Goal: Information Seeking & Learning: Learn about a topic

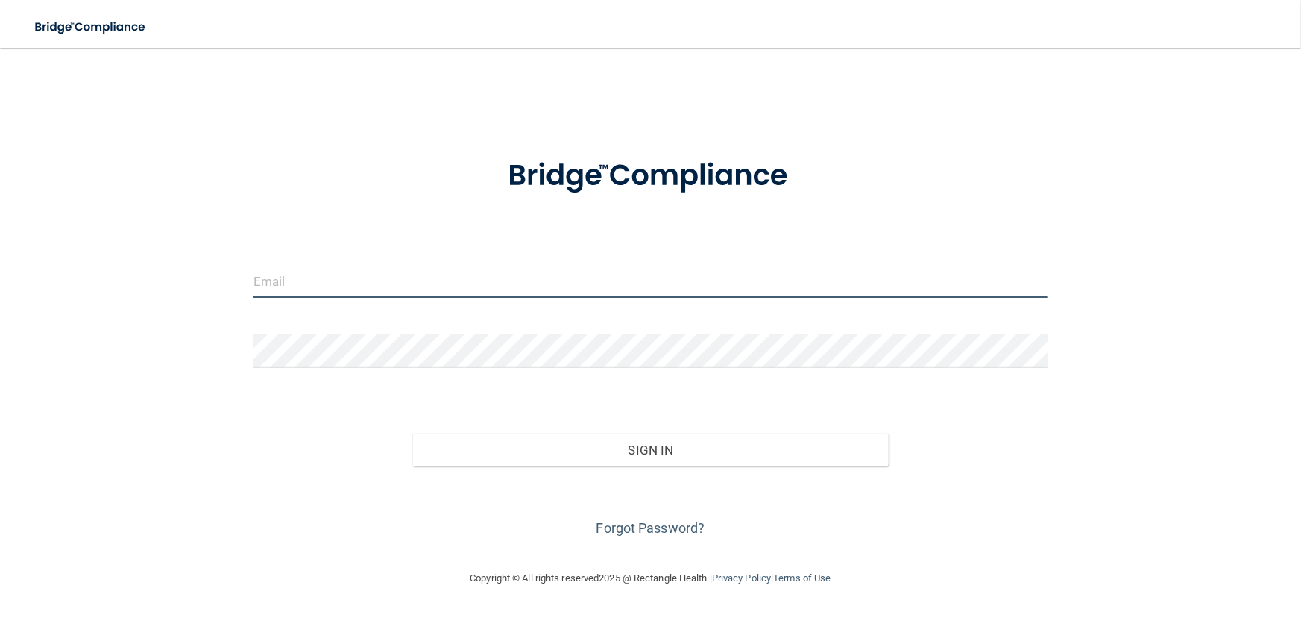
click at [286, 285] on input "email" at bounding box center [651, 281] width 795 height 34
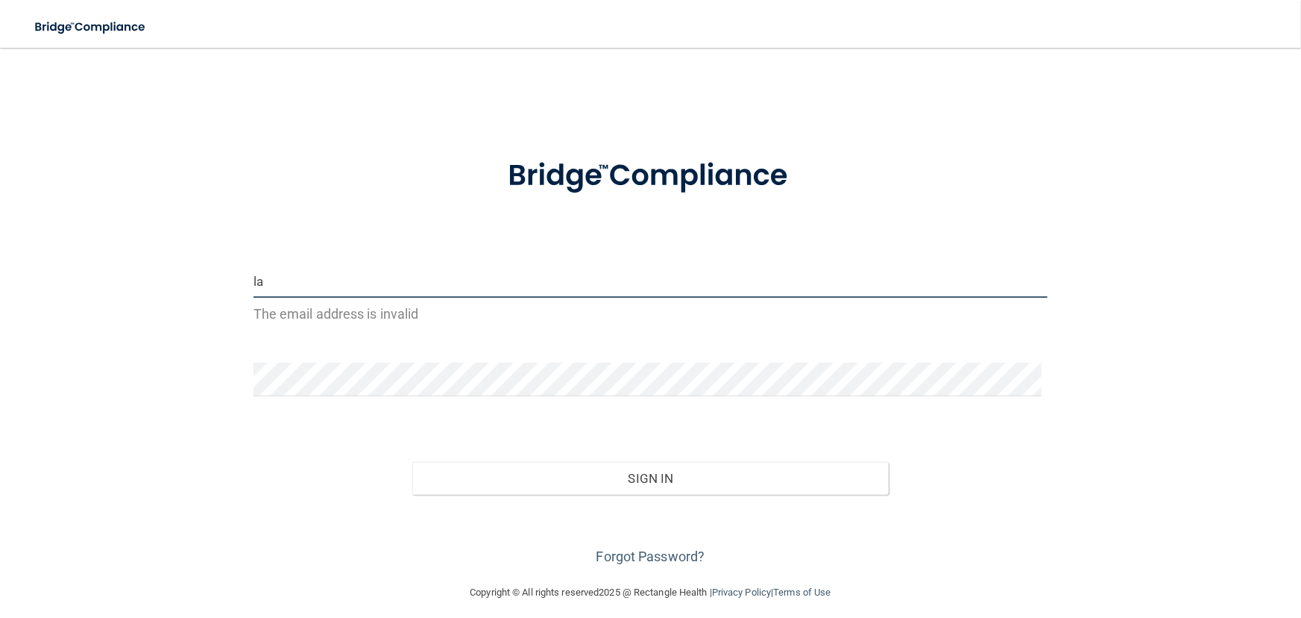
type input "[EMAIL_ADDRESS][DOMAIN_NAME]"
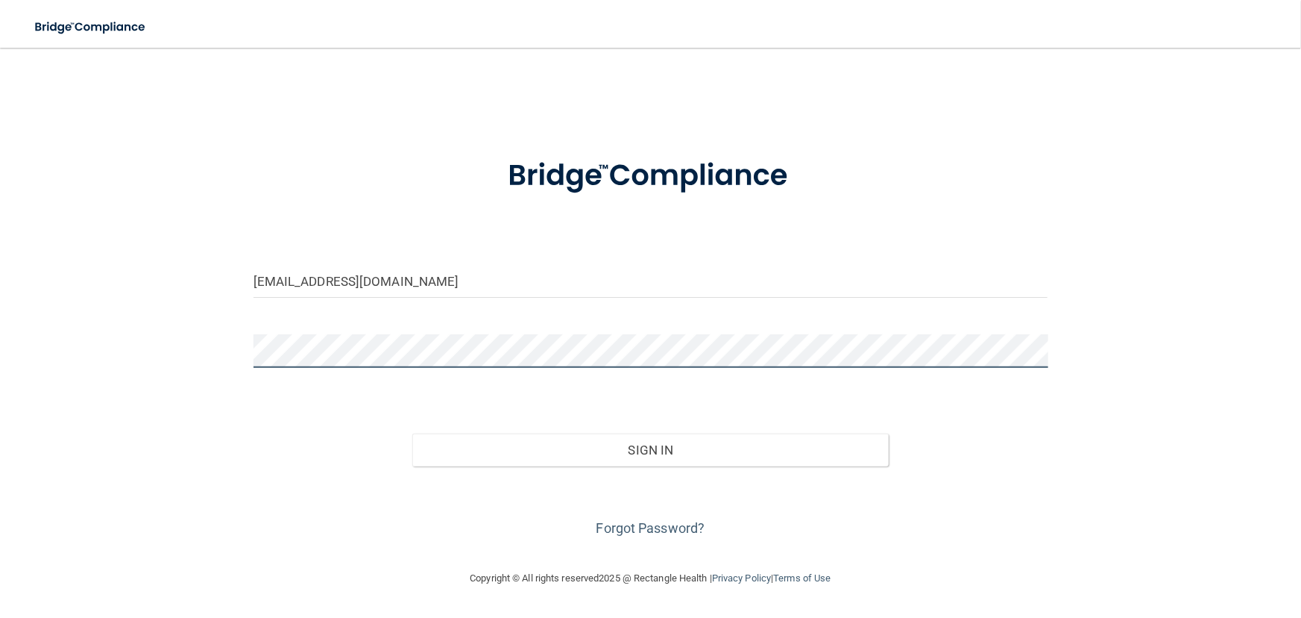
click at [412, 433] on button "Sign In" at bounding box center [650, 449] width 477 height 33
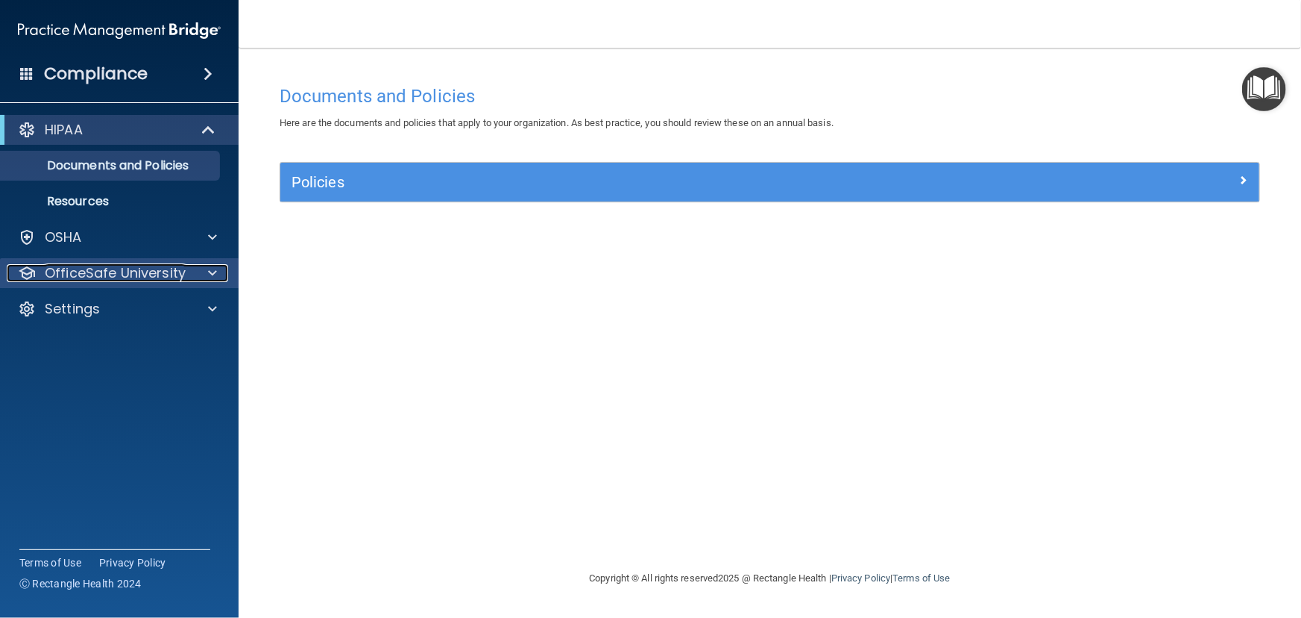
click at [213, 266] on span at bounding box center [212, 273] width 9 height 18
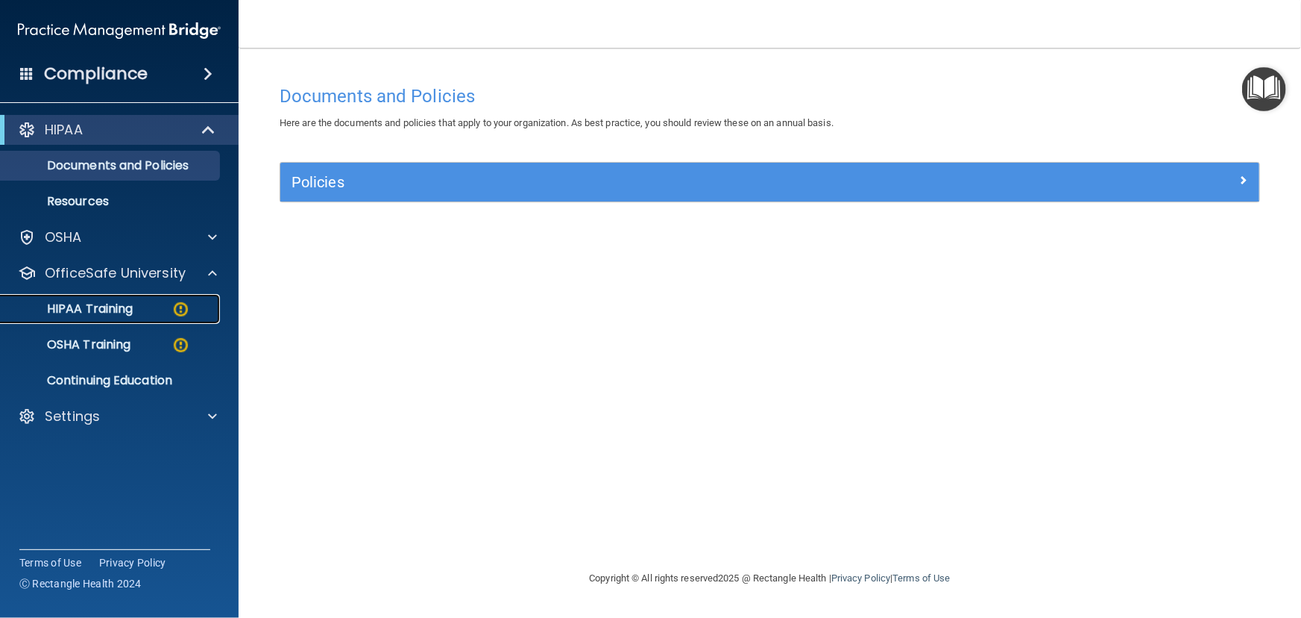
click at [164, 306] on div "HIPAA Training" at bounding box center [112, 308] width 204 height 15
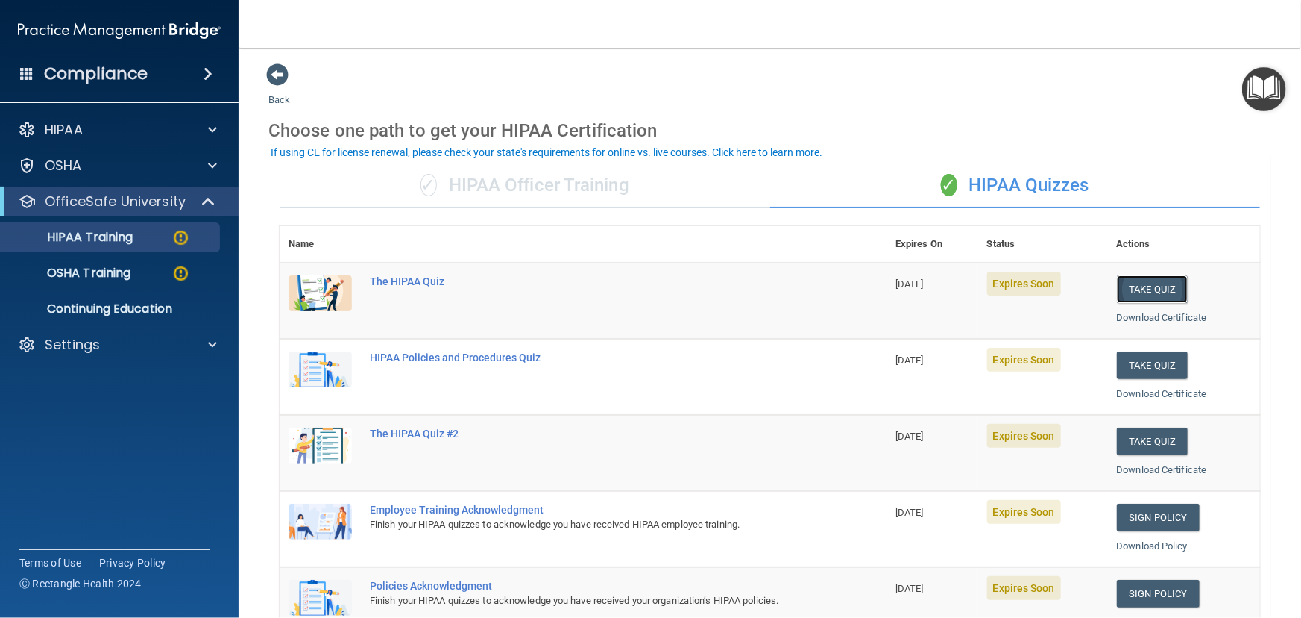
click at [1140, 289] on button "Take Quiz" at bounding box center [1153, 289] width 72 height 28
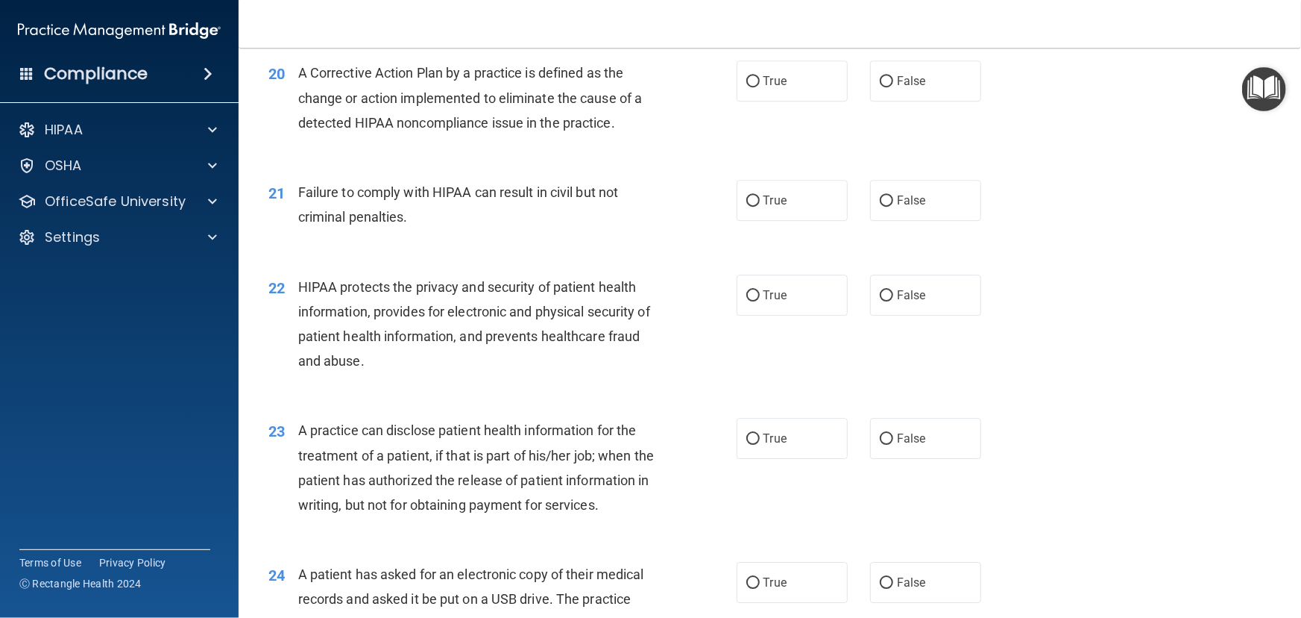
scroll to position [2133, 0]
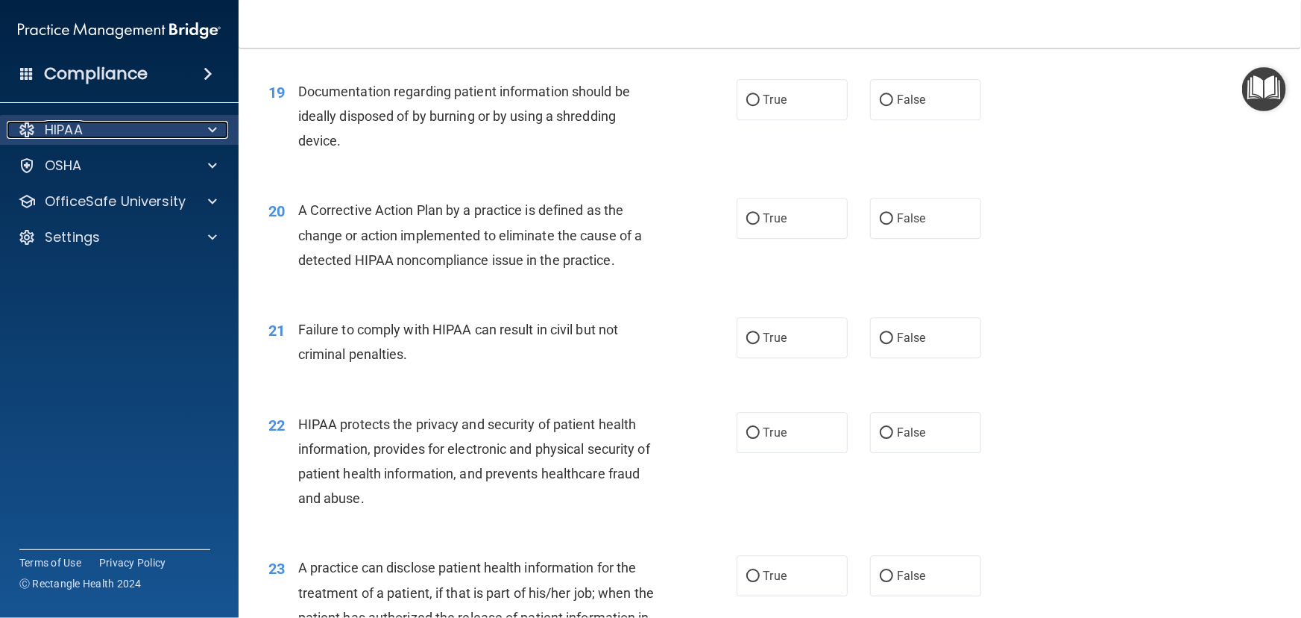
click at [213, 137] on span at bounding box center [212, 130] width 9 height 18
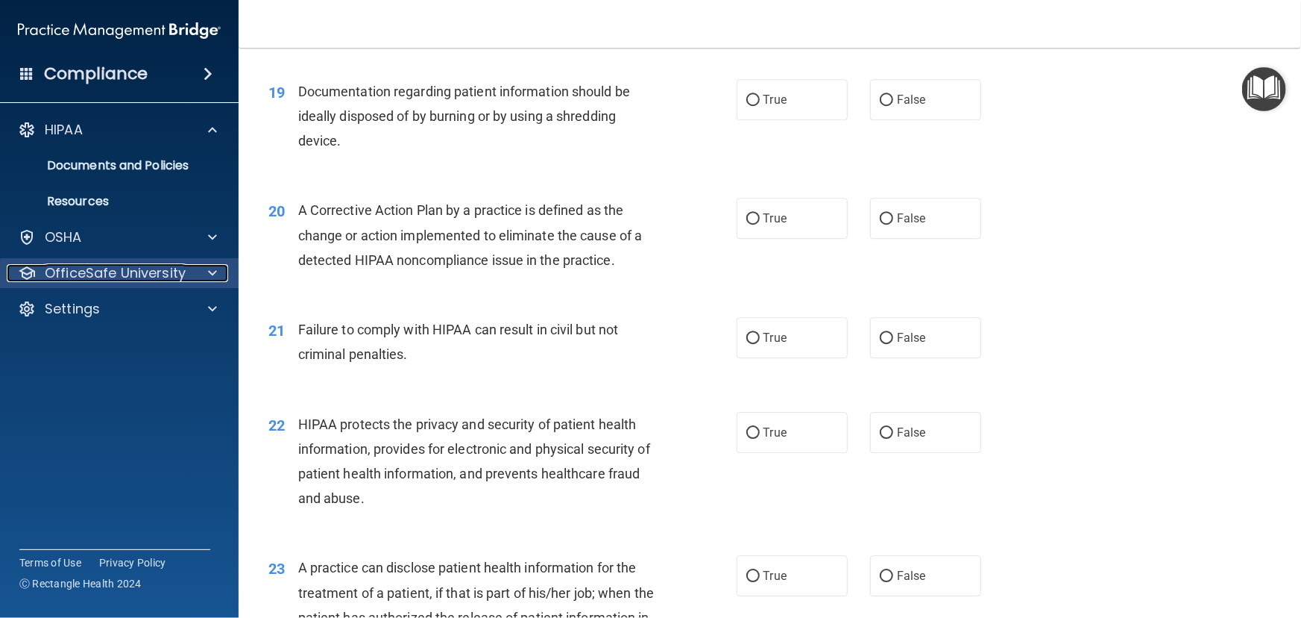
click at [210, 267] on span at bounding box center [212, 273] width 9 height 18
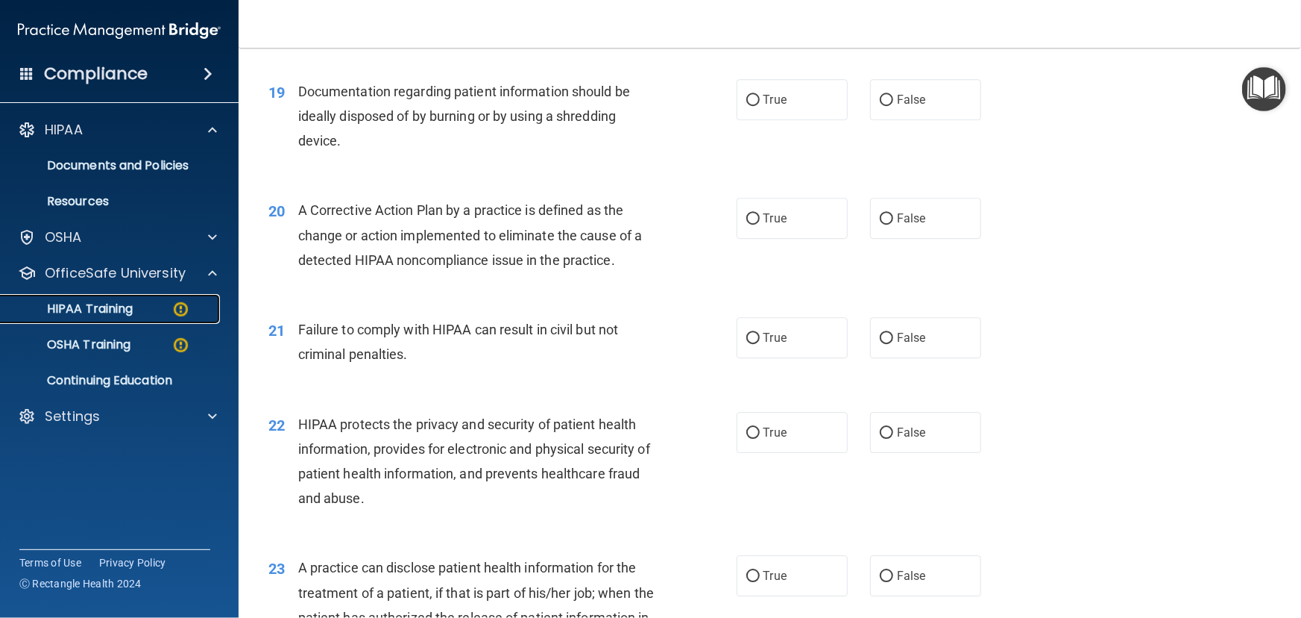
click at [181, 304] on img at bounding box center [181, 309] width 19 height 19
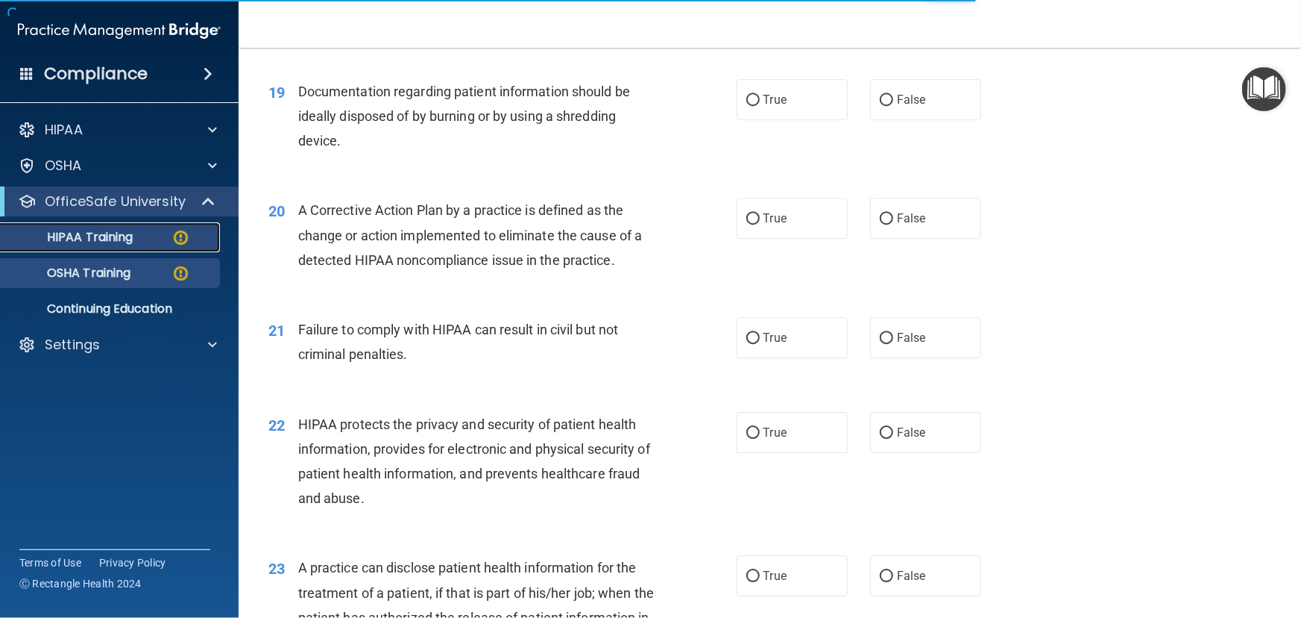
scroll to position [503, 0]
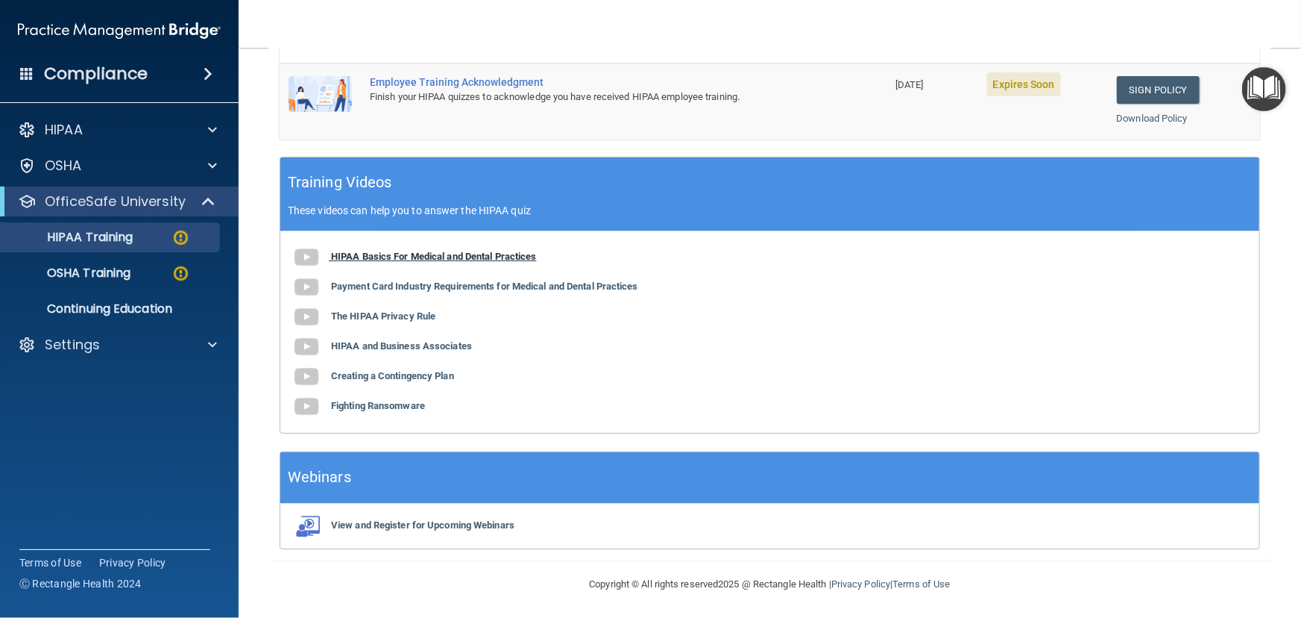
click at [472, 256] on b "HIPAA Basics For Medical and Dental Practices" at bounding box center [434, 256] width 206 height 11
click at [166, 231] on div "HIPAA Training" at bounding box center [112, 237] width 204 height 15
click at [368, 254] on b "HIPAA Basics For Medical and Dental Practices" at bounding box center [434, 256] width 206 height 11
click at [161, 226] on link "HIPAA Training" at bounding box center [102, 237] width 235 height 30
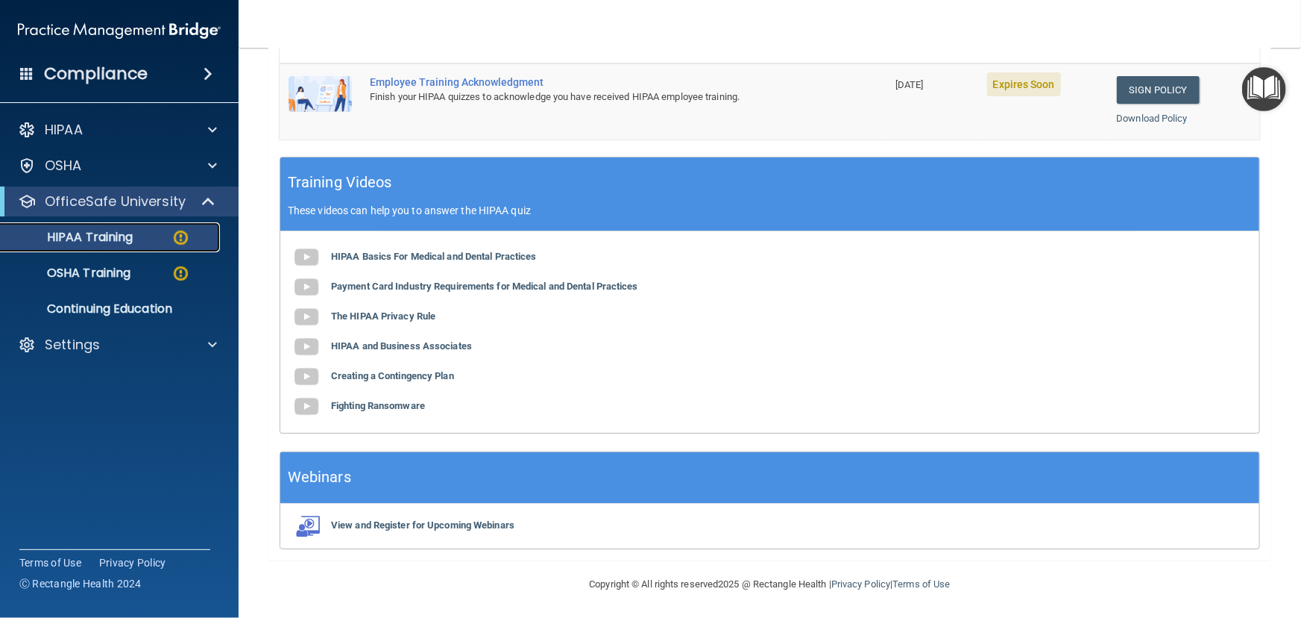
click at [161, 233] on div "HIPAA Training" at bounding box center [112, 237] width 204 height 15
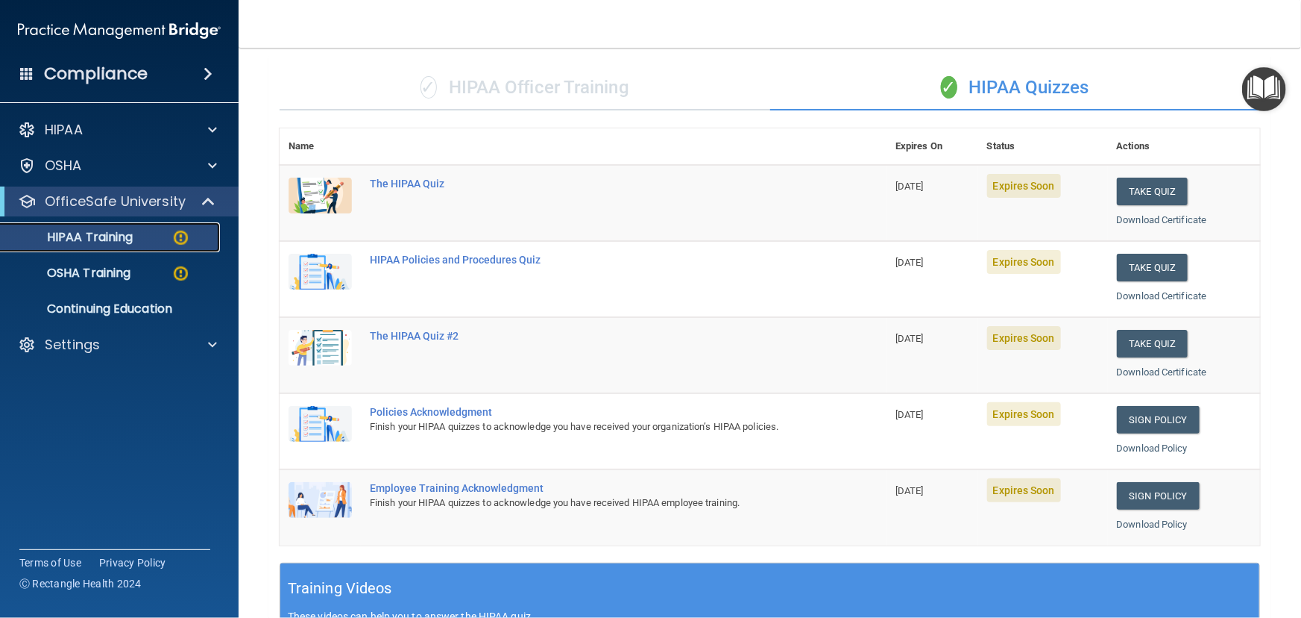
scroll to position [0, 0]
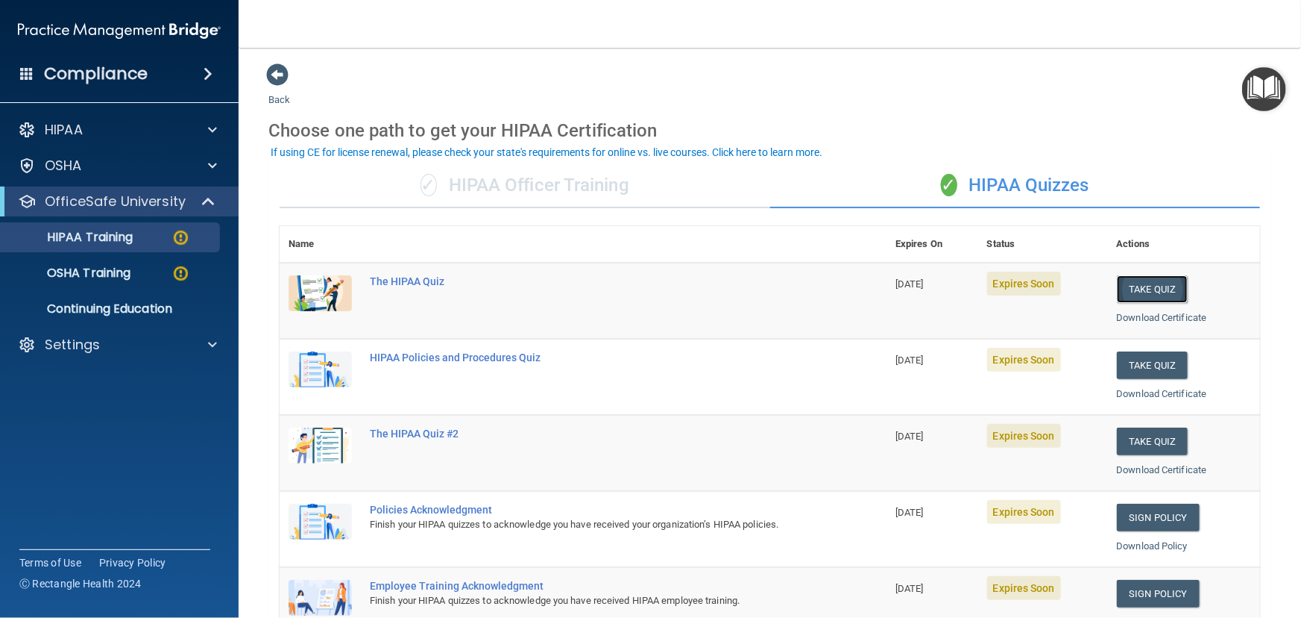
click at [1158, 288] on button "Take Quiz" at bounding box center [1153, 289] width 72 height 28
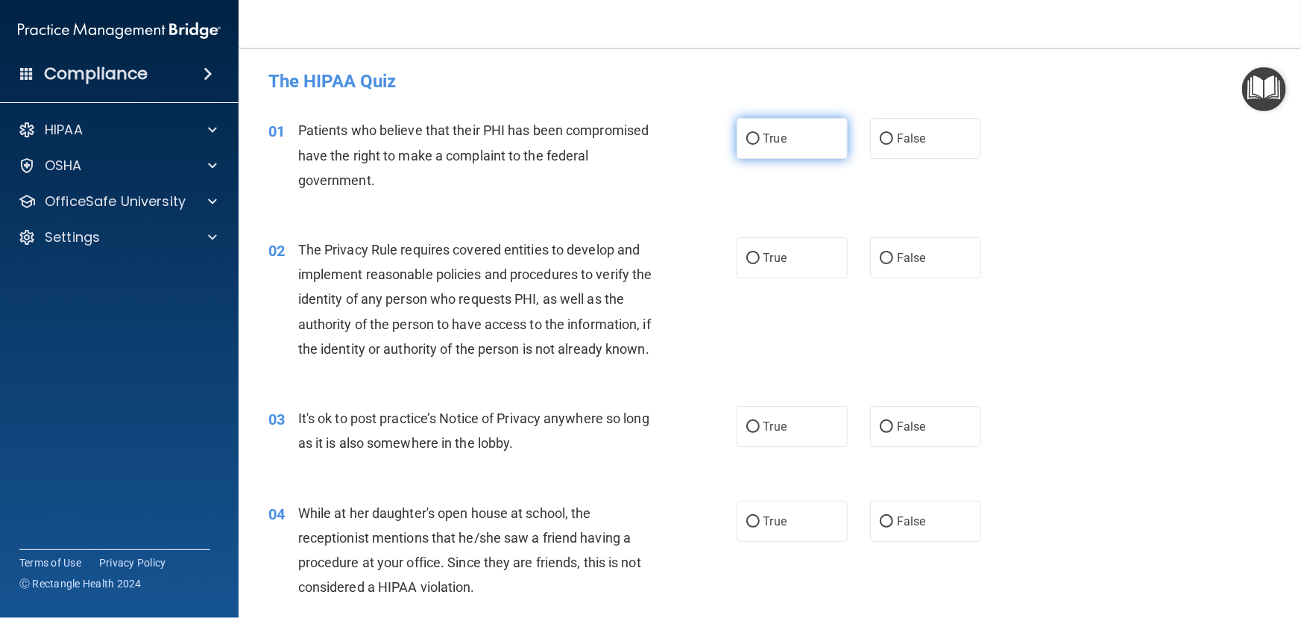
click at [835, 149] on label "True" at bounding box center [792, 138] width 111 height 41
click at [760, 145] on input "True" at bounding box center [753, 138] width 13 height 11
radio input "true"
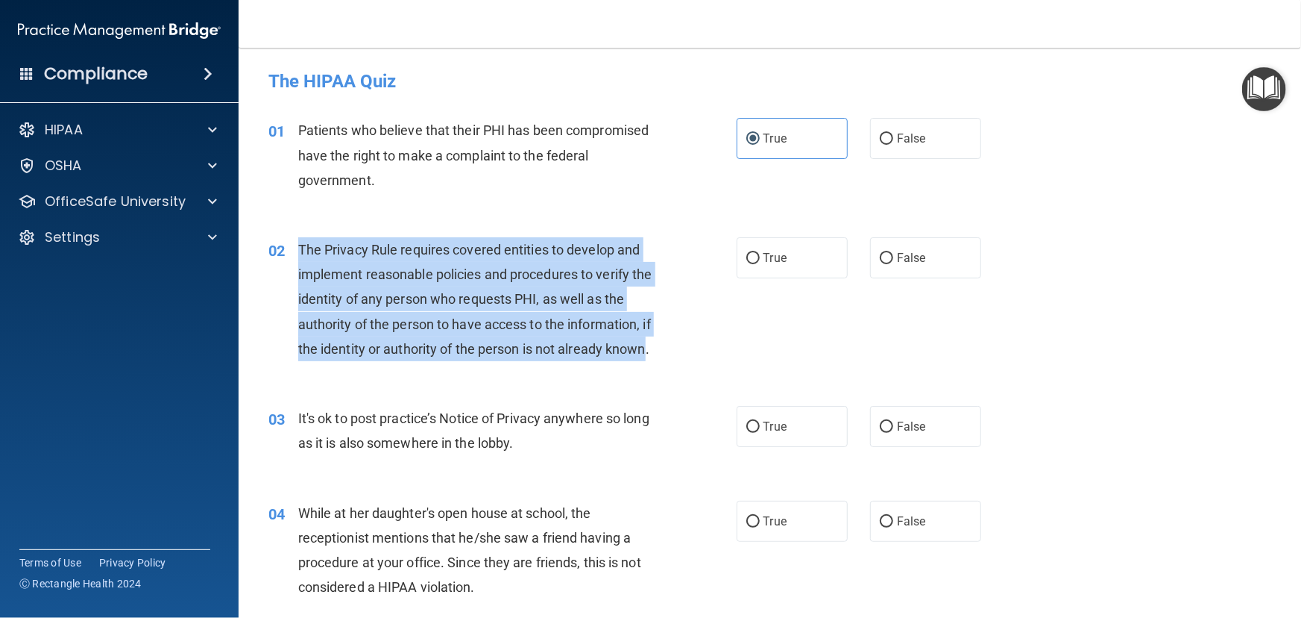
drag, startPoint x: 299, startPoint y: 249, endPoint x: 336, endPoint y: 368, distance: 125.0
click at [336, 356] on span "The Privacy Rule requires covered entities to develop and implement reasonable …" at bounding box center [475, 299] width 354 height 115
copy span "The Privacy Rule requires covered entities to develop and implement reasonable …"
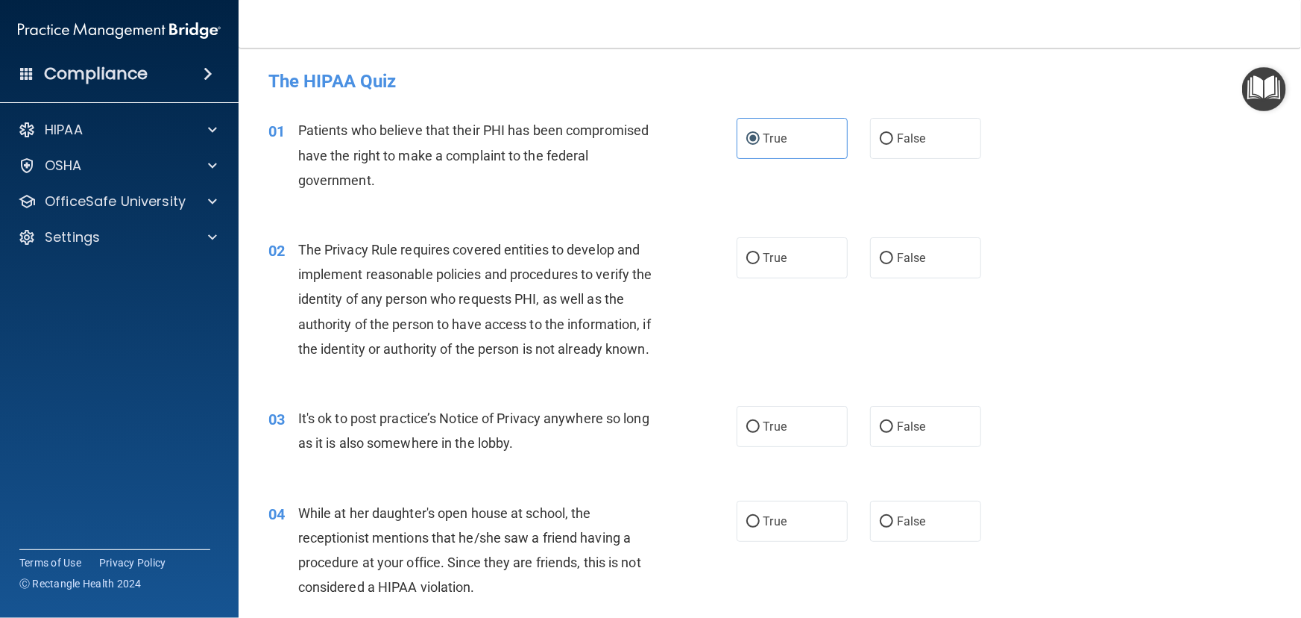
click at [455, 195] on div "01 Patients who believe that their PHI has been compromised have the right to m…" at bounding box center [502, 159] width 513 height 82
click at [764, 251] on span "True" at bounding box center [775, 258] width 23 height 14
click at [760, 253] on input "True" at bounding box center [753, 258] width 13 height 11
radio input "true"
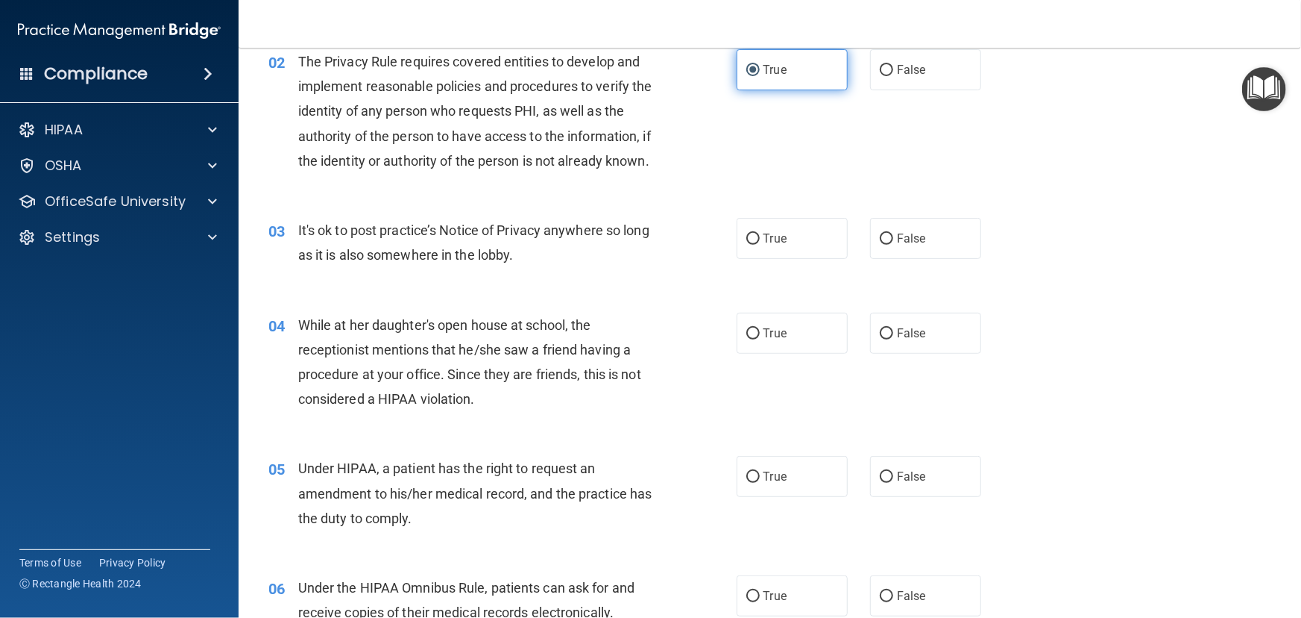
scroll to position [203, 0]
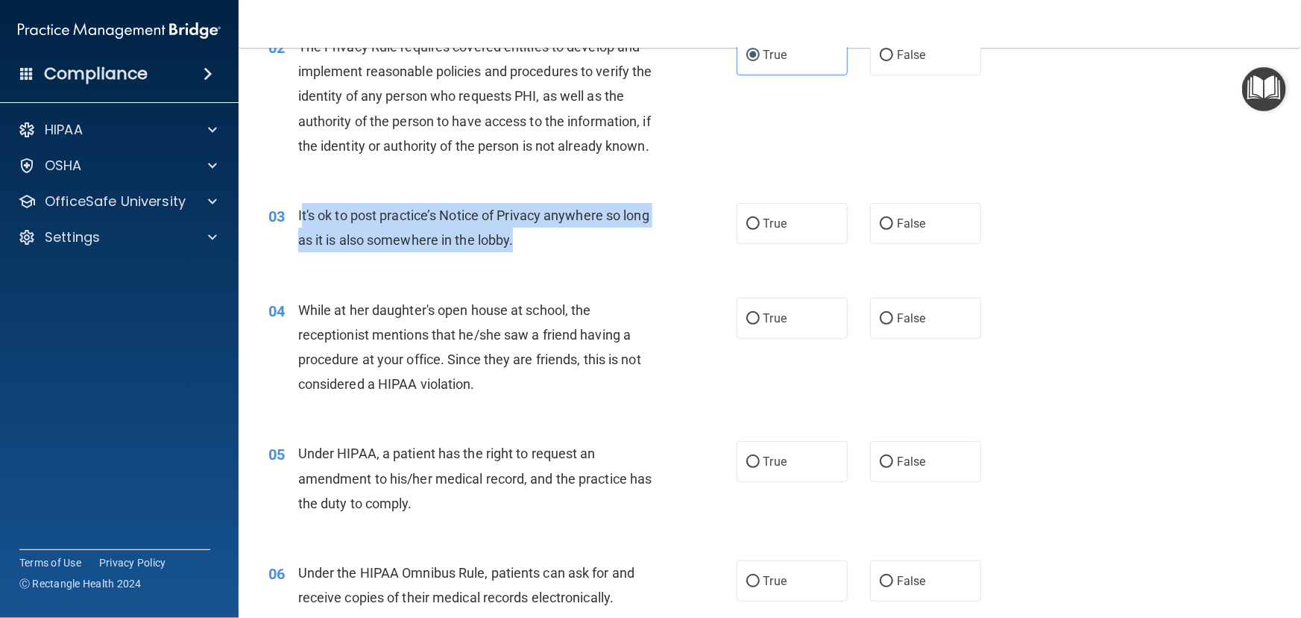
drag, startPoint x: 299, startPoint y: 239, endPoint x: 544, endPoint y: 262, distance: 245.7
click at [544, 248] on span "It's ok to post practice’s Notice of Privacy anywhere so long as it is also som…" at bounding box center [473, 227] width 351 height 40
copy span "t's ok to post practice’s Notice of Privacy anywhere so long as it is also some…"
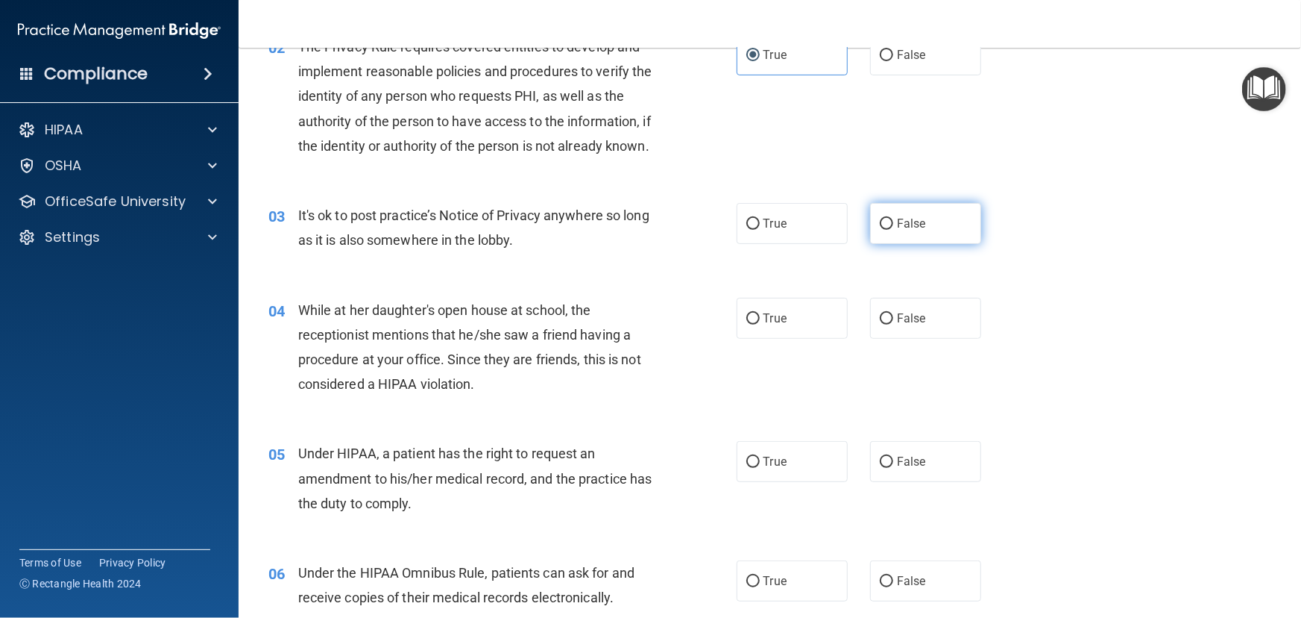
click at [897, 244] on label "False" at bounding box center [925, 223] width 111 height 41
click at [893, 230] on input "False" at bounding box center [886, 224] width 13 height 11
radio input "true"
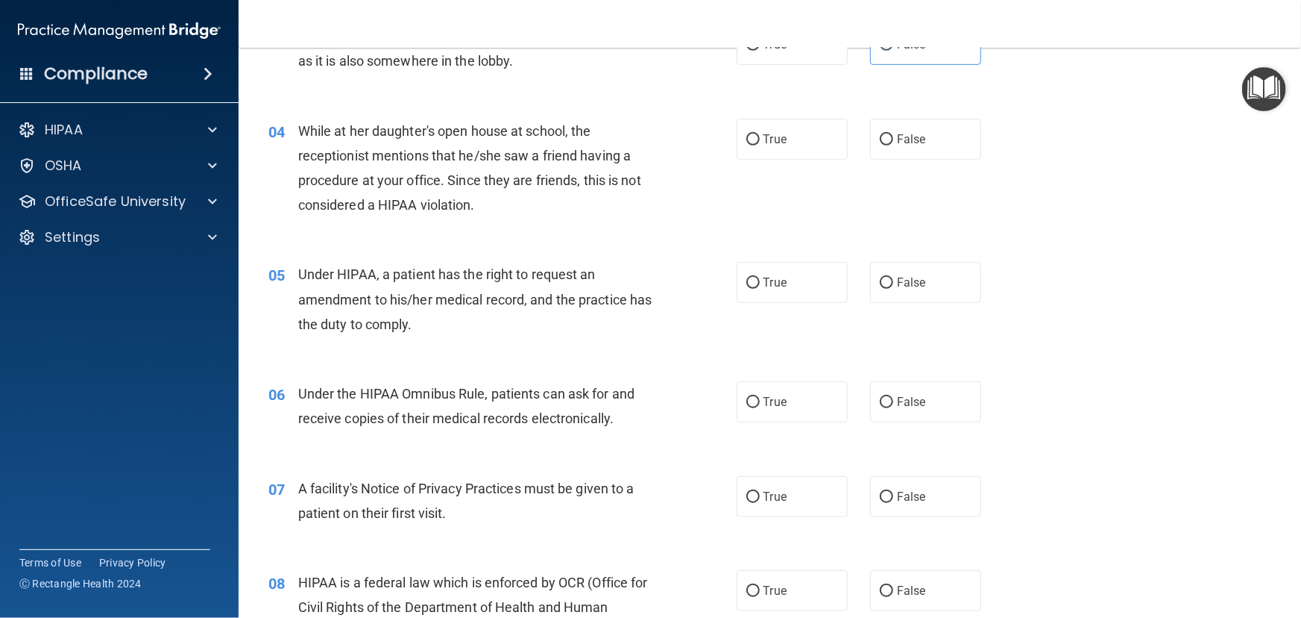
scroll to position [406, 0]
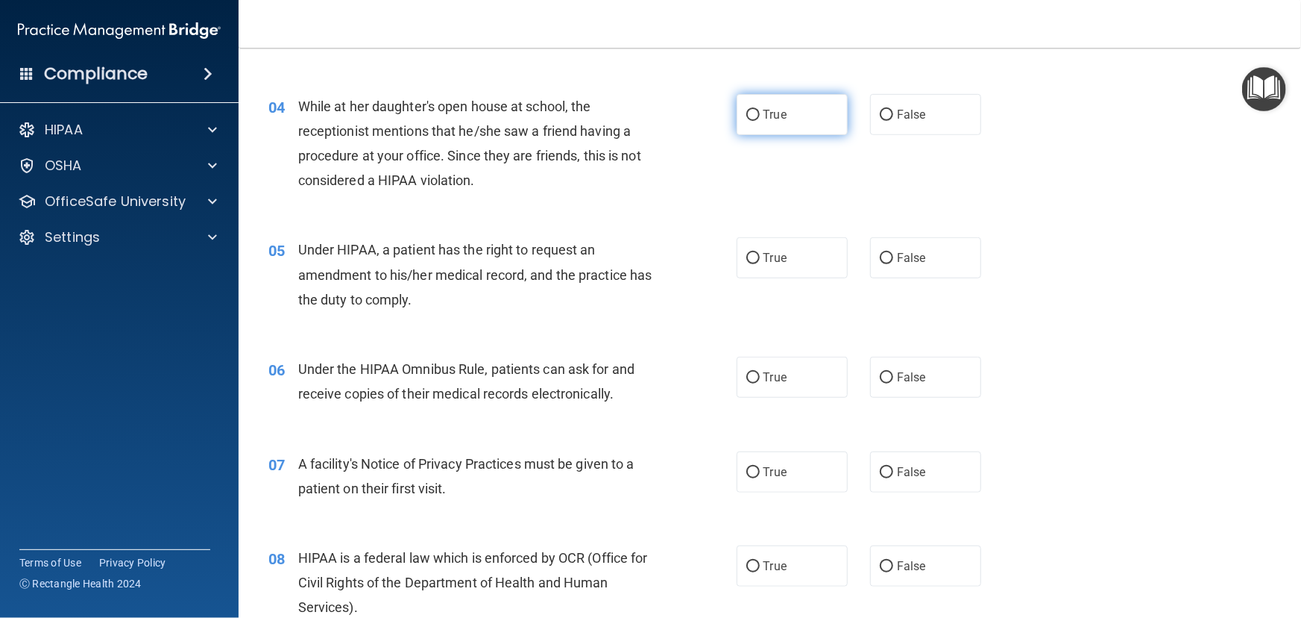
click at [815, 135] on label "True" at bounding box center [792, 114] width 111 height 41
click at [760, 121] on input "True" at bounding box center [753, 115] width 13 height 11
radio input "true"
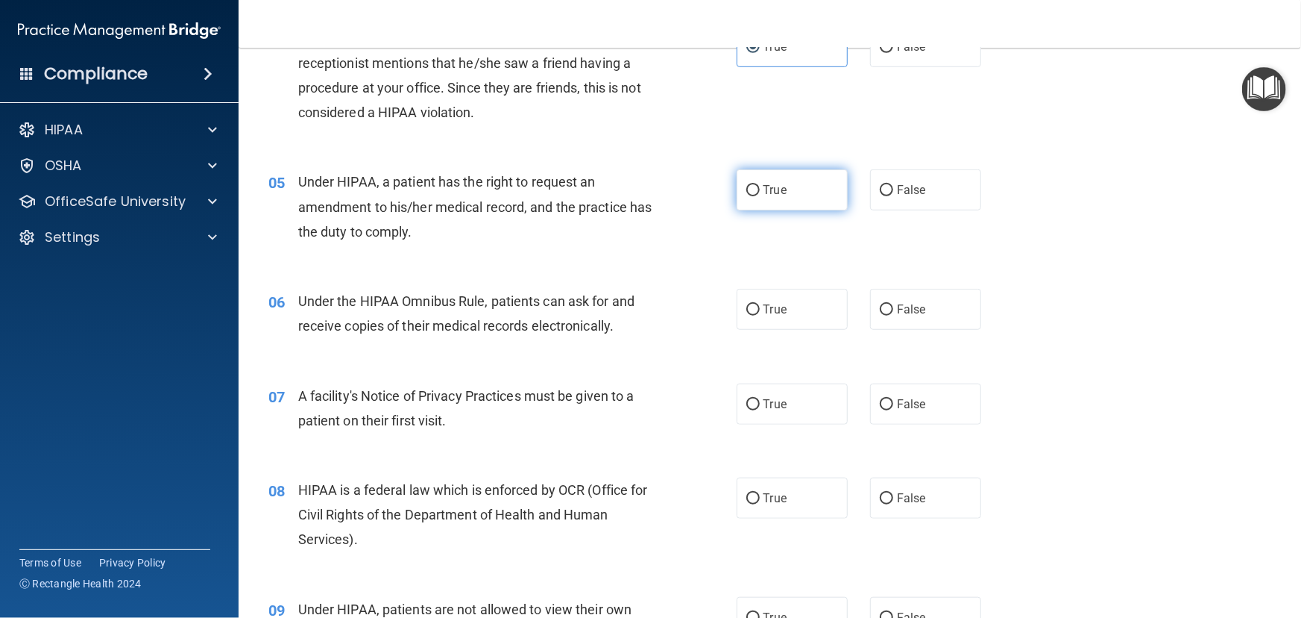
click at [791, 210] on label "True" at bounding box center [792, 189] width 111 height 41
click at [760, 196] on input "True" at bounding box center [753, 190] width 13 height 11
radio input "true"
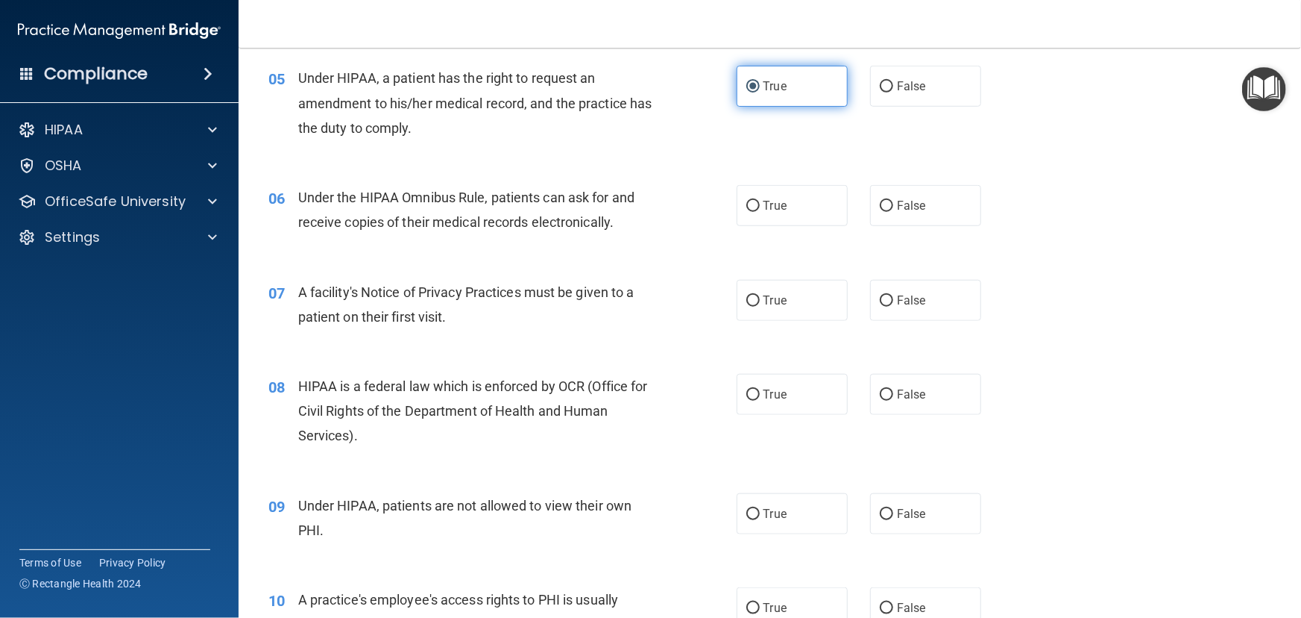
scroll to position [610, 0]
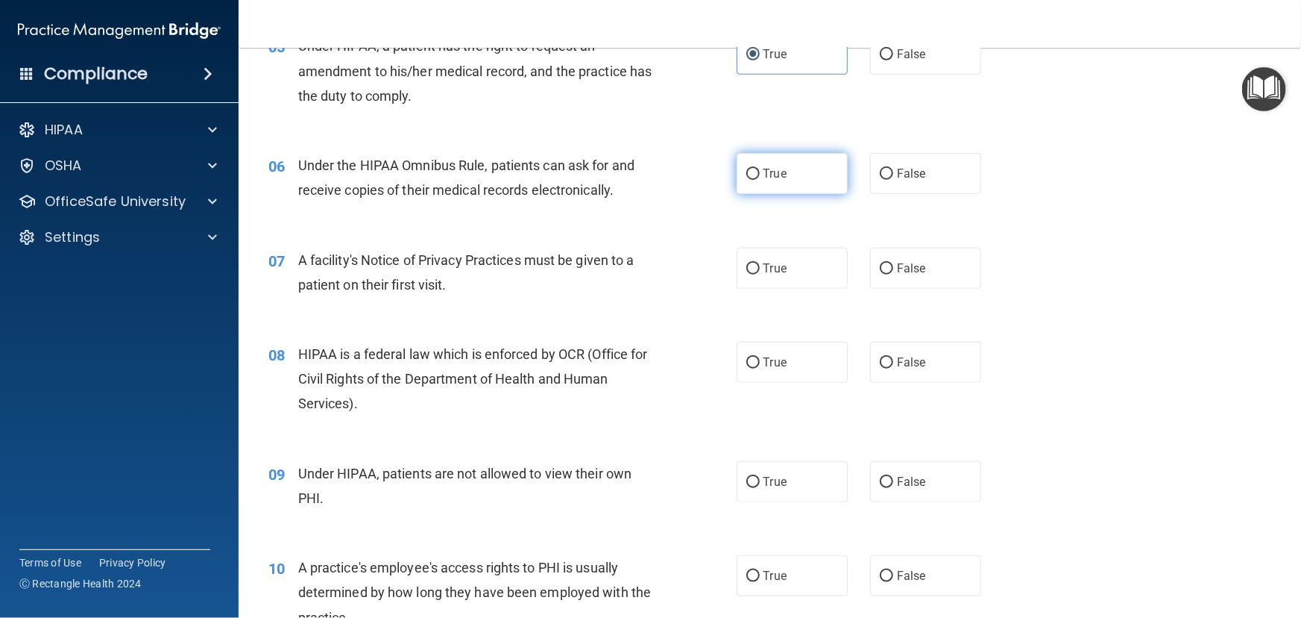
click at [789, 194] on label "True" at bounding box center [792, 173] width 111 height 41
click at [760, 180] on input "True" at bounding box center [753, 174] width 13 height 11
radio input "true"
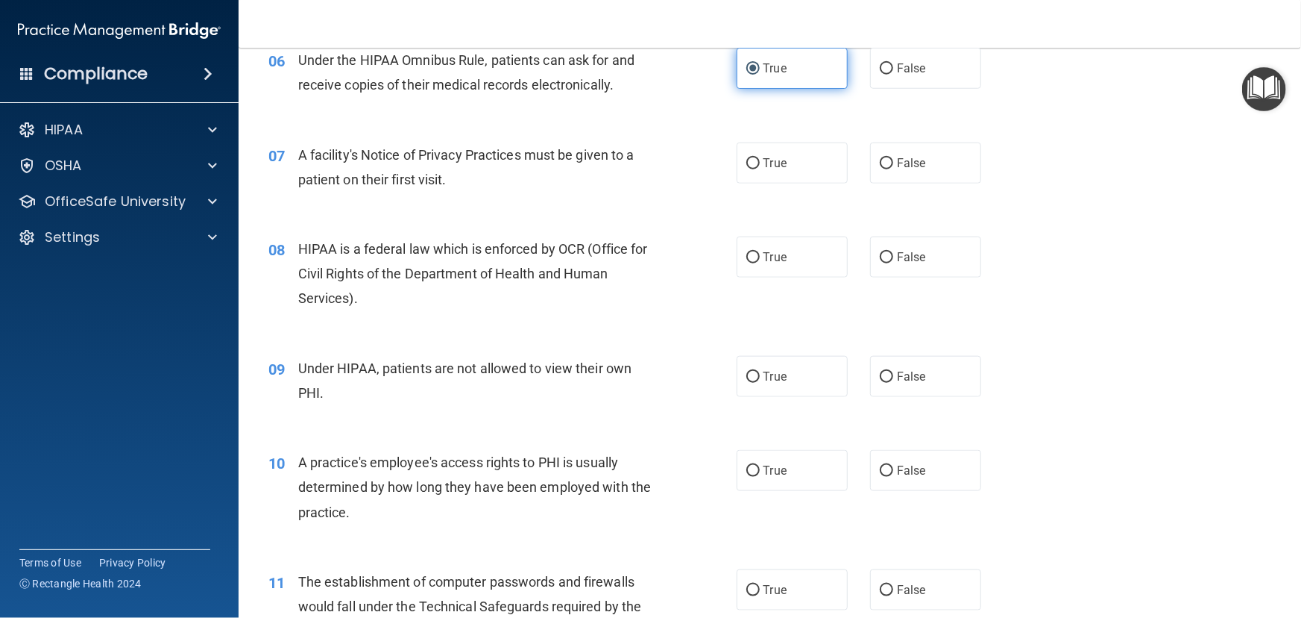
scroll to position [746, 0]
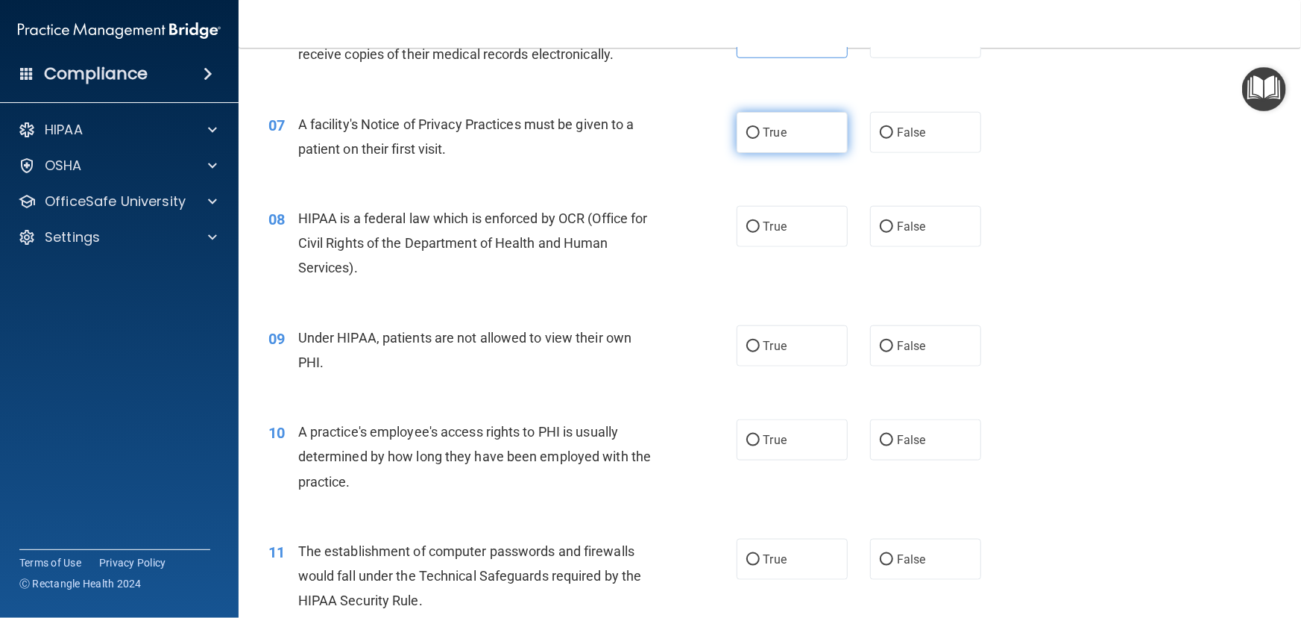
click at [800, 153] on label "True" at bounding box center [792, 132] width 111 height 41
click at [760, 139] on input "True" at bounding box center [753, 133] width 13 height 11
radio input "true"
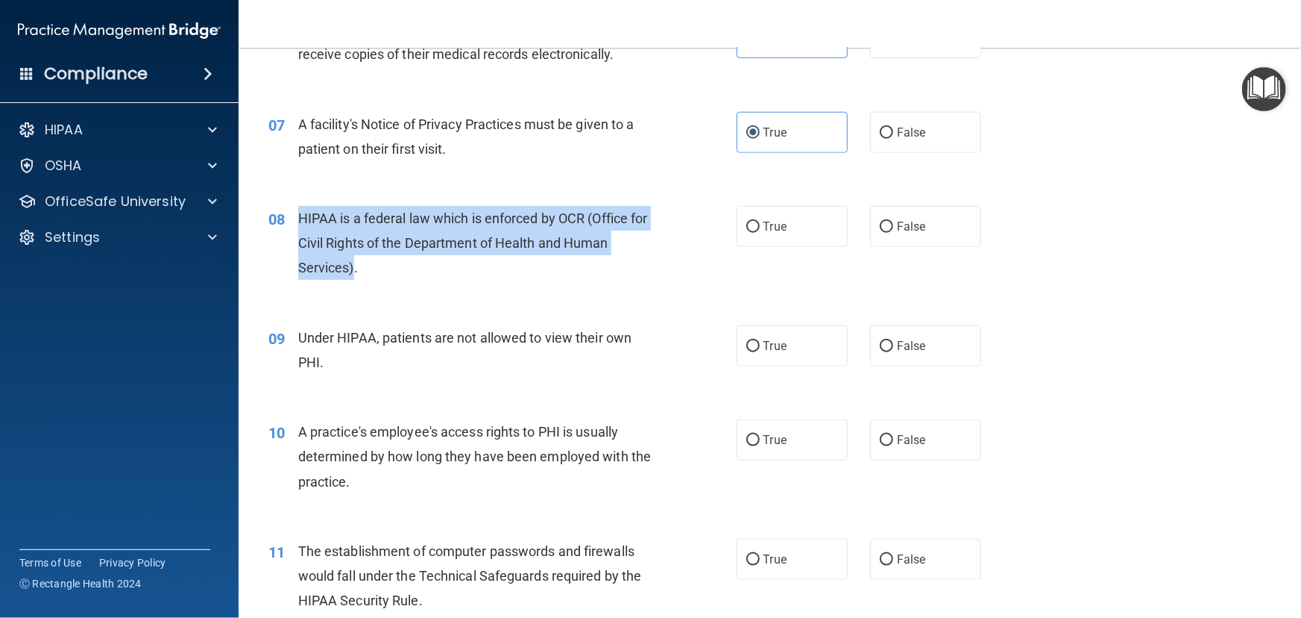
drag, startPoint x: 354, startPoint y: 293, endPoint x: 300, endPoint y: 246, distance: 71.9
click at [300, 246] on span "HIPAA is a federal law which is enforced by OCR (Office for Civil Rights of the…" at bounding box center [473, 242] width 350 height 65
copy span "HIPAA is a federal law which is enforced by OCR (Office for Civil Rights of the…"
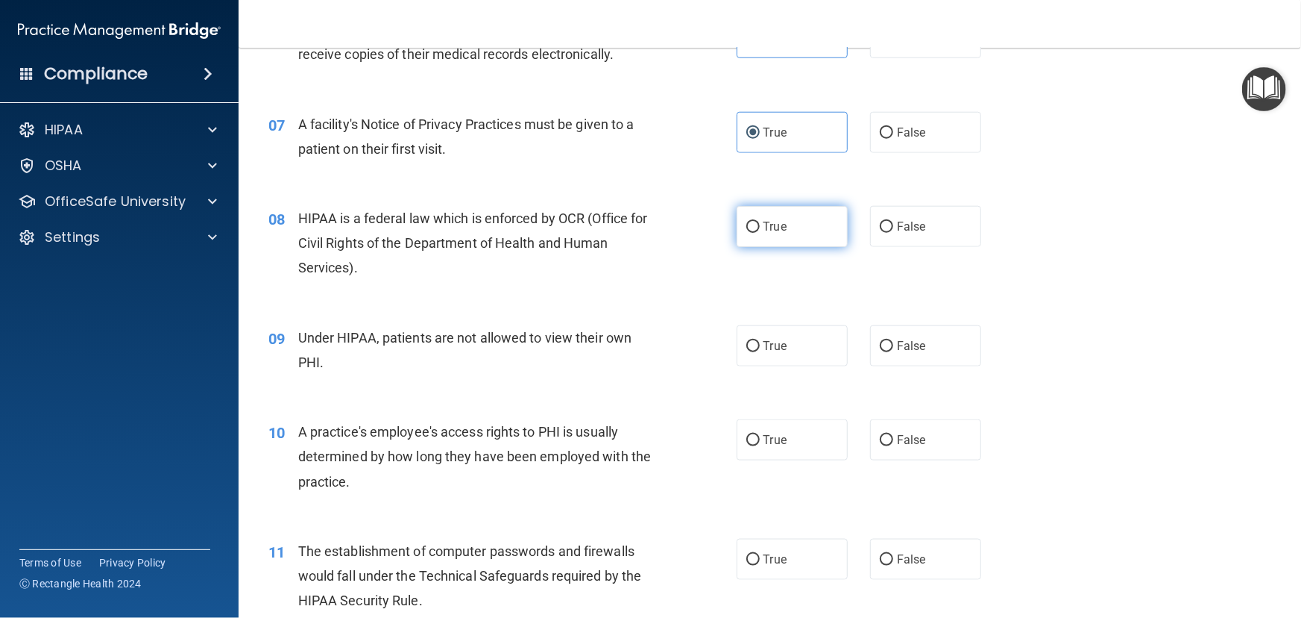
click at [764, 233] on span "True" at bounding box center [775, 226] width 23 height 14
click at [760, 233] on input "True" at bounding box center [753, 227] width 13 height 11
radio input "true"
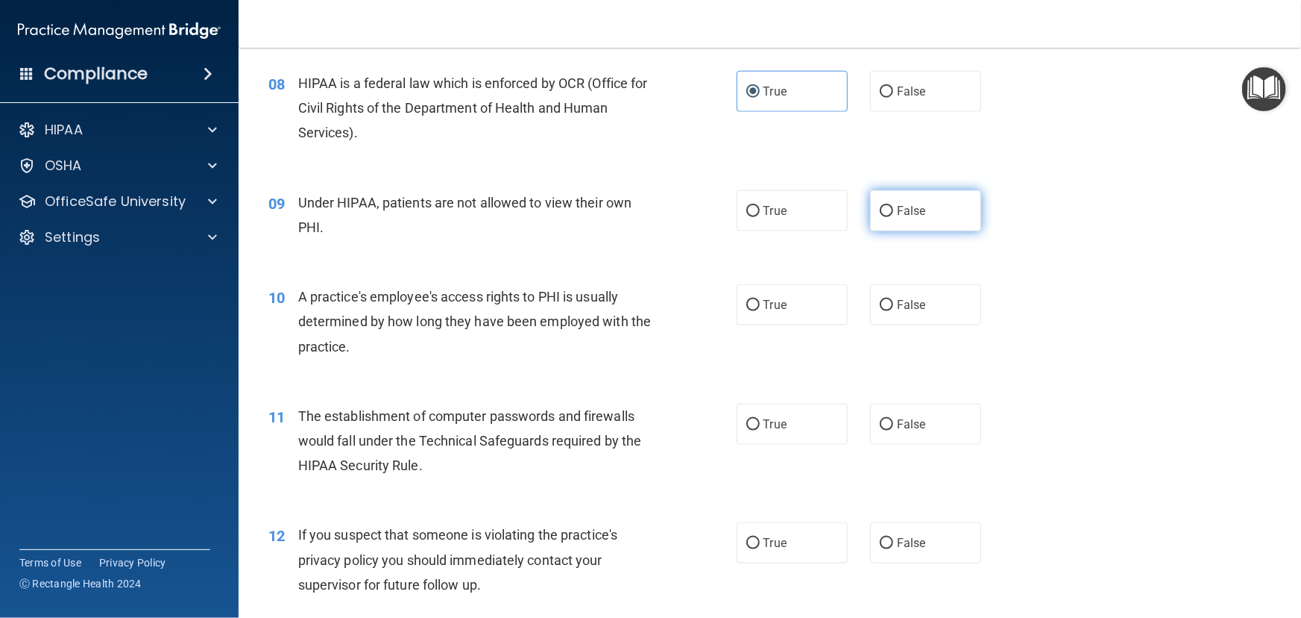
click at [871, 231] on label "False" at bounding box center [925, 210] width 111 height 41
click at [880, 217] on input "False" at bounding box center [886, 211] width 13 height 11
radio input "true"
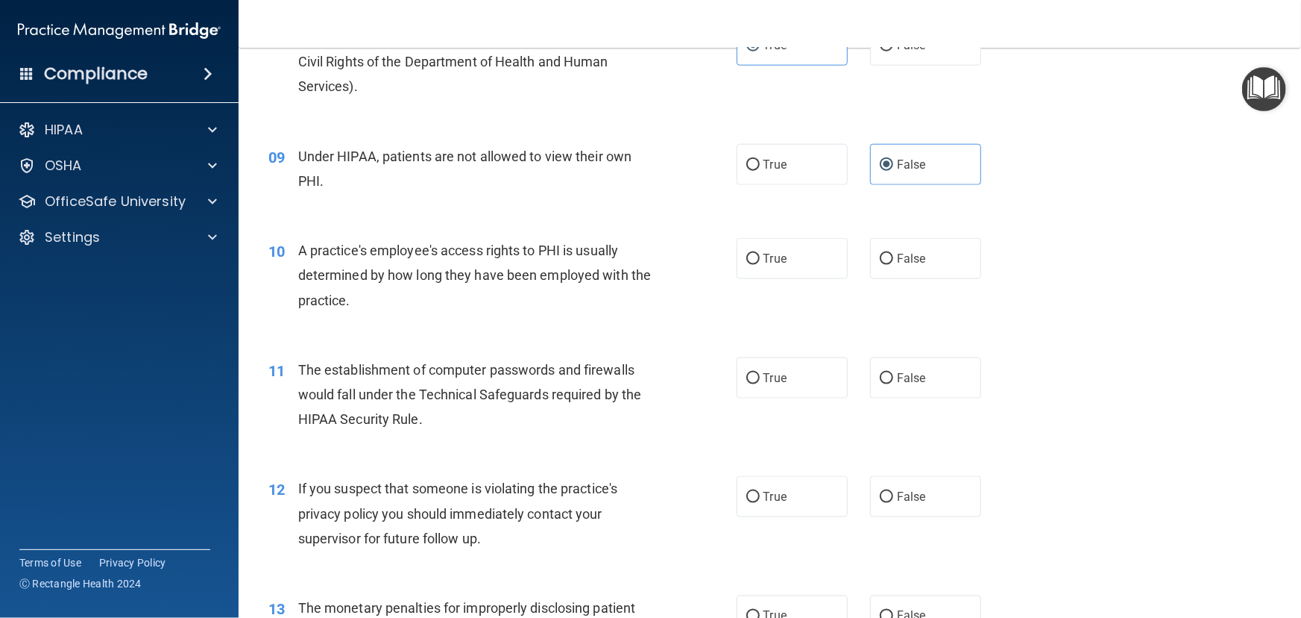
scroll to position [949, 0]
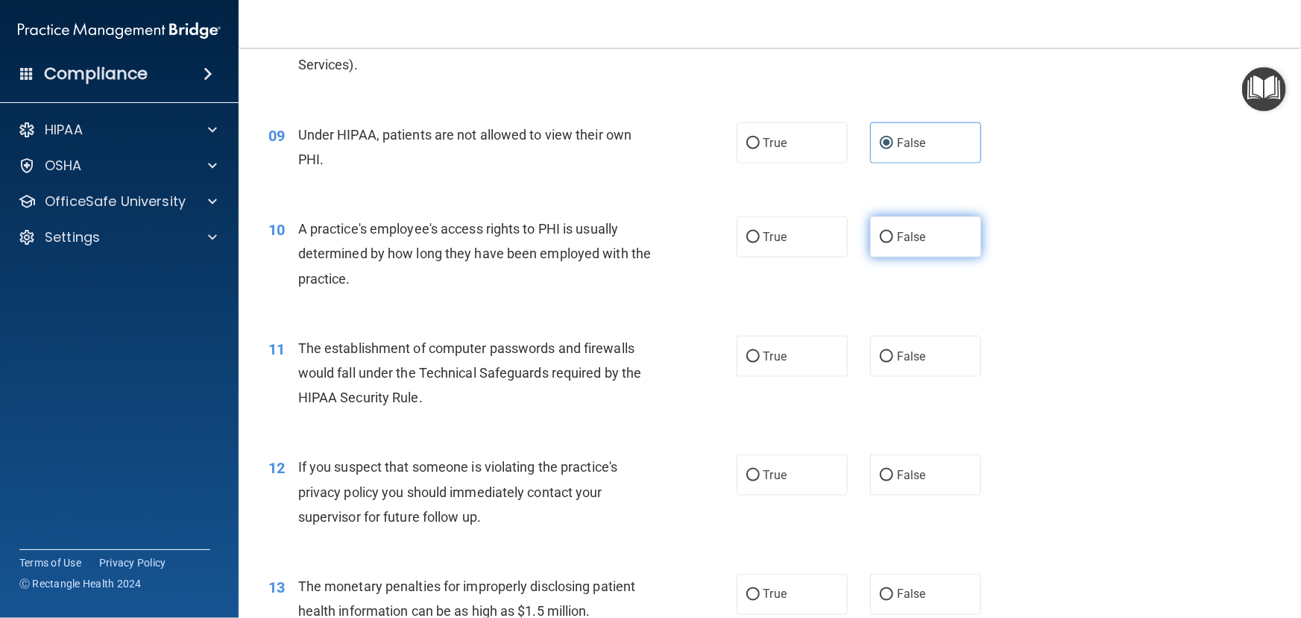
click at [946, 257] on label "False" at bounding box center [925, 236] width 111 height 41
click at [893, 243] on input "False" at bounding box center [886, 237] width 13 height 11
radio input "true"
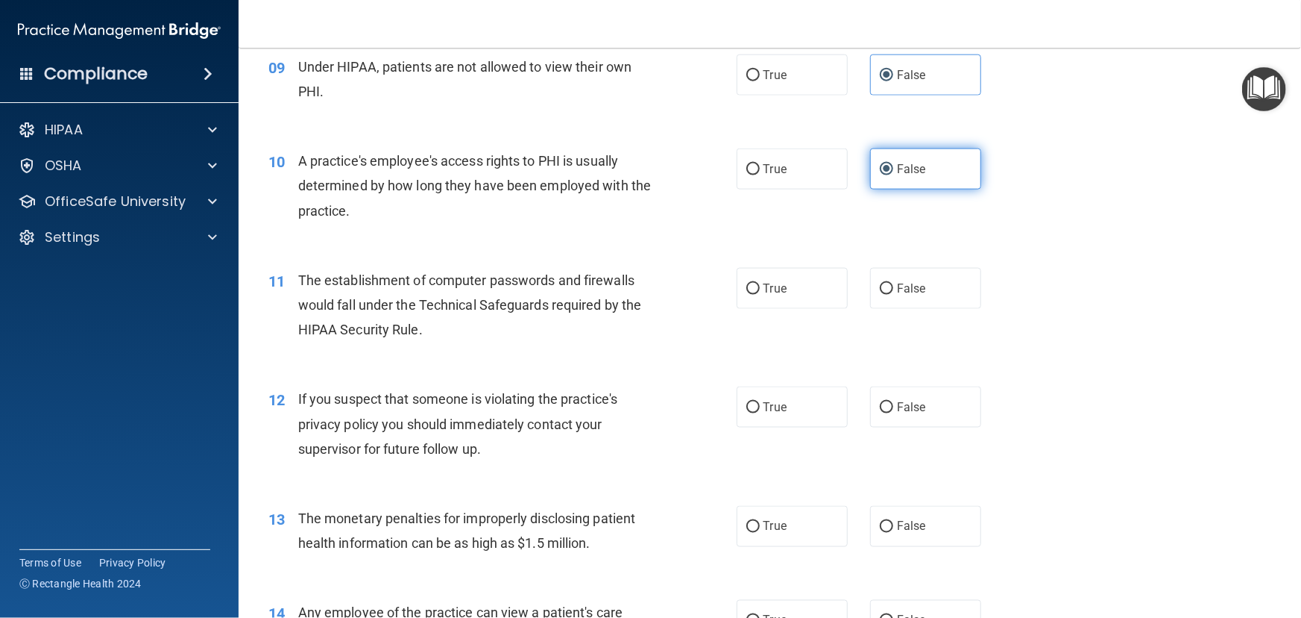
scroll to position [1084, 0]
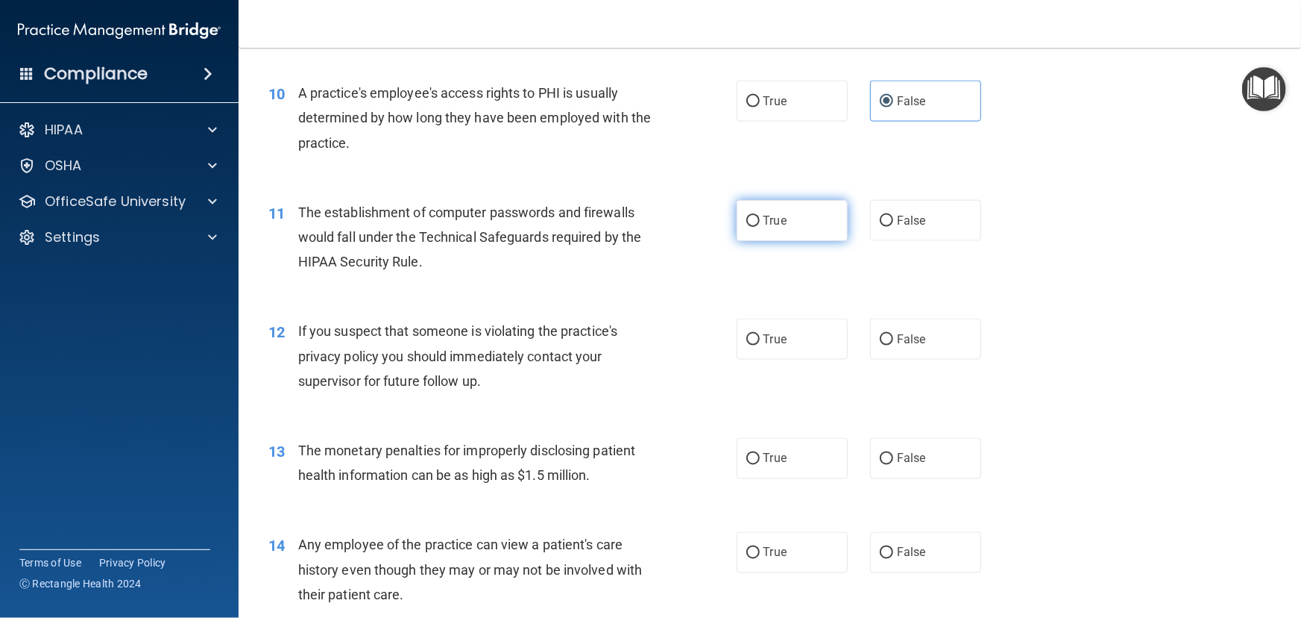
click at [764, 227] on span "True" at bounding box center [775, 220] width 23 height 14
click at [759, 227] on input "True" at bounding box center [753, 221] width 13 height 11
radio input "true"
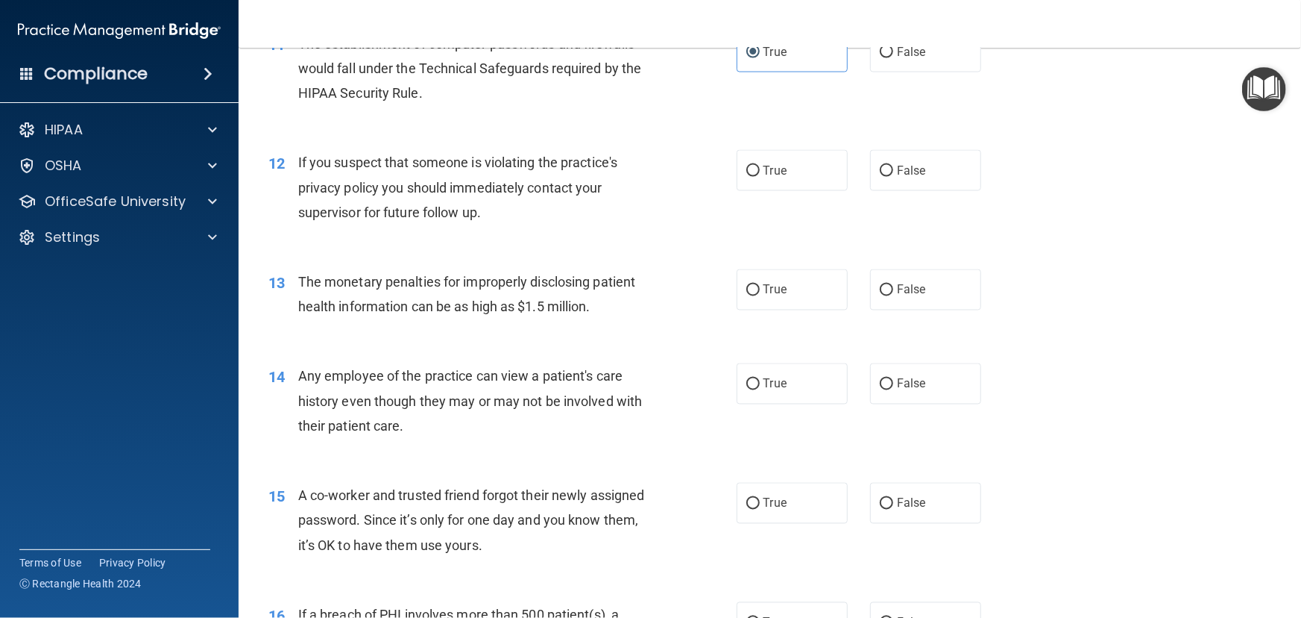
scroll to position [1220, 0]
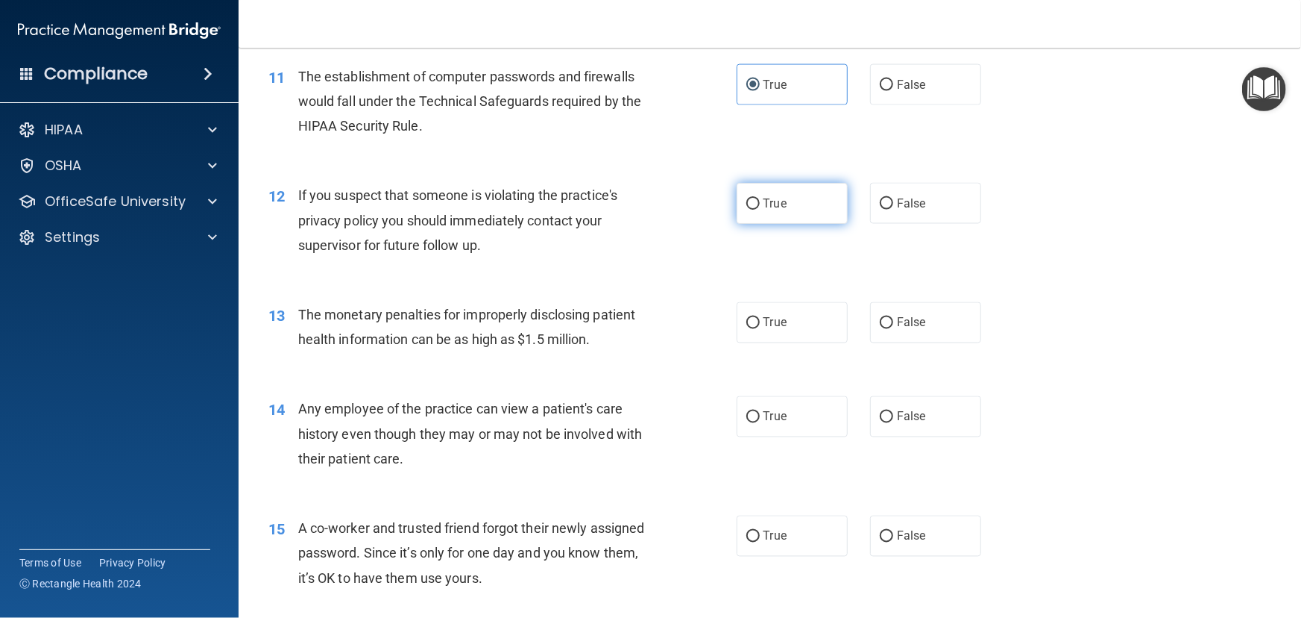
click at [780, 224] on label "True" at bounding box center [792, 203] width 111 height 41
click at [760, 210] on input "True" at bounding box center [753, 203] width 13 height 11
radio input "true"
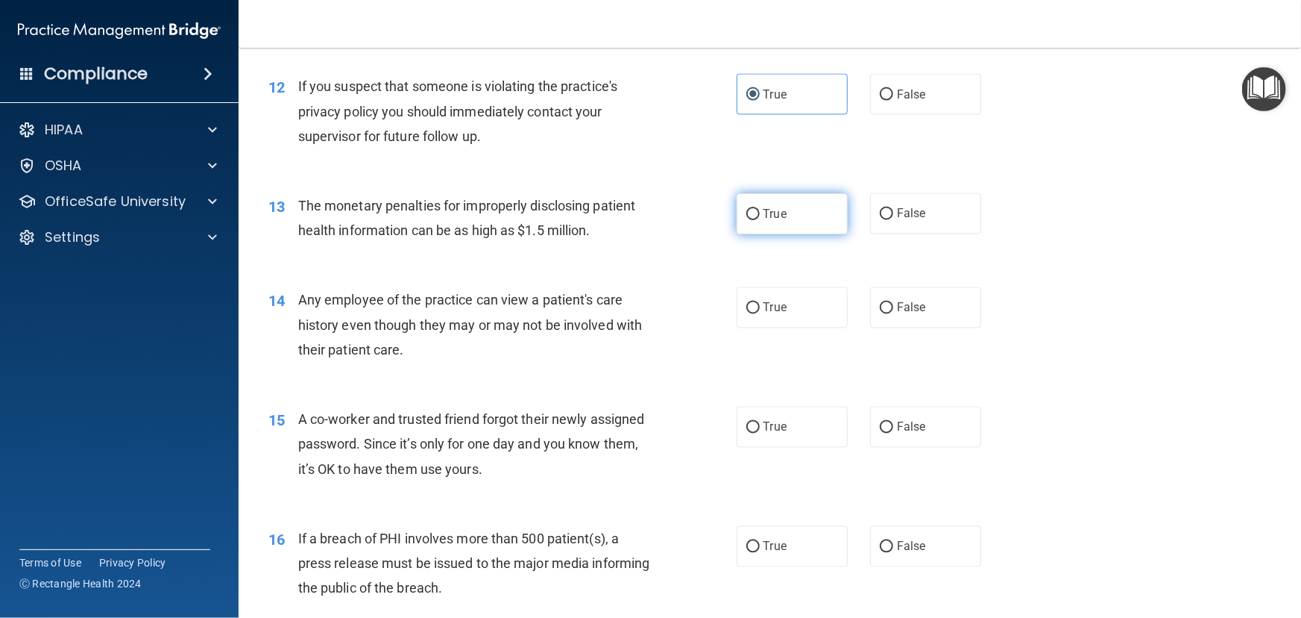
scroll to position [1356, 0]
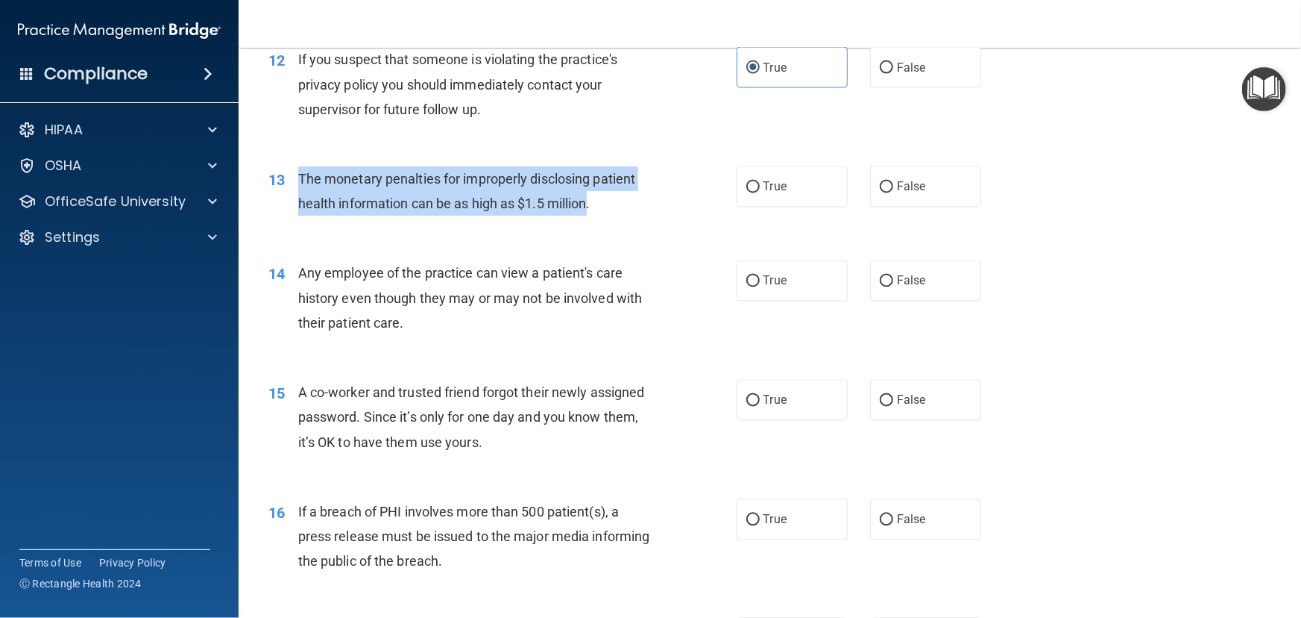
drag, startPoint x: 590, startPoint y: 227, endPoint x: 295, endPoint y: 208, distance: 295.9
click at [295, 208] on div "13 The monetary penalties for improperly disclosing patient health information …" at bounding box center [502, 194] width 513 height 57
copy div "The monetary penalties for improperly disclosing patient health information can…"
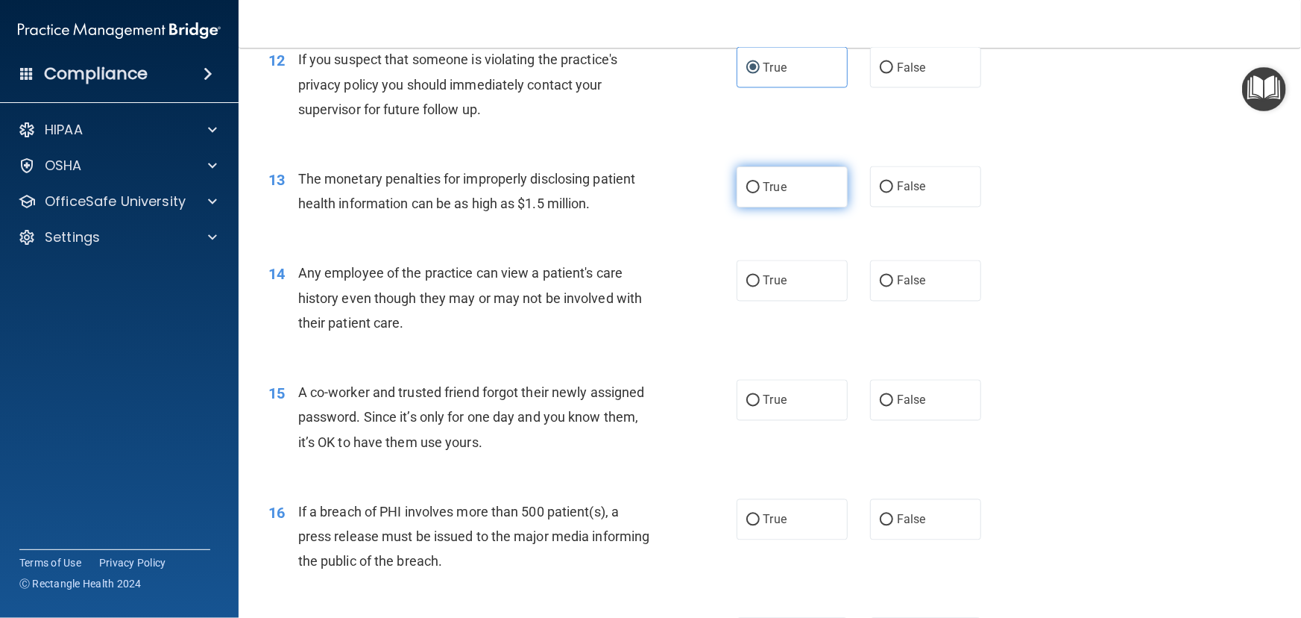
click at [756, 207] on label "True" at bounding box center [792, 186] width 111 height 41
click at [756, 193] on input "True" at bounding box center [753, 187] width 13 height 11
radio input "true"
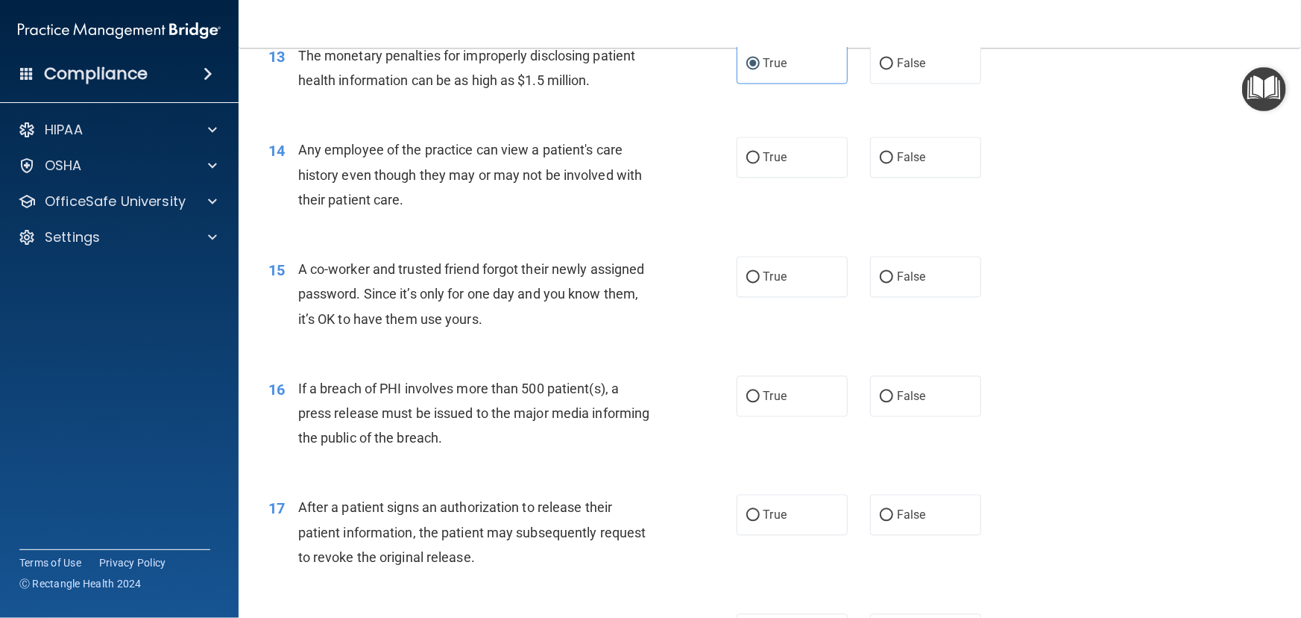
scroll to position [1492, 0]
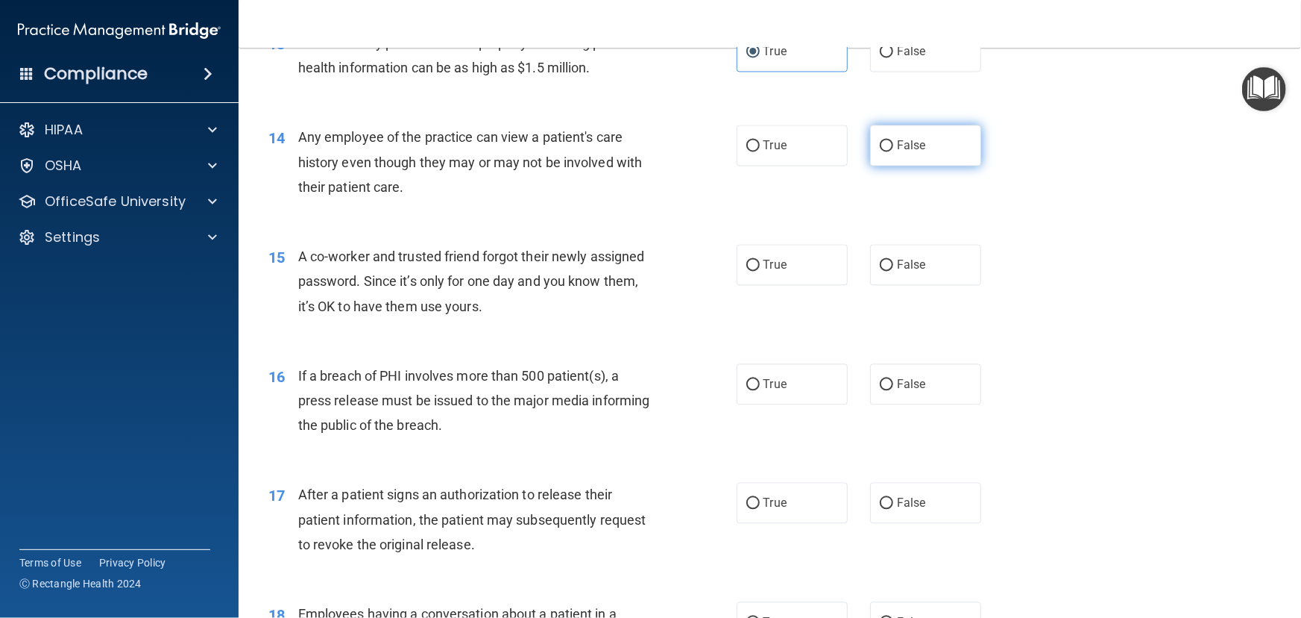
click at [910, 152] on span "False" at bounding box center [911, 145] width 29 height 14
click at [893, 151] on input "False" at bounding box center [886, 145] width 13 height 11
radio input "true"
click at [897, 271] on span "False" at bounding box center [911, 264] width 29 height 14
click at [893, 271] on input "False" at bounding box center [886, 265] width 13 height 11
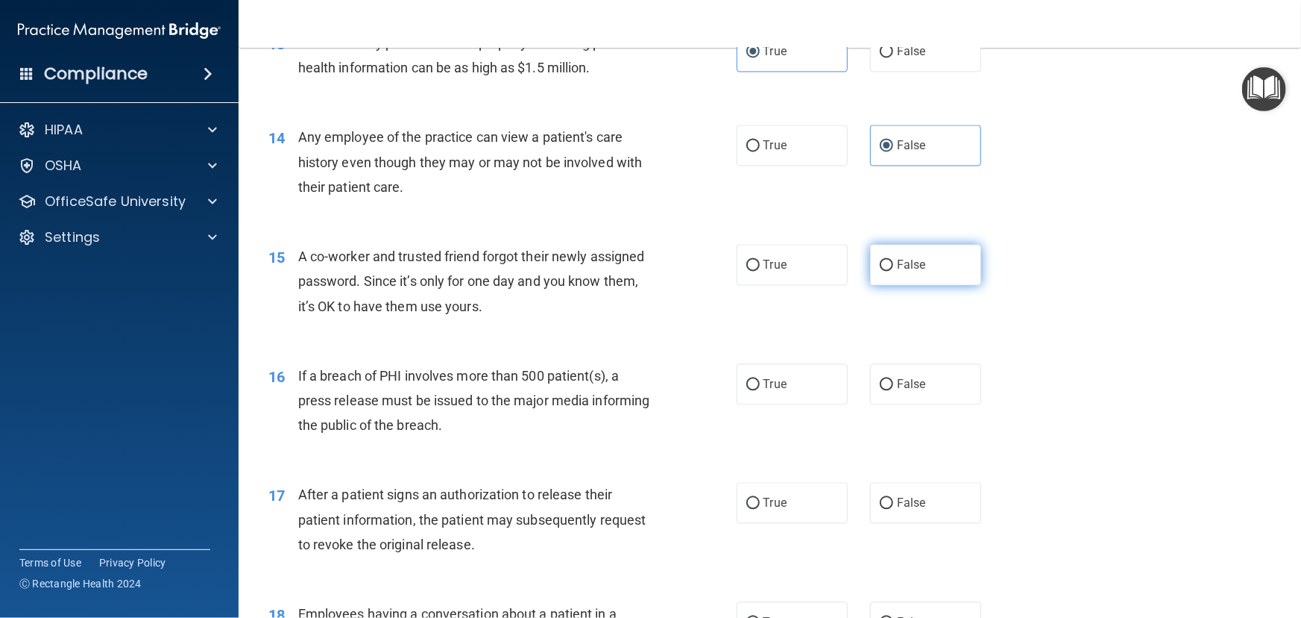
radio input "true"
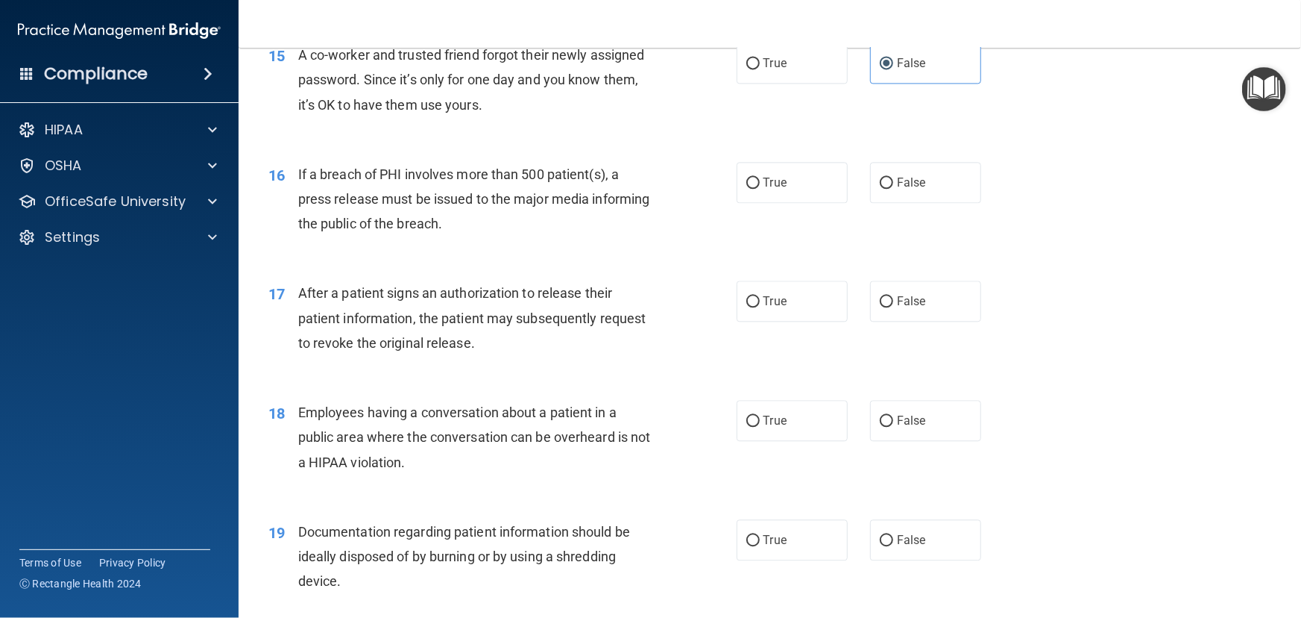
scroll to position [1694, 0]
click at [814, 201] on label "True" at bounding box center [792, 180] width 111 height 41
click at [760, 187] on input "True" at bounding box center [753, 181] width 13 height 11
radio input "true"
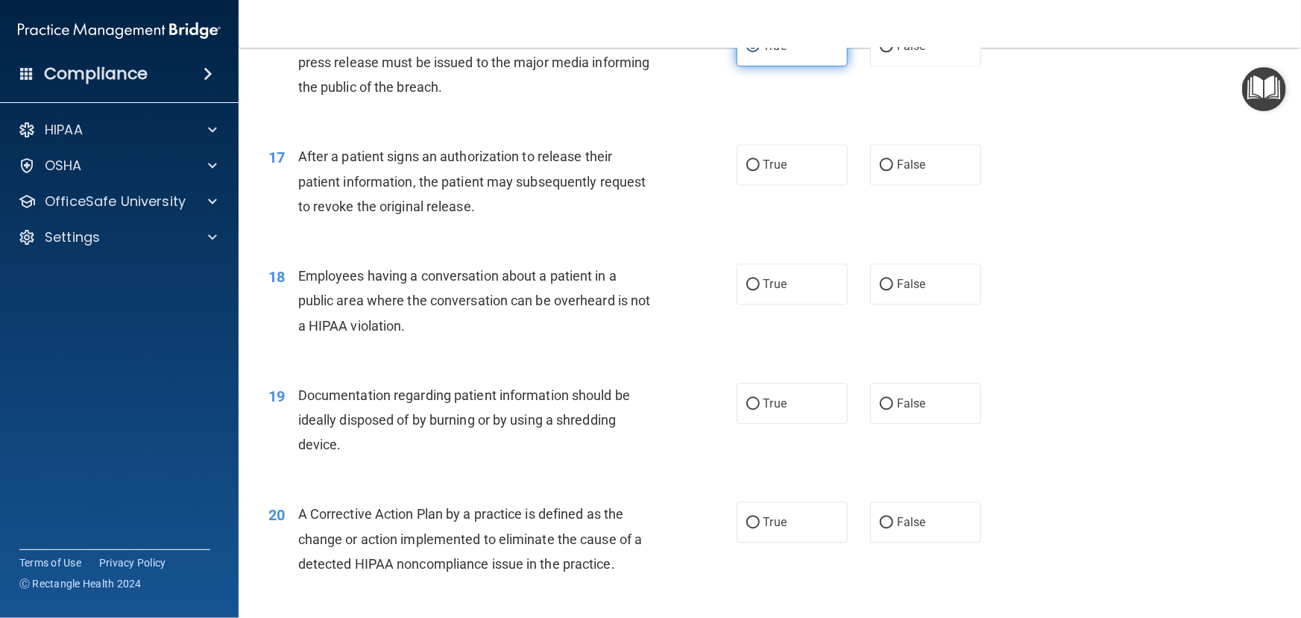
scroll to position [1830, 0]
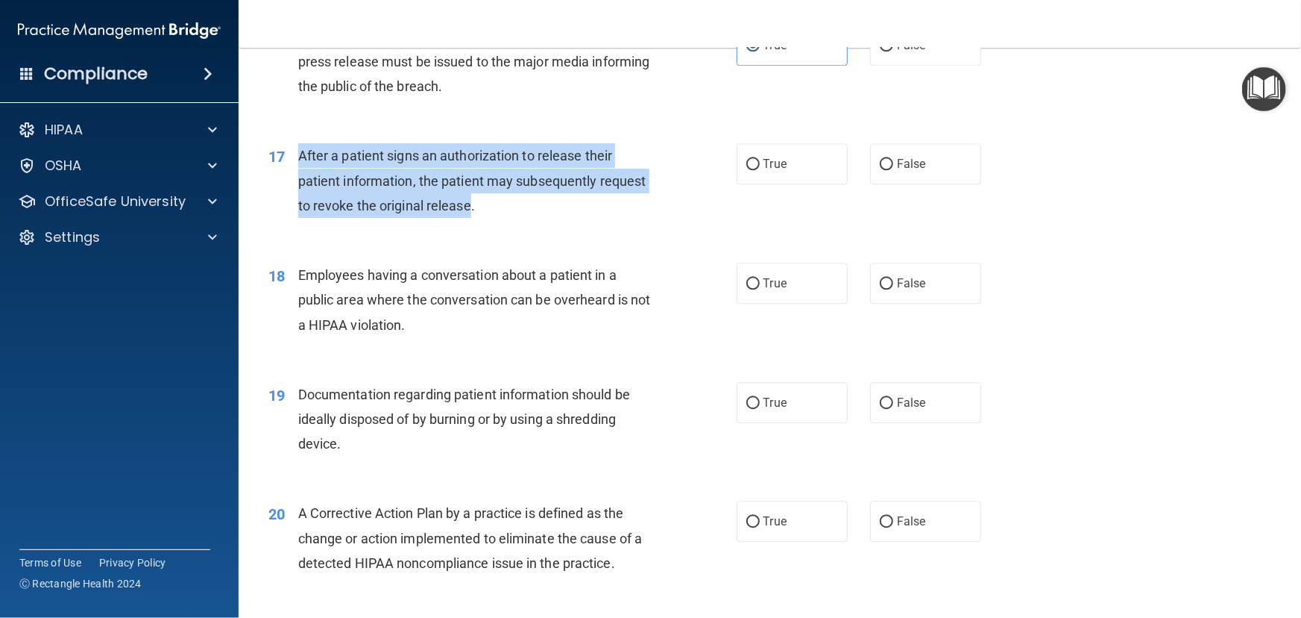
drag, startPoint x: 469, startPoint y: 230, endPoint x: 297, endPoint y: 182, distance: 178.8
click at [297, 182] on div "17 After a patient signs an authorization to release their patient information,…" at bounding box center [502, 184] width 513 height 82
copy div "After a patient signs an authorization to release their patient information, th…"
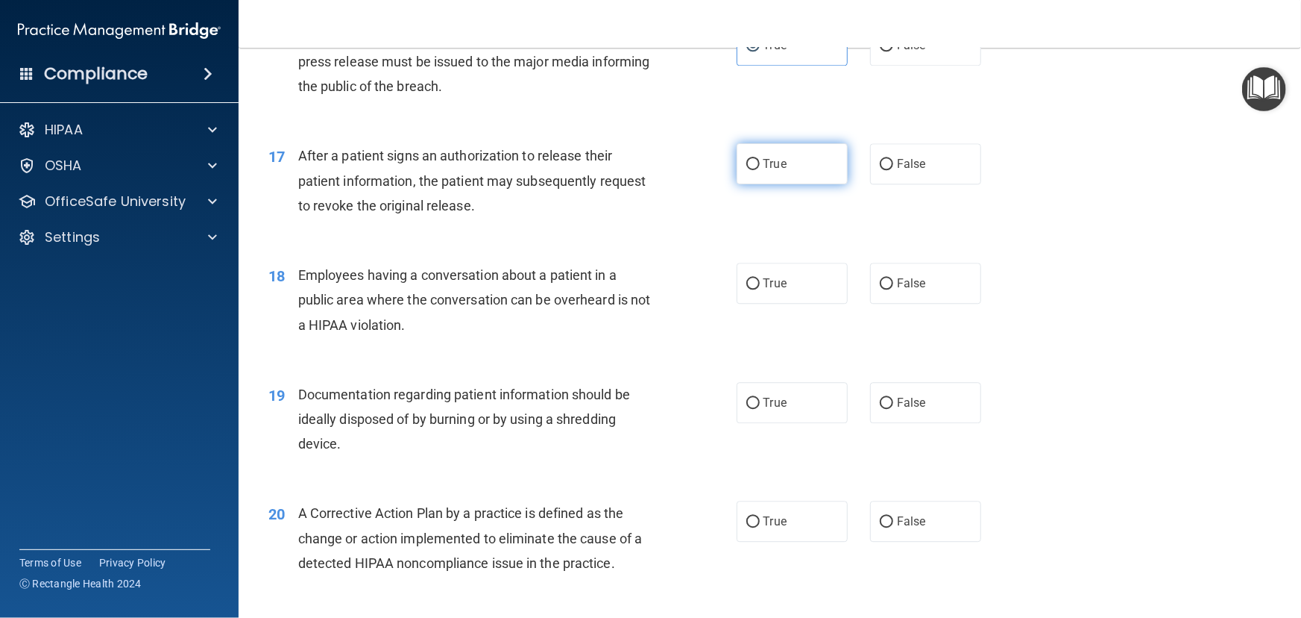
click at [799, 184] on label "True" at bounding box center [792, 163] width 111 height 41
click at [760, 170] on input "True" at bounding box center [753, 164] width 13 height 11
radio input "true"
click at [970, 304] on label "False" at bounding box center [925, 283] width 111 height 41
click at [893, 289] on input "False" at bounding box center [886, 283] width 13 height 11
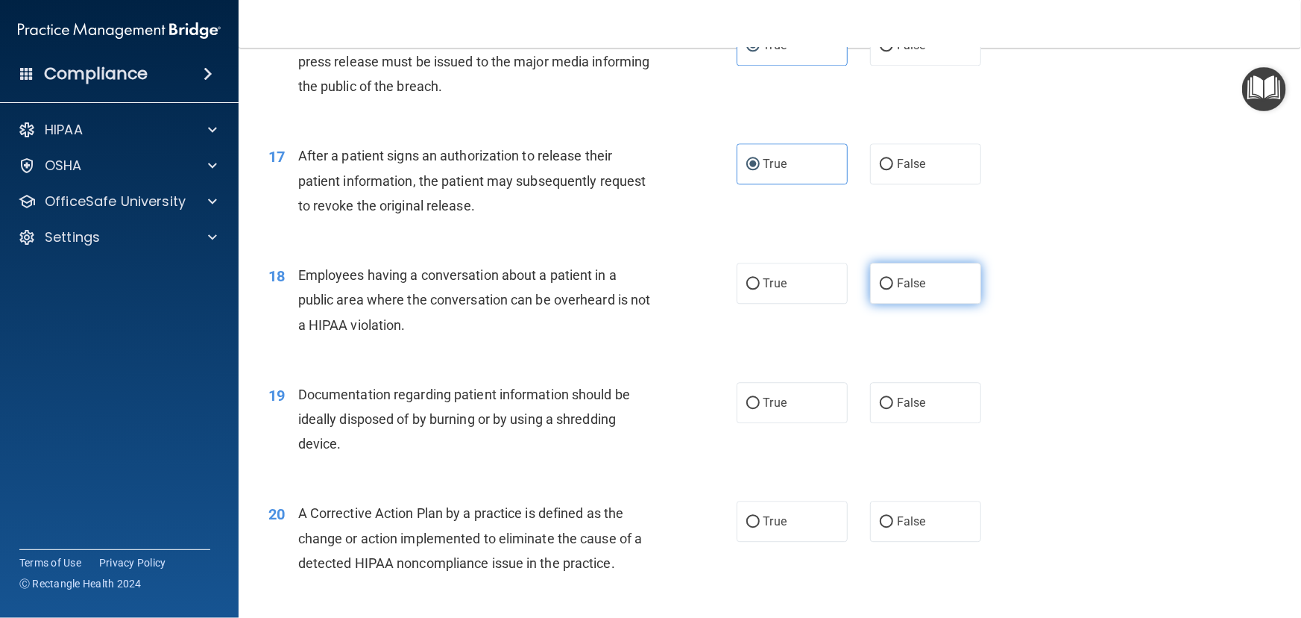
radio input "true"
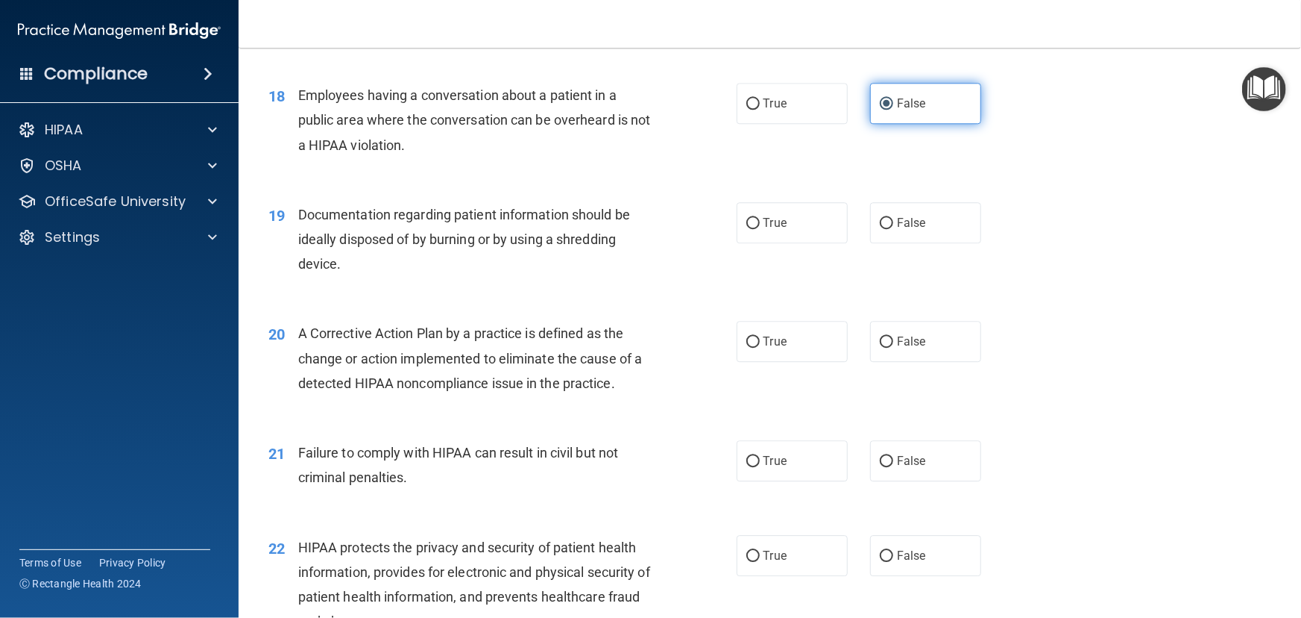
scroll to position [2034, 0]
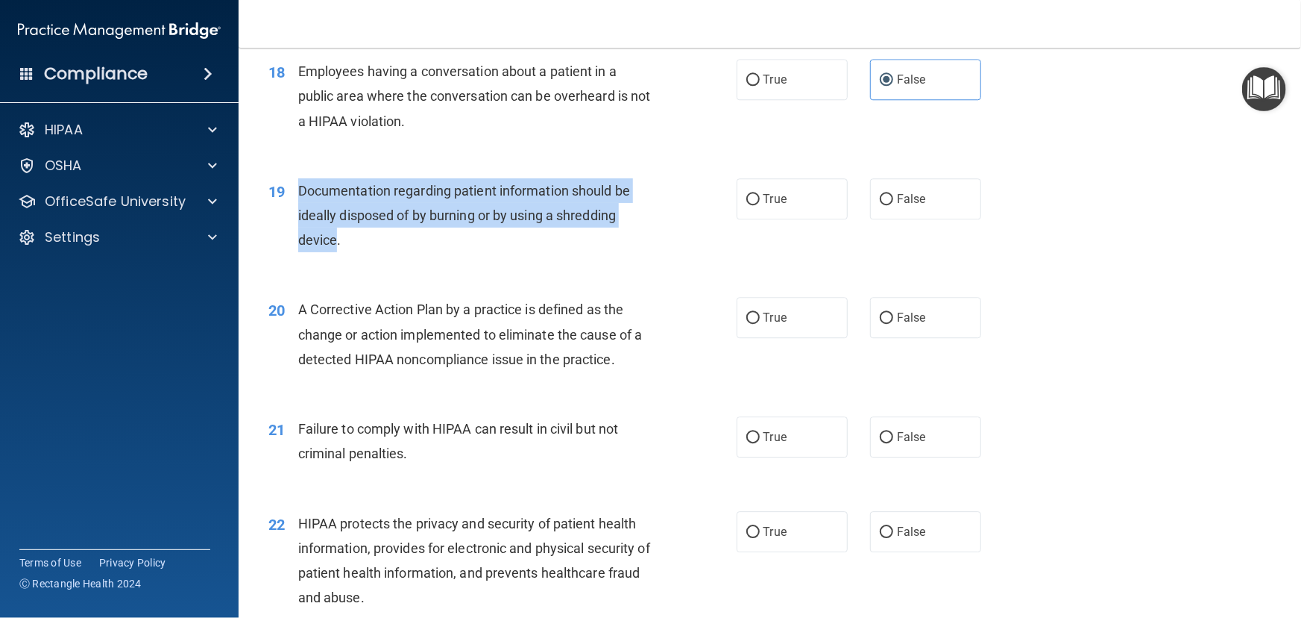
drag, startPoint x: 336, startPoint y: 268, endPoint x: 298, endPoint y: 213, distance: 66.4
click at [298, 213] on span "Documentation regarding patient information should be ideally disposed of by bu…" at bounding box center [464, 215] width 332 height 65
copy span "Documentation regarding patient information should be ideally disposed of by bu…"
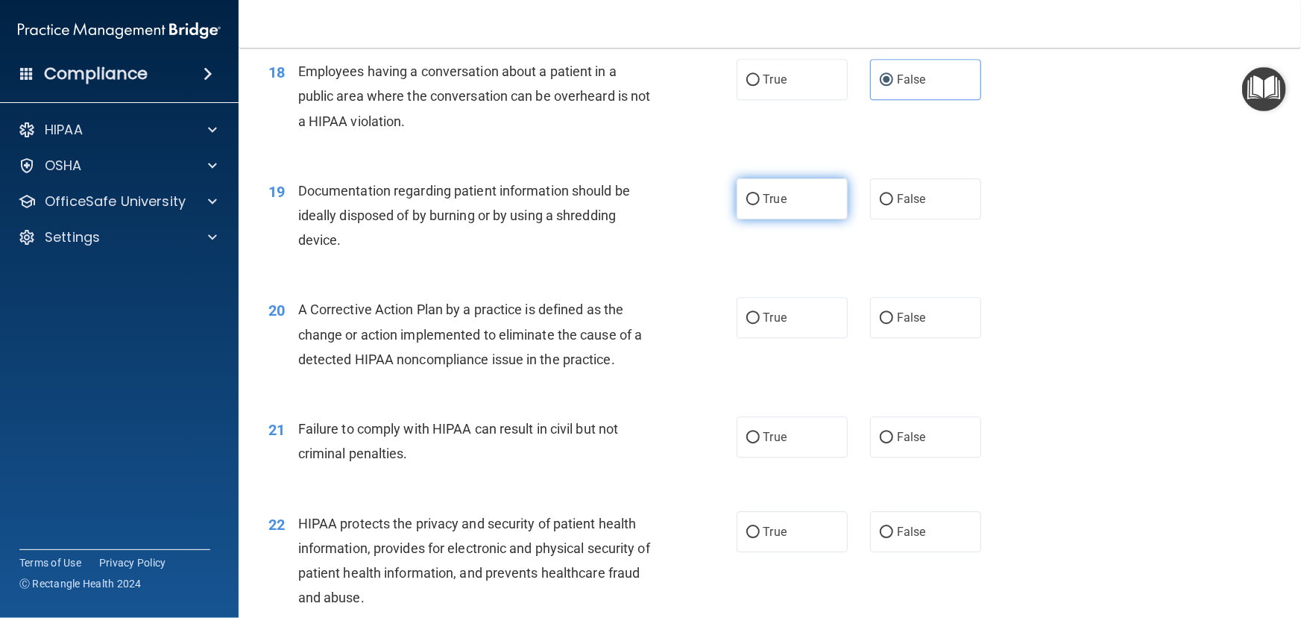
click at [774, 206] on span "True" at bounding box center [775, 199] width 23 height 14
click at [760, 205] on input "True" at bounding box center [753, 199] width 13 height 11
radio input "true"
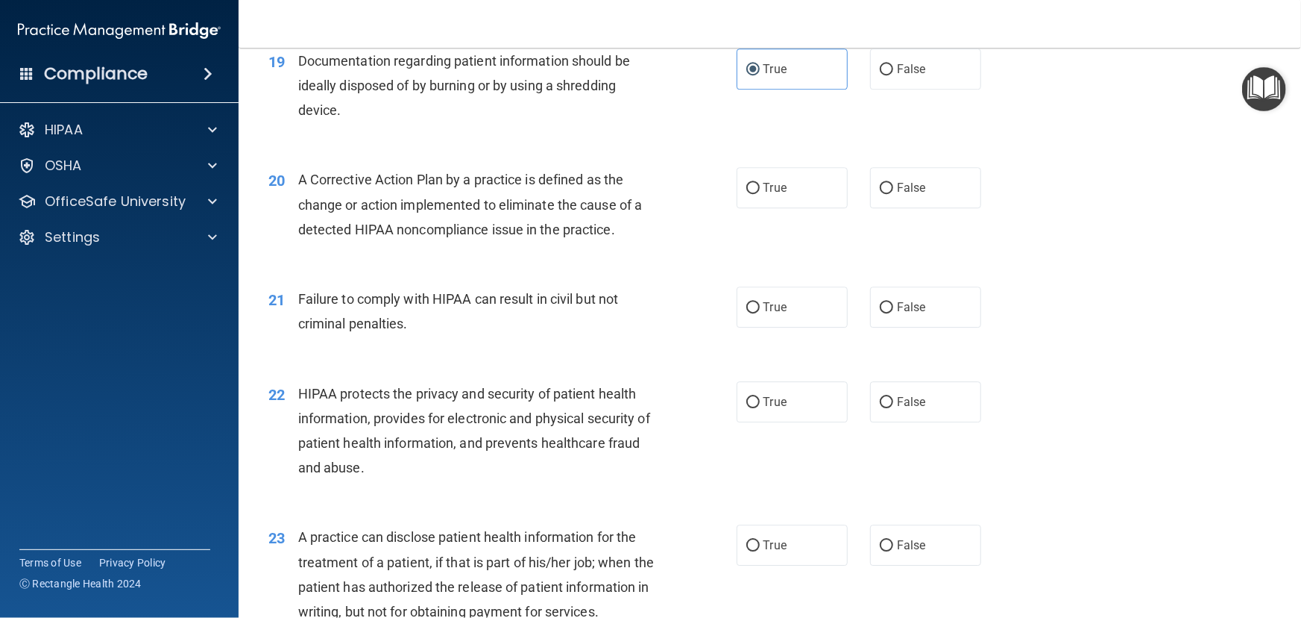
scroll to position [2170, 0]
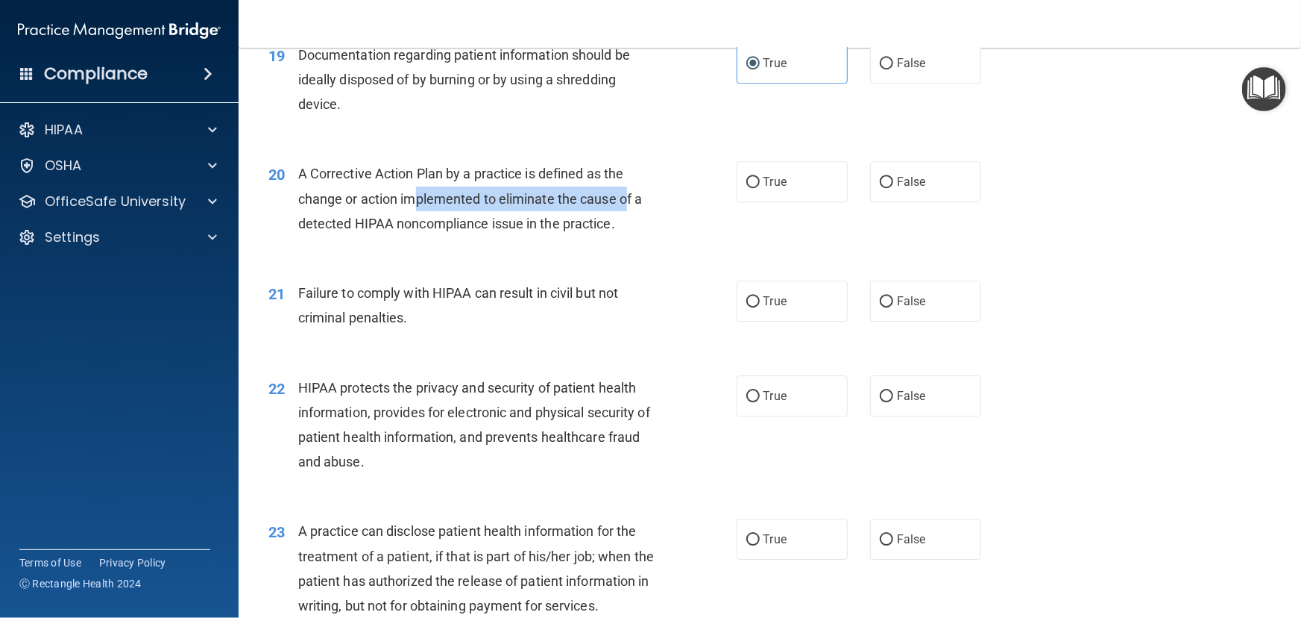
drag, startPoint x: 412, startPoint y: 223, endPoint x: 629, endPoint y: 220, distance: 217.8
click at [629, 220] on span "A Corrective Action Plan by a practice is defined as the change or action imple…" at bounding box center [470, 198] width 345 height 65
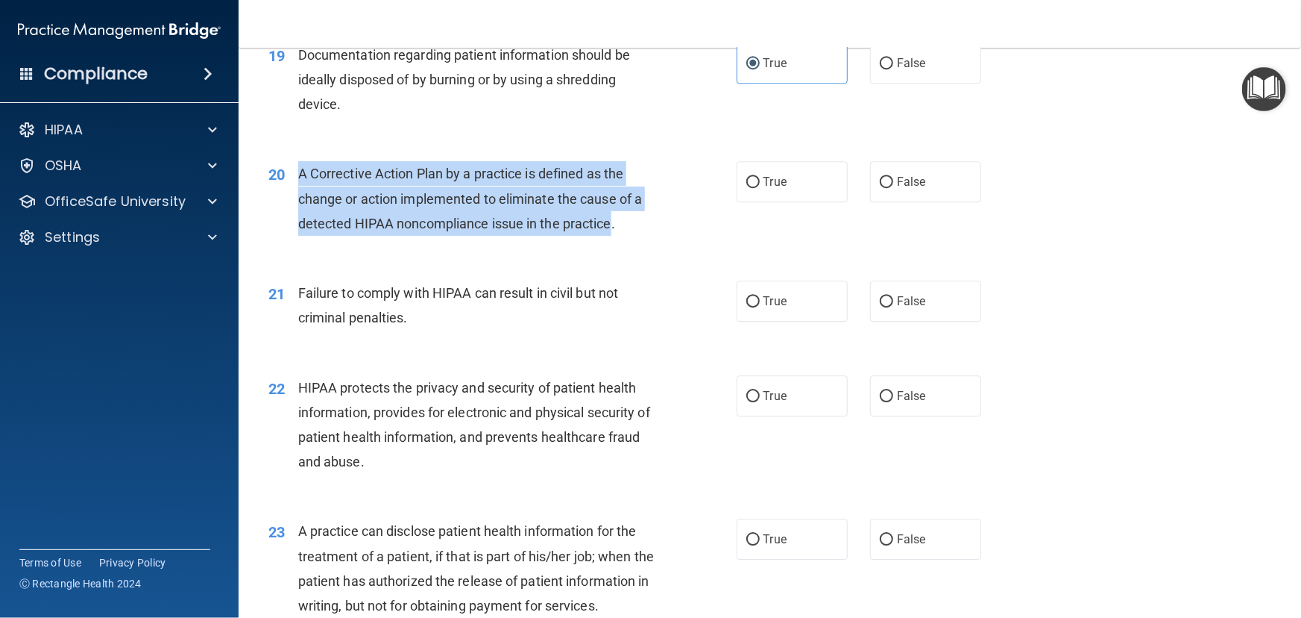
drag, startPoint x: 612, startPoint y: 249, endPoint x: 299, endPoint y: 201, distance: 316.9
click at [299, 201] on span "A Corrective Action Plan by a practice is defined as the change or action imple…" at bounding box center [470, 198] width 345 height 65
copy span "A Corrective Action Plan by a practice is defined as the change or action imple…"
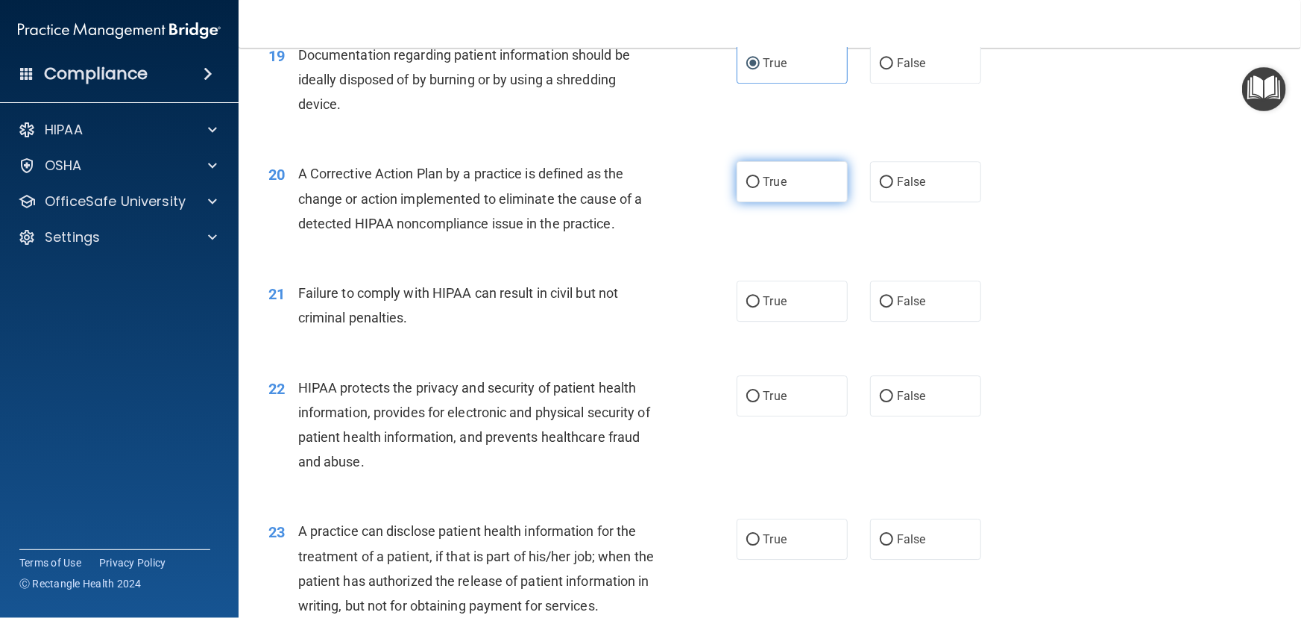
click at [767, 195] on label "True" at bounding box center [792, 181] width 111 height 41
click at [760, 188] on input "True" at bounding box center [753, 182] width 13 height 11
radio input "true"
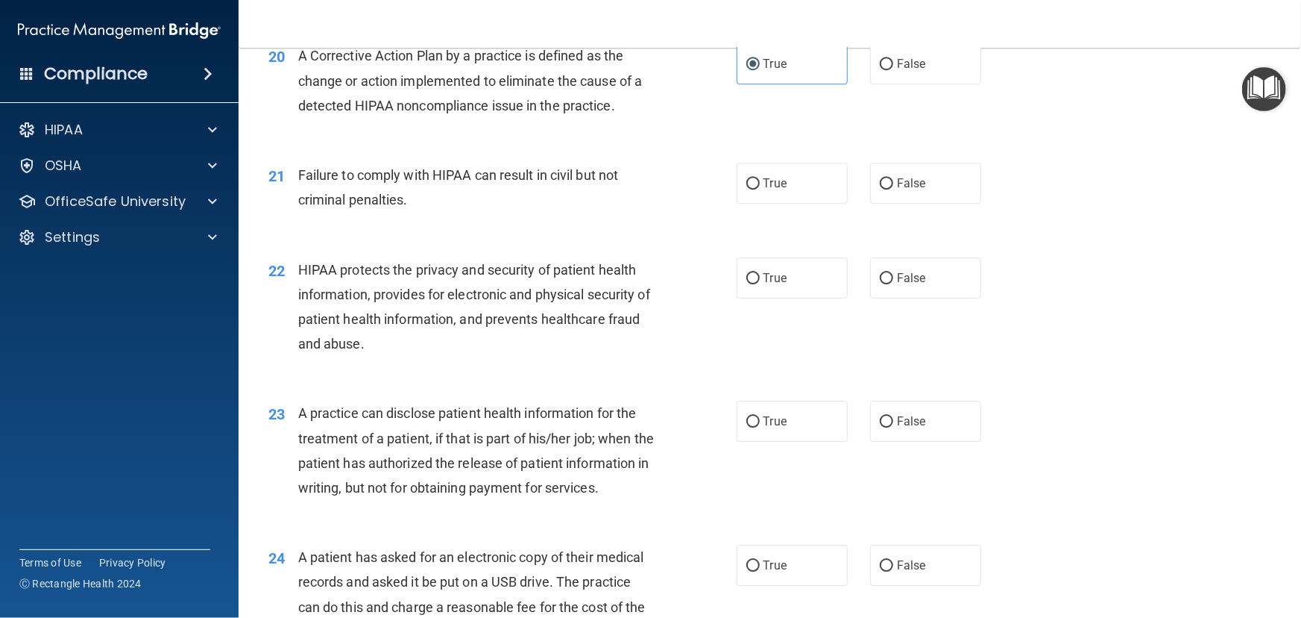
scroll to position [2305, 0]
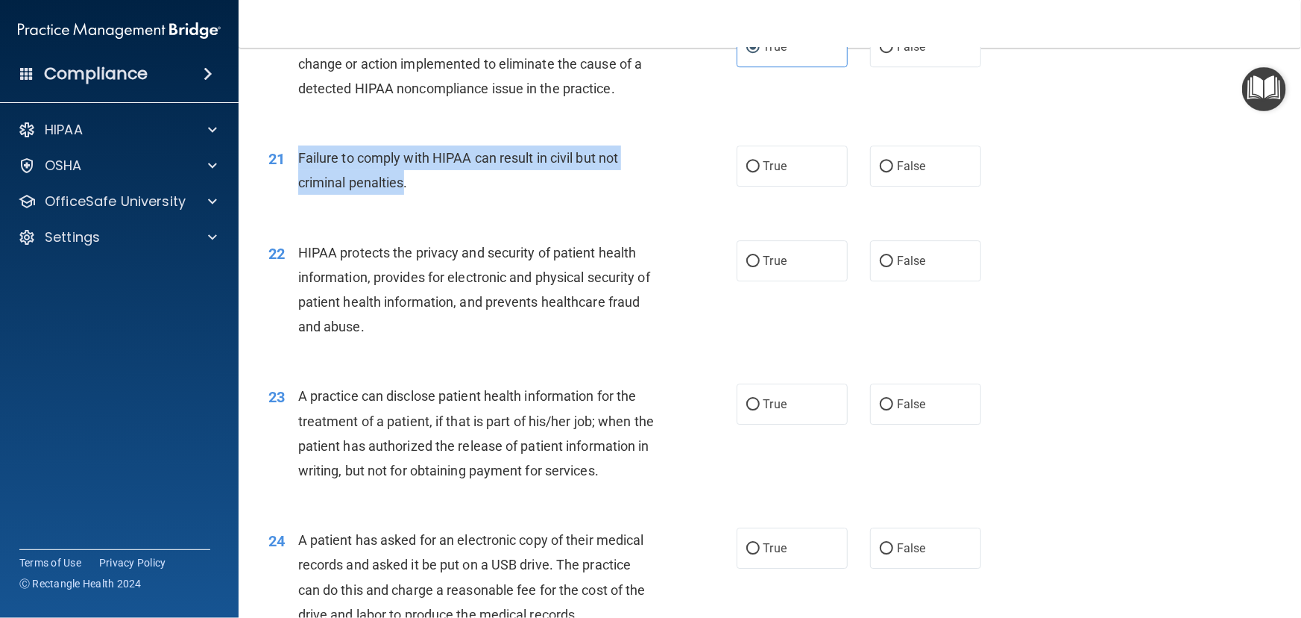
drag, startPoint x: 402, startPoint y: 207, endPoint x: 299, endPoint y: 176, distance: 107.4
click at [299, 176] on span "Failure to comply with HIPAA can result in civil but not criminal penalties." at bounding box center [458, 170] width 321 height 40
copy span "Failure to comply with HIPAA can result in civil but not criminal penalties"
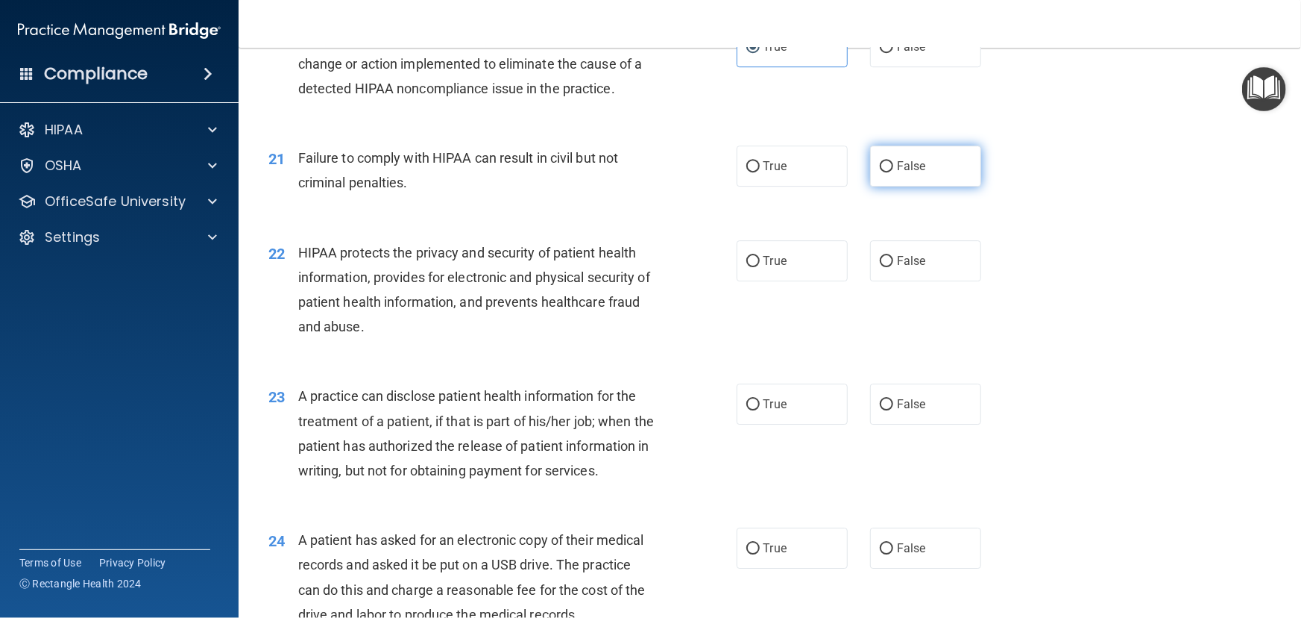
click at [871, 186] on label "False" at bounding box center [925, 165] width 111 height 41
click at [880, 172] on input "False" at bounding box center [886, 166] width 13 height 11
radio input "true"
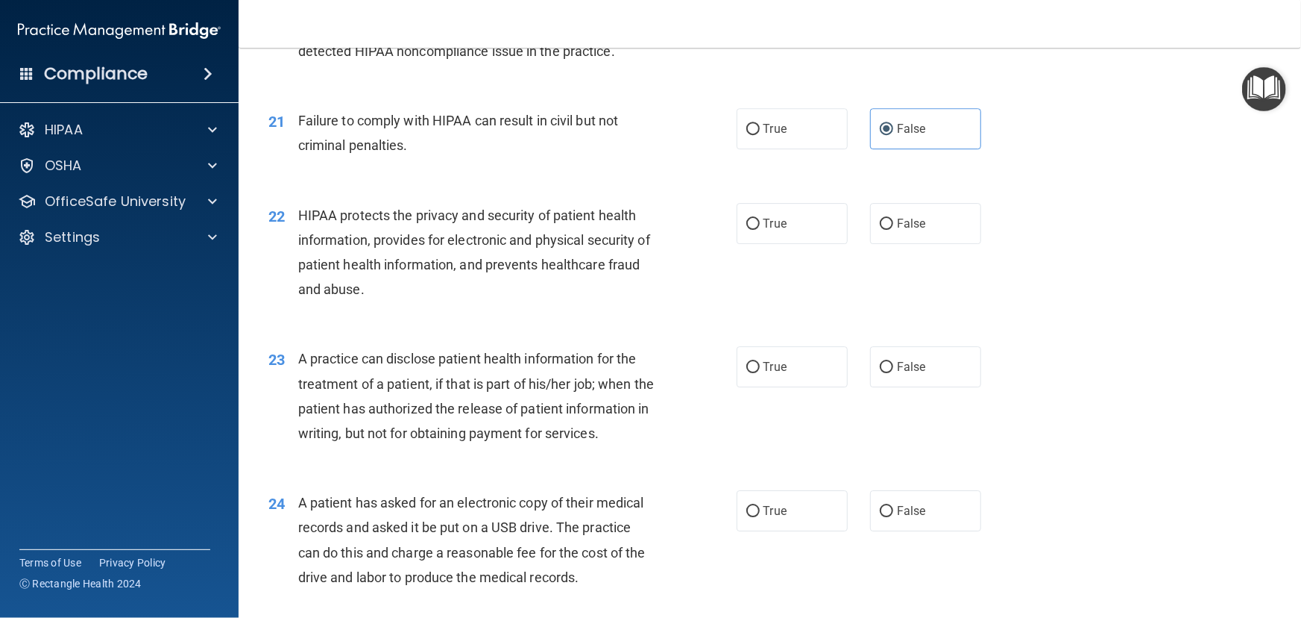
scroll to position [2440, 0]
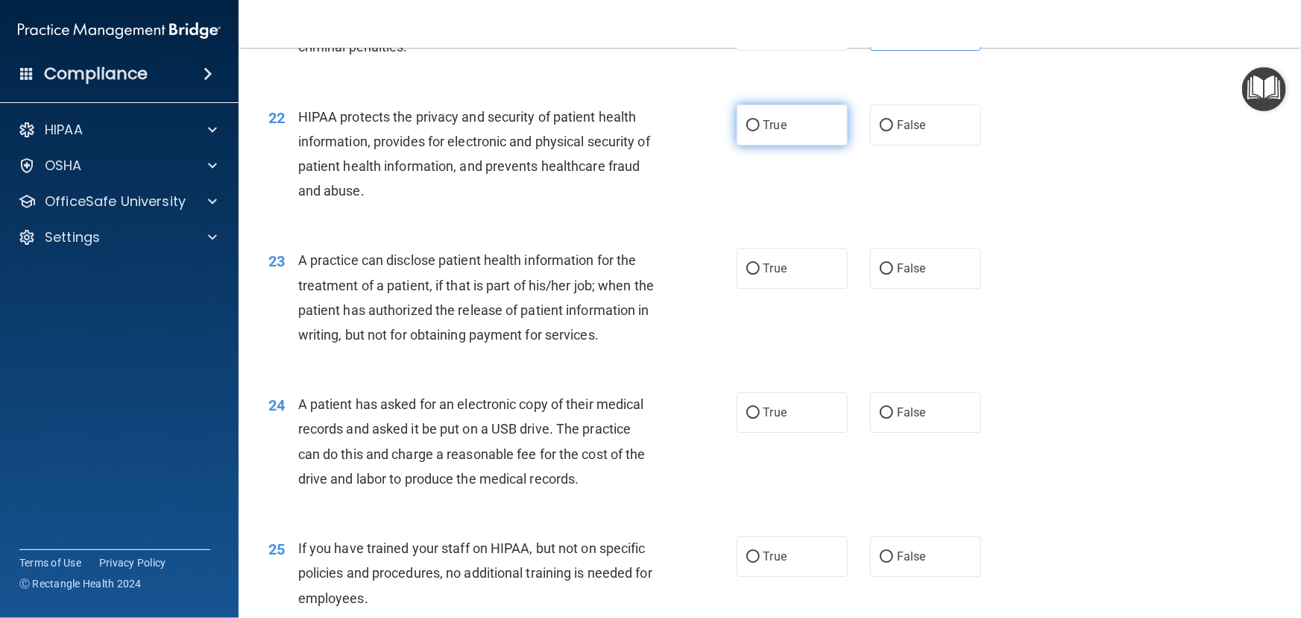
click at [792, 145] on label "True" at bounding box center [792, 124] width 111 height 41
click at [760, 131] on input "True" at bounding box center [753, 125] width 13 height 11
radio input "true"
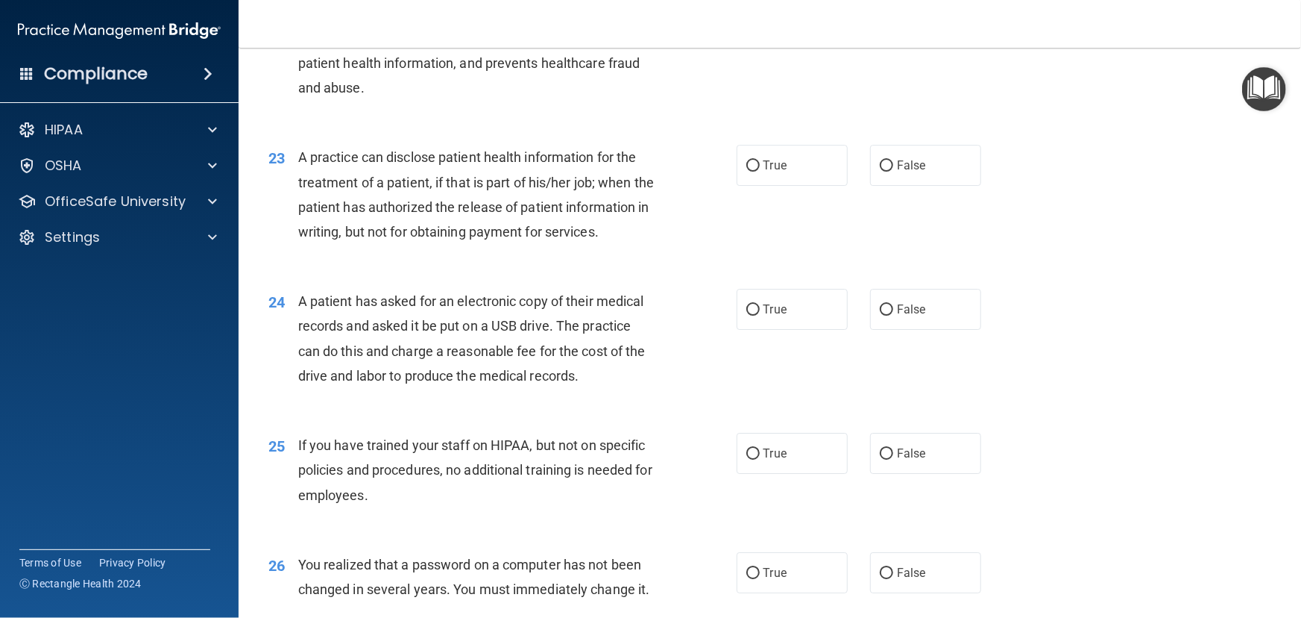
scroll to position [2576, 0]
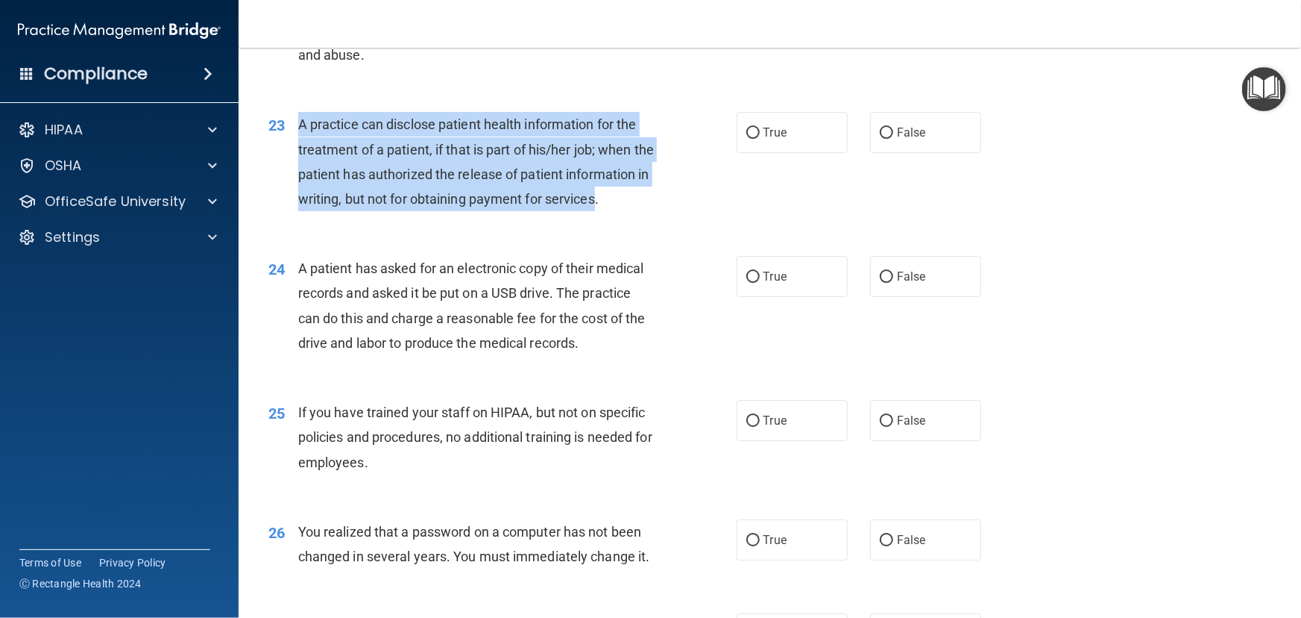
drag, startPoint x: 345, startPoint y: 249, endPoint x: 301, endPoint y: 155, distance: 103.8
click at [301, 155] on span "A practice can disclose patient health information for the treatment of a patie…" at bounding box center [476, 161] width 356 height 90
copy span "A practice can disclose patient health information for the treatment of a patie…"
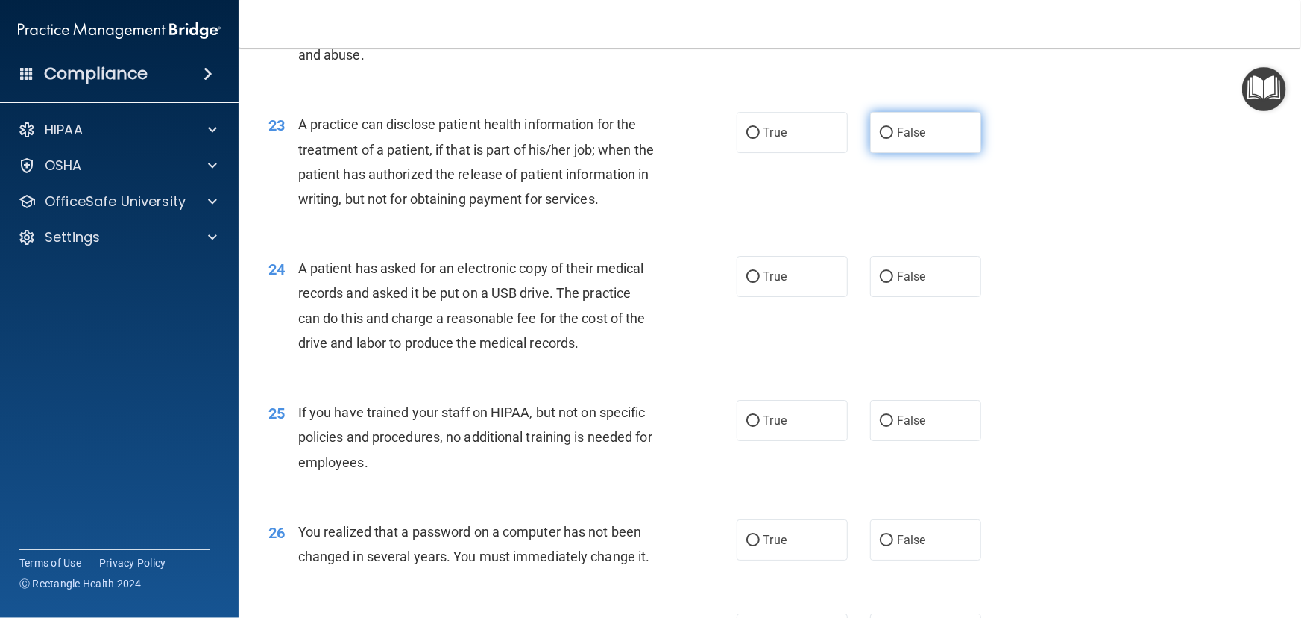
click at [870, 153] on label "False" at bounding box center [925, 132] width 111 height 41
click at [880, 139] on input "False" at bounding box center [886, 133] width 13 height 11
radio input "true"
click at [861, 297] on div "True False" at bounding box center [871, 276] width 268 height 41
click at [876, 297] on label "False" at bounding box center [925, 276] width 111 height 41
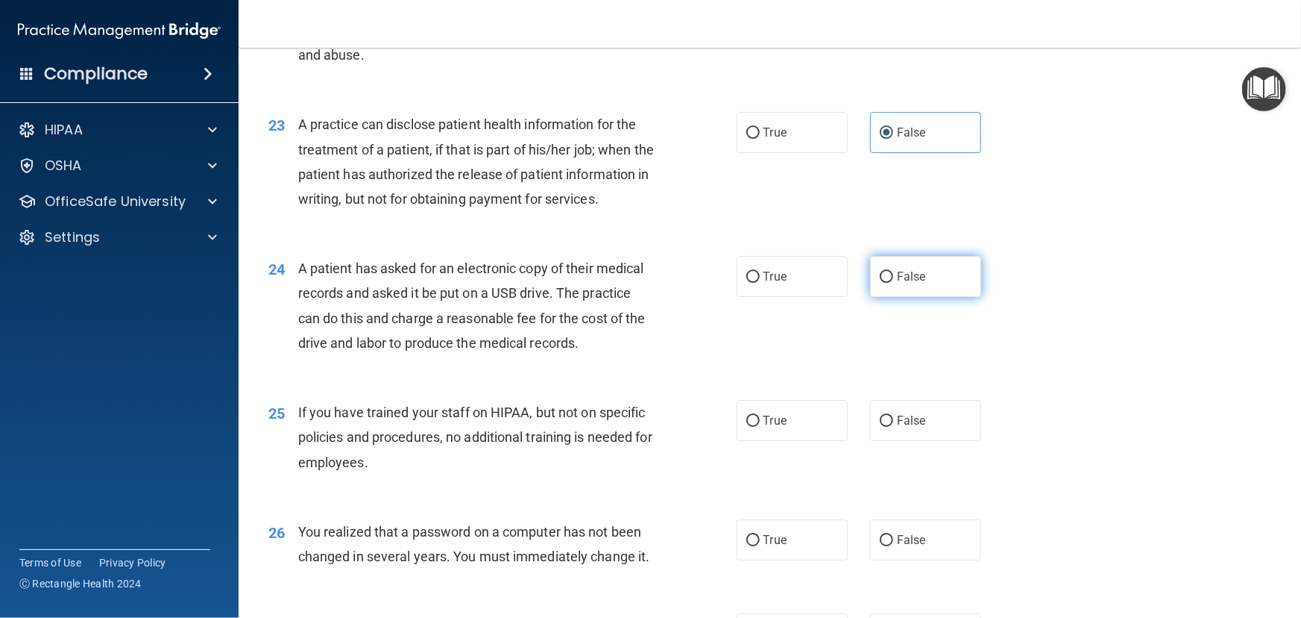
click at [880, 283] on input "False" at bounding box center [886, 276] width 13 height 11
radio input "true"
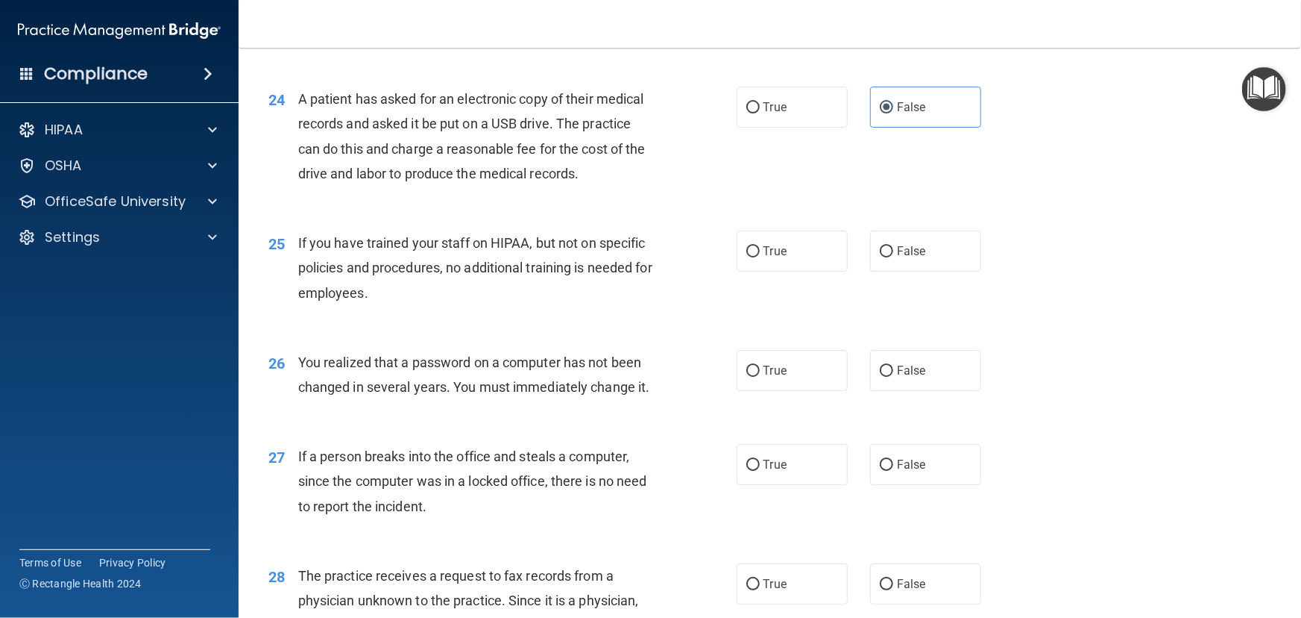
scroll to position [2780, 0]
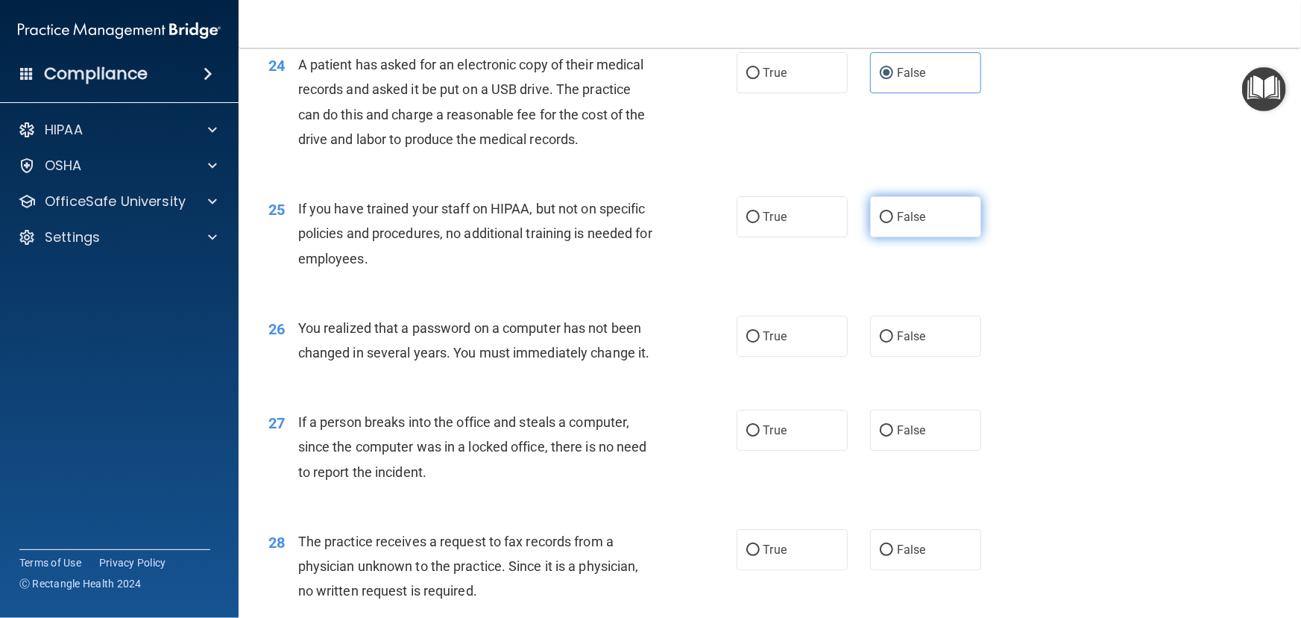
click at [884, 237] on label "False" at bounding box center [925, 216] width 111 height 41
click at [884, 223] on input "False" at bounding box center [886, 217] width 13 height 11
radio input "true"
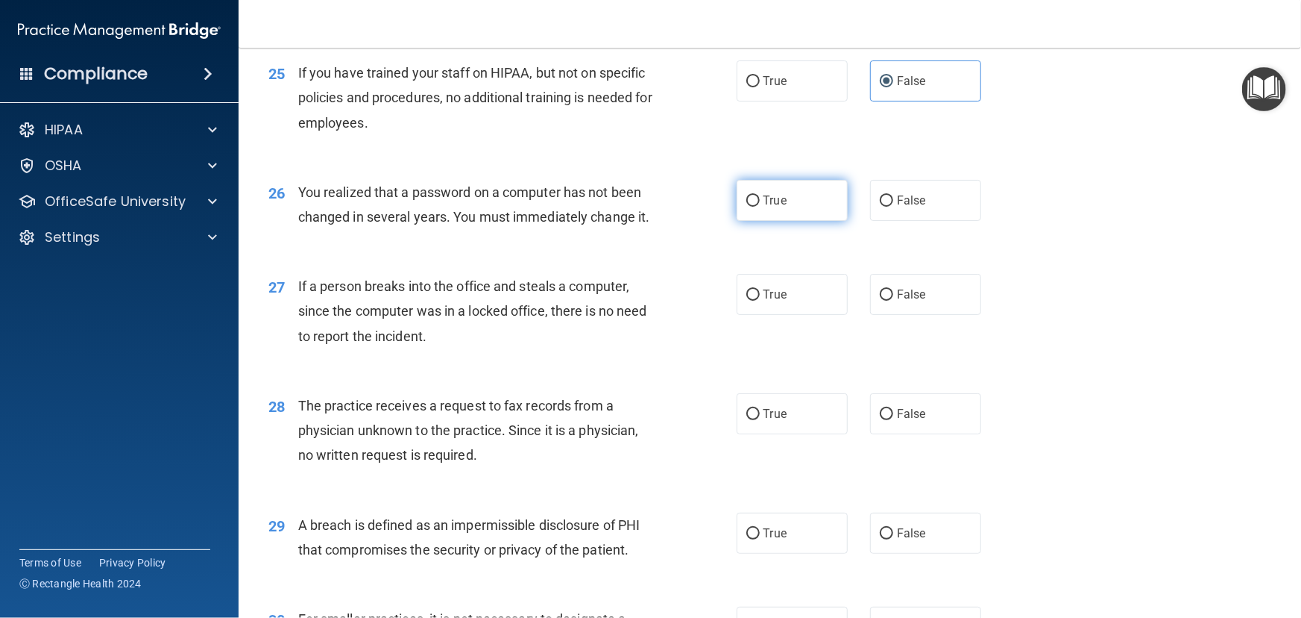
click at [805, 221] on label "True" at bounding box center [792, 200] width 111 height 41
click at [760, 207] on input "True" at bounding box center [753, 200] width 13 height 11
radio input "true"
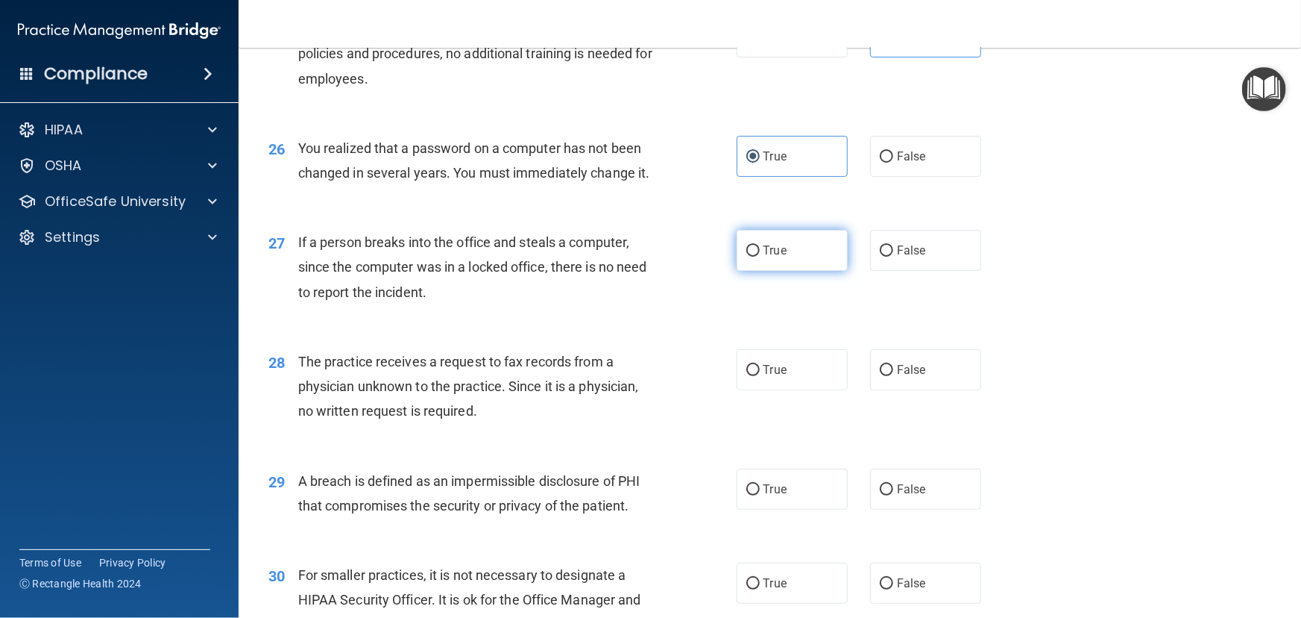
scroll to position [2983, 0]
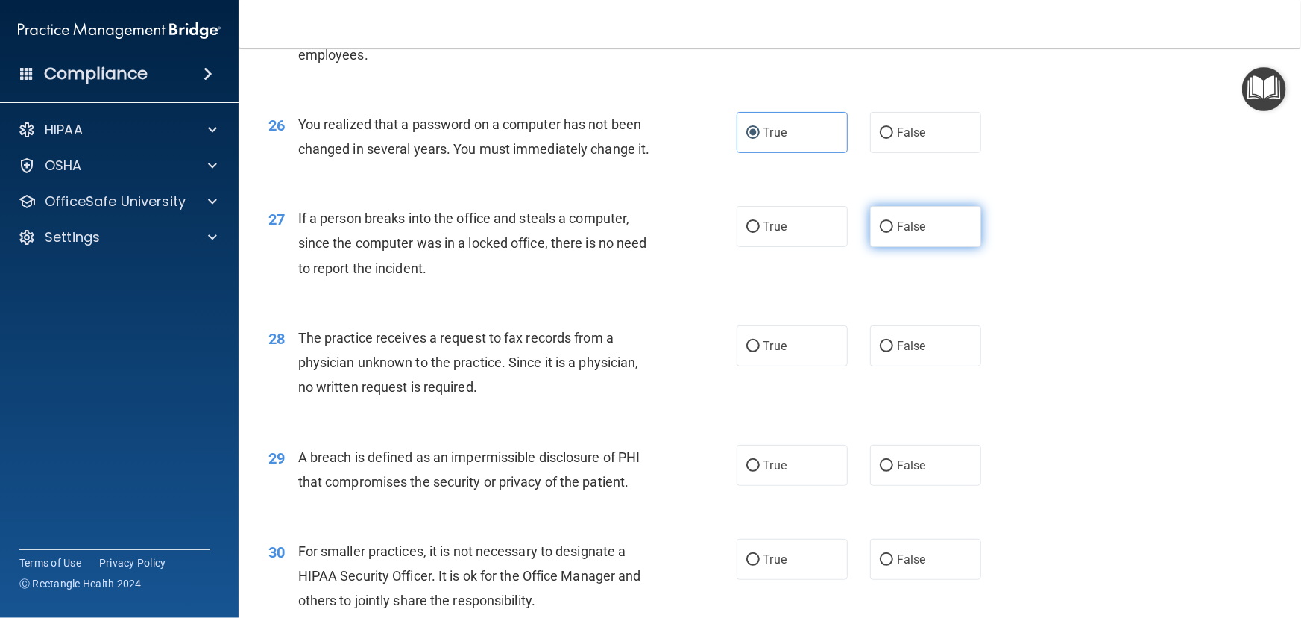
click at [908, 247] on label "False" at bounding box center [925, 226] width 111 height 41
click at [893, 233] on input "False" at bounding box center [886, 227] width 13 height 11
radio input "true"
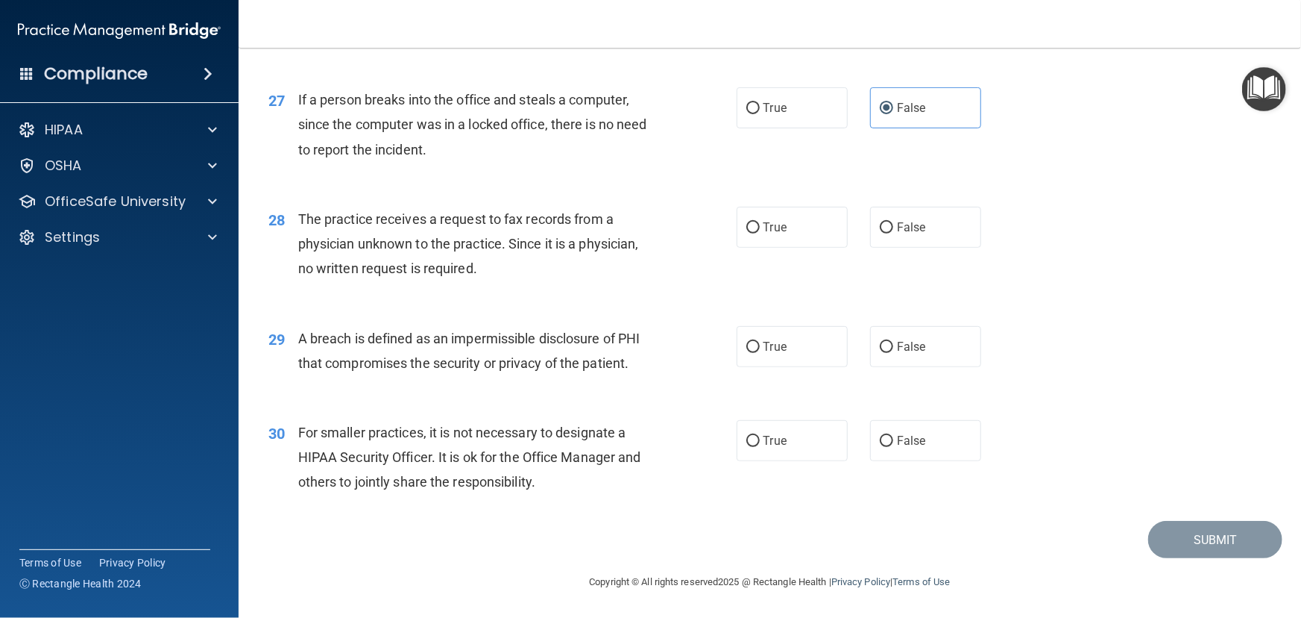
scroll to position [3150, 0]
click at [940, 221] on label "False" at bounding box center [925, 227] width 111 height 41
click at [893, 222] on input "False" at bounding box center [886, 227] width 13 height 11
radio input "true"
click at [779, 359] on label "True" at bounding box center [792, 346] width 111 height 41
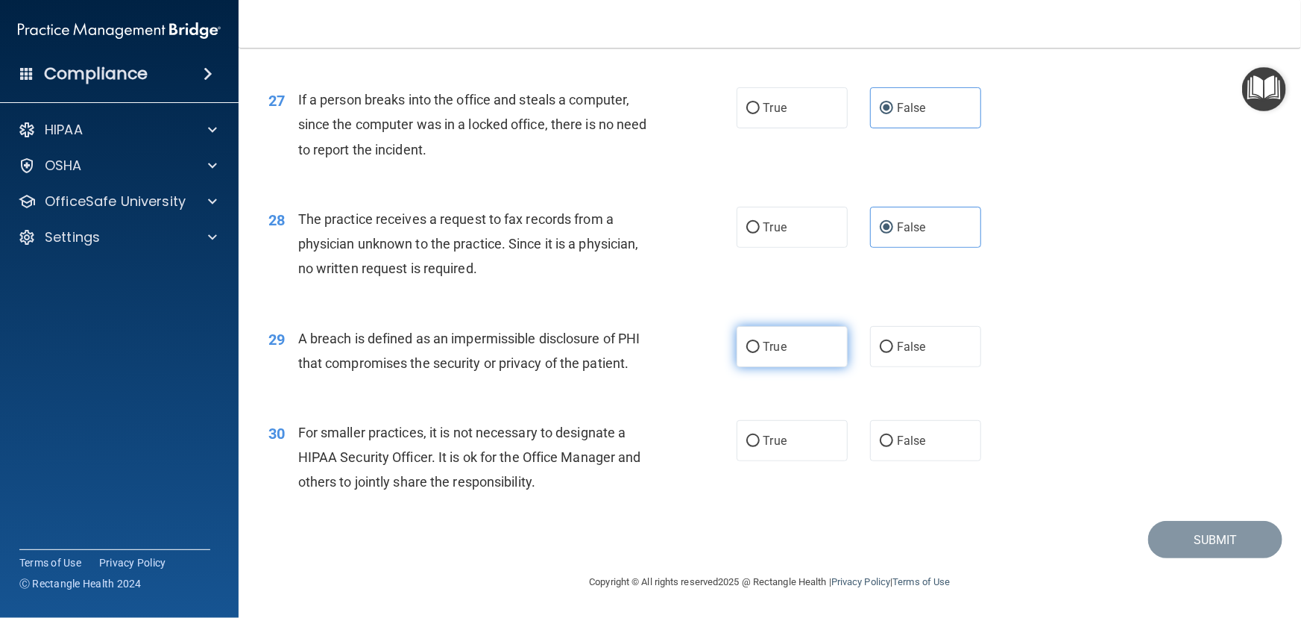
click at [760, 353] on input "True" at bounding box center [753, 347] width 13 height 11
radio input "true"
click at [902, 428] on label "False" at bounding box center [925, 440] width 111 height 41
click at [893, 436] on input "False" at bounding box center [886, 441] width 13 height 11
radio input "true"
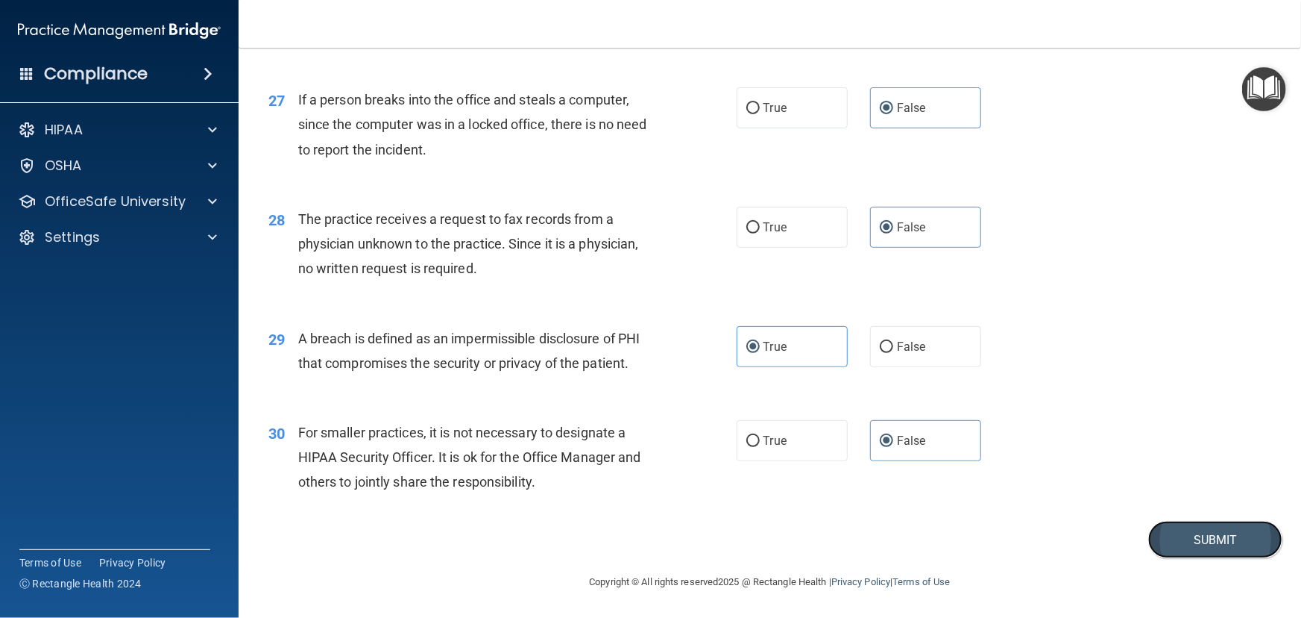
click at [1228, 546] on button "Submit" at bounding box center [1216, 540] width 134 height 38
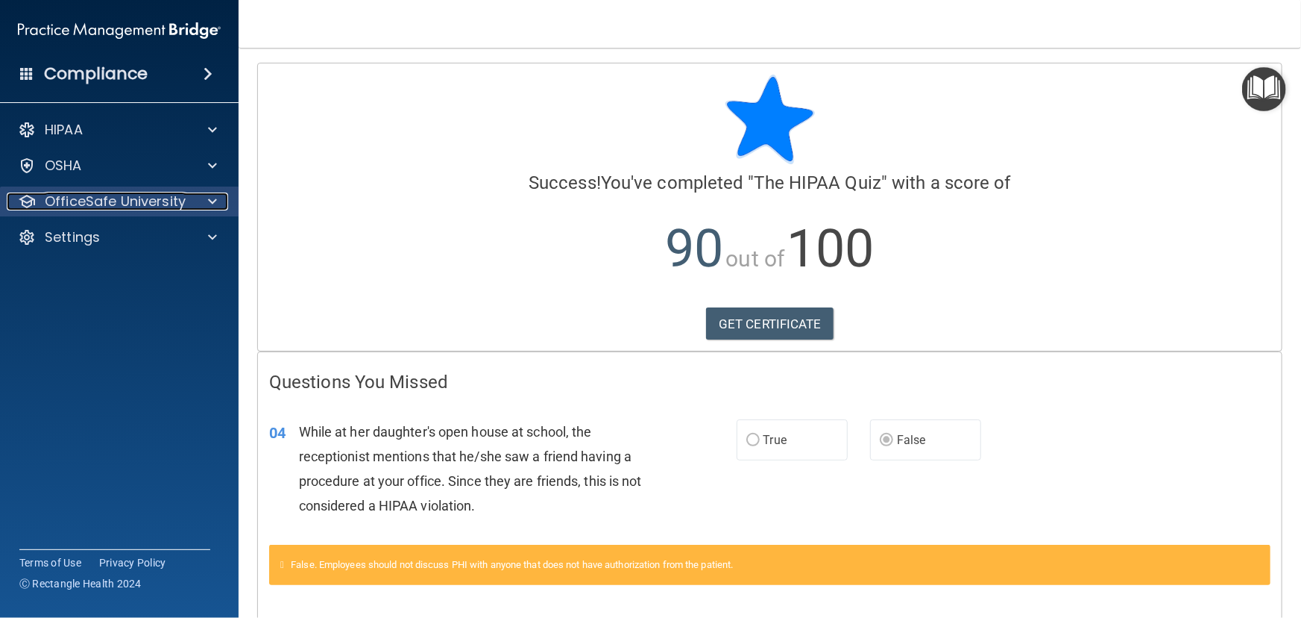
click at [135, 196] on p "OfficeSafe University" at bounding box center [115, 201] width 141 height 18
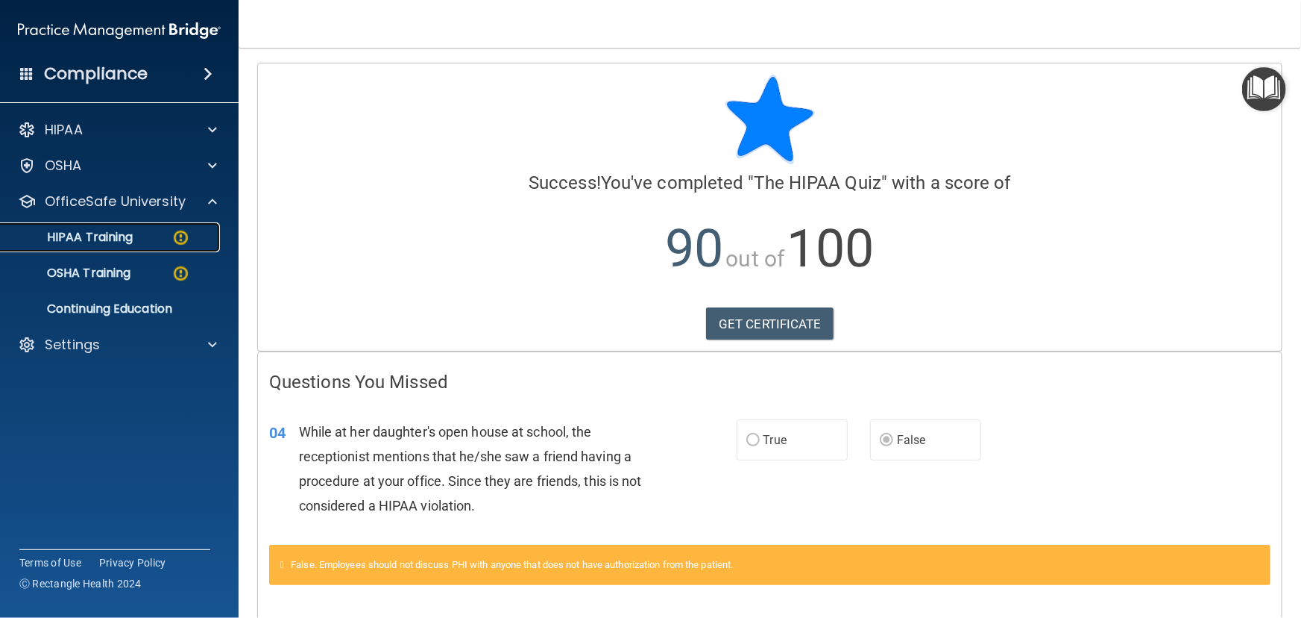
click at [149, 241] on div "HIPAA Training" at bounding box center [112, 237] width 204 height 15
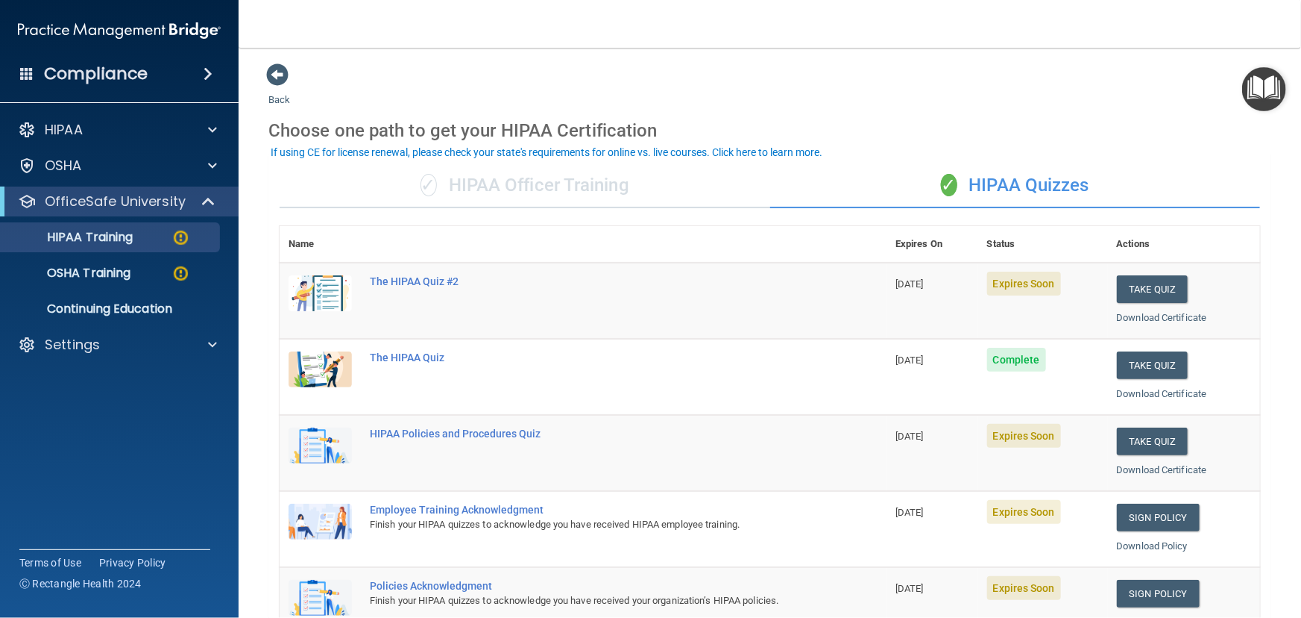
click at [943, 360] on td "[DATE]" at bounding box center [933, 377] width 92 height 76
click at [887, 351] on td "[DATE]" at bounding box center [933, 377] width 92 height 76
click at [431, 356] on div "The HIPAA Quiz" at bounding box center [591, 357] width 442 height 12
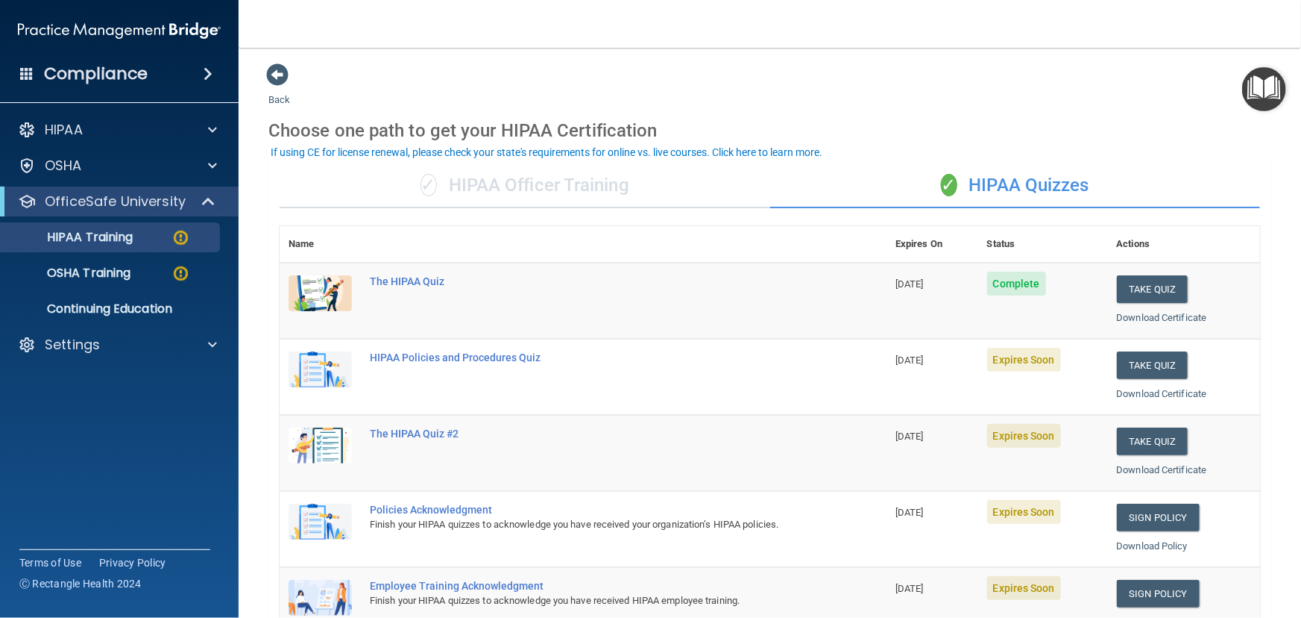
click at [896, 289] on span "[DATE]" at bounding box center [910, 283] width 28 height 11
click at [427, 433] on div "The HIPAA Quiz #2" at bounding box center [591, 433] width 442 height 12
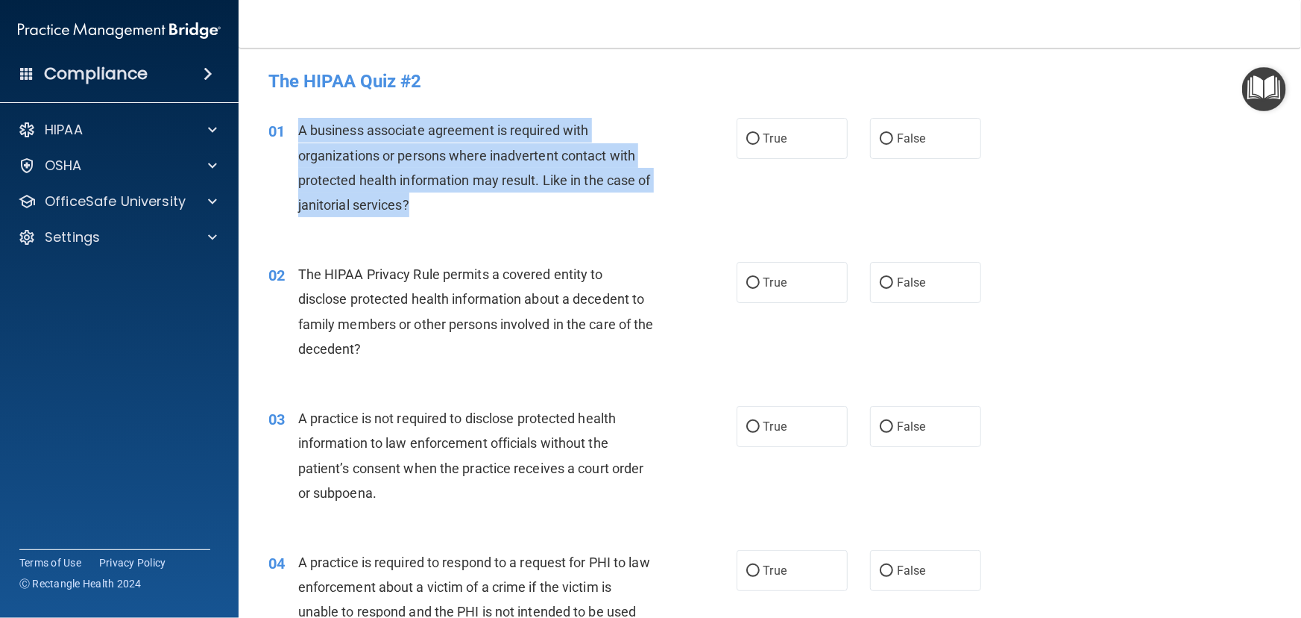
drag, startPoint x: 299, startPoint y: 128, endPoint x: 438, endPoint y: 169, distance: 144.7
click at [456, 209] on div "A business associate agreement is required with organizations or persons where …" at bounding box center [482, 167] width 368 height 99
copy span "A business associate agreement is required with organizations or persons where …"
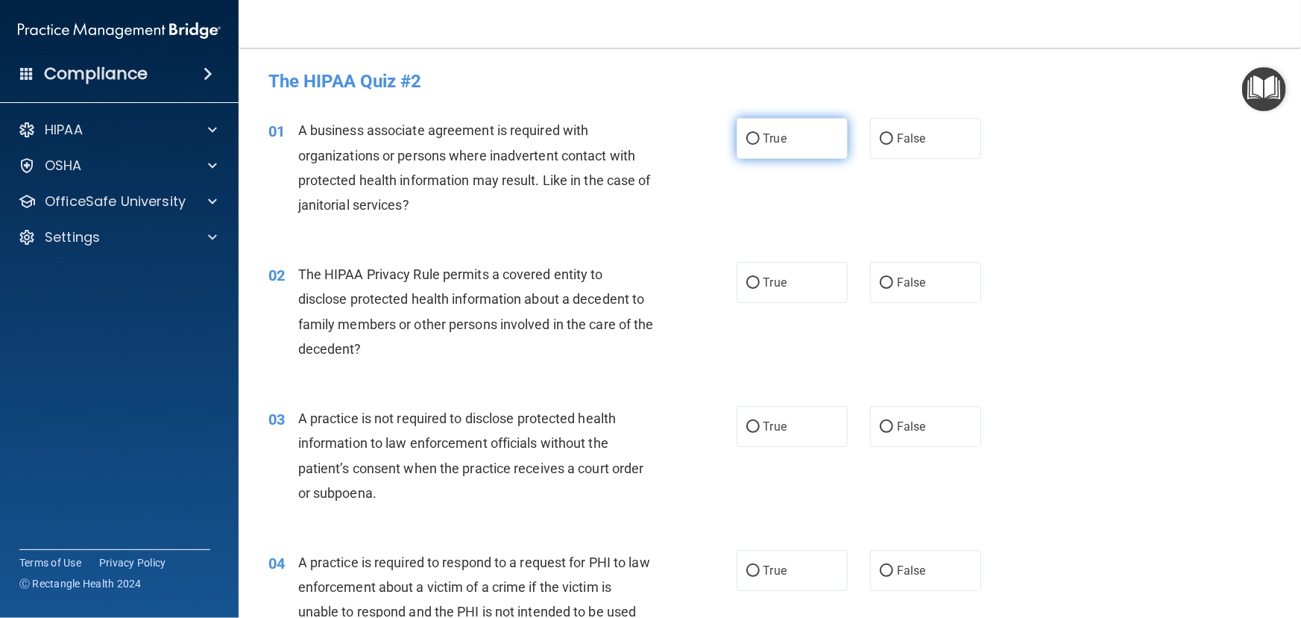
click at [809, 156] on label "True" at bounding box center [792, 138] width 111 height 41
click at [760, 145] on input "True" at bounding box center [753, 138] width 13 height 11
radio input "true"
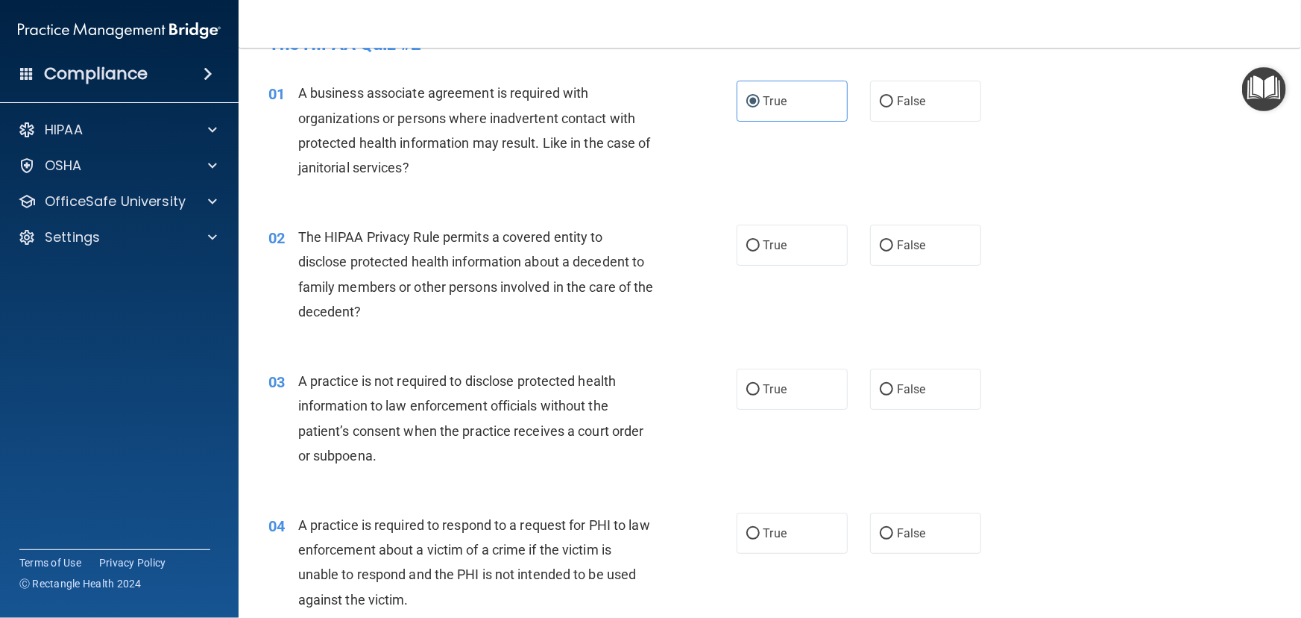
scroll to position [67, 0]
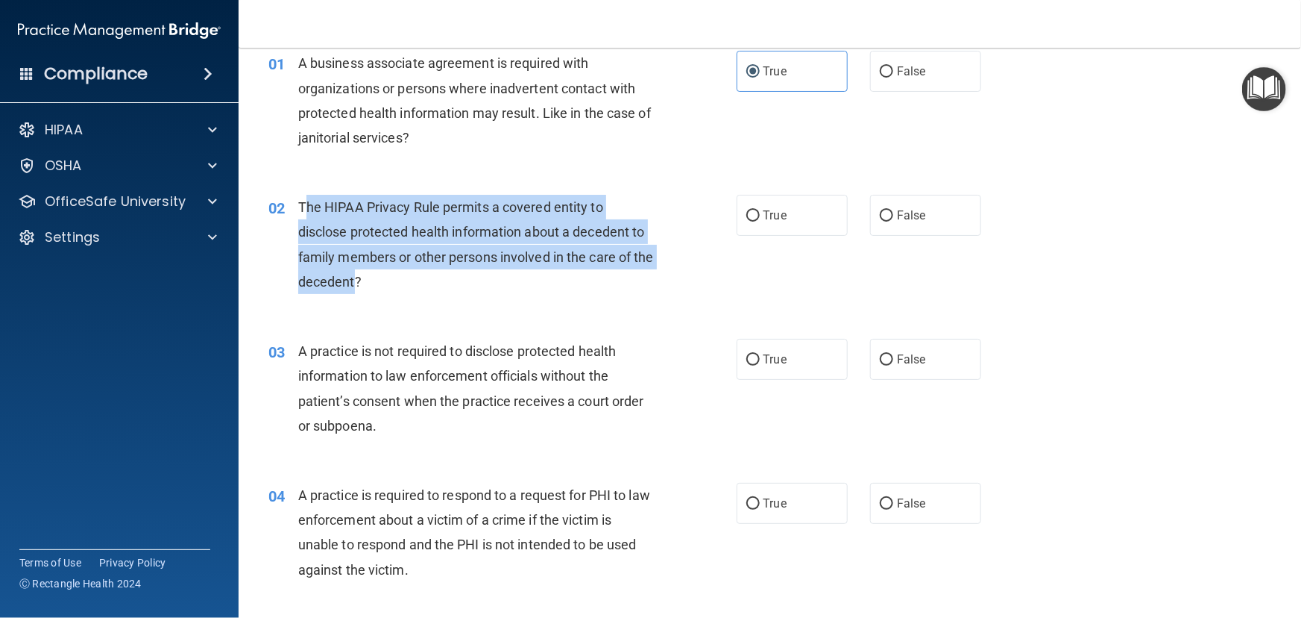
drag, startPoint x: 376, startPoint y: 277, endPoint x: 303, endPoint y: 207, distance: 101.3
click at [303, 207] on span "The HIPAA Privacy Rule permits a covered entity to disclose protected health in…" at bounding box center [476, 244] width 356 height 90
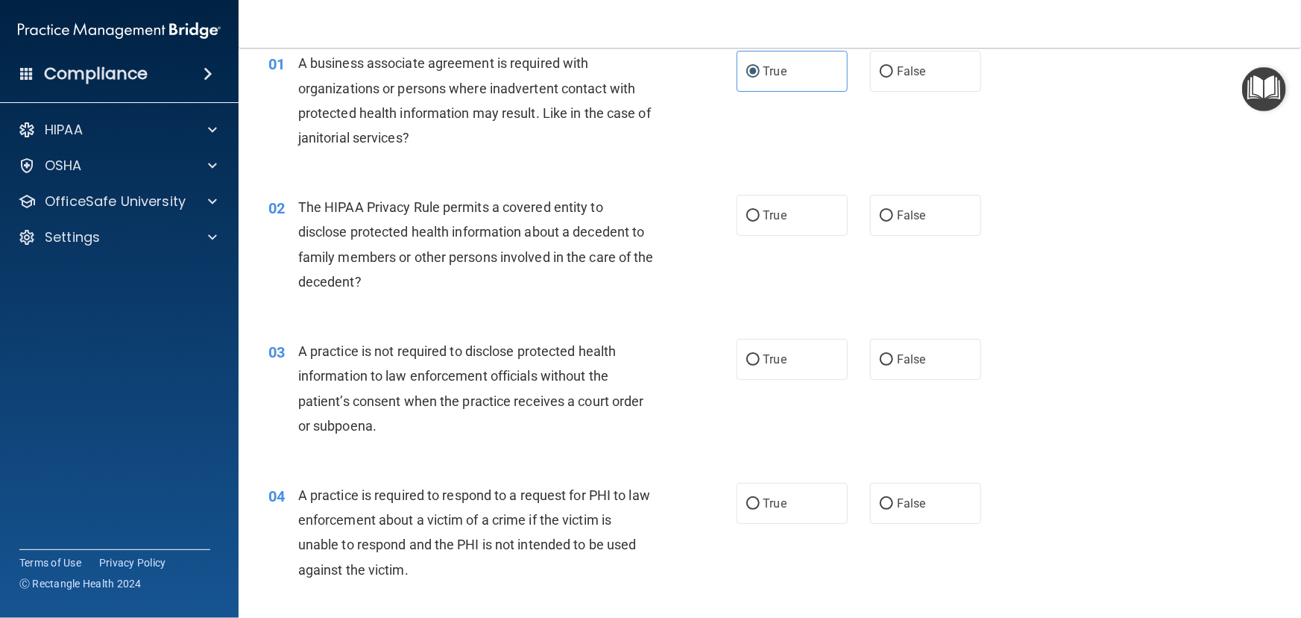
click at [304, 208] on span "The HIPAA Privacy Rule permits a covered entity to disclose protected health in…" at bounding box center [476, 244] width 356 height 90
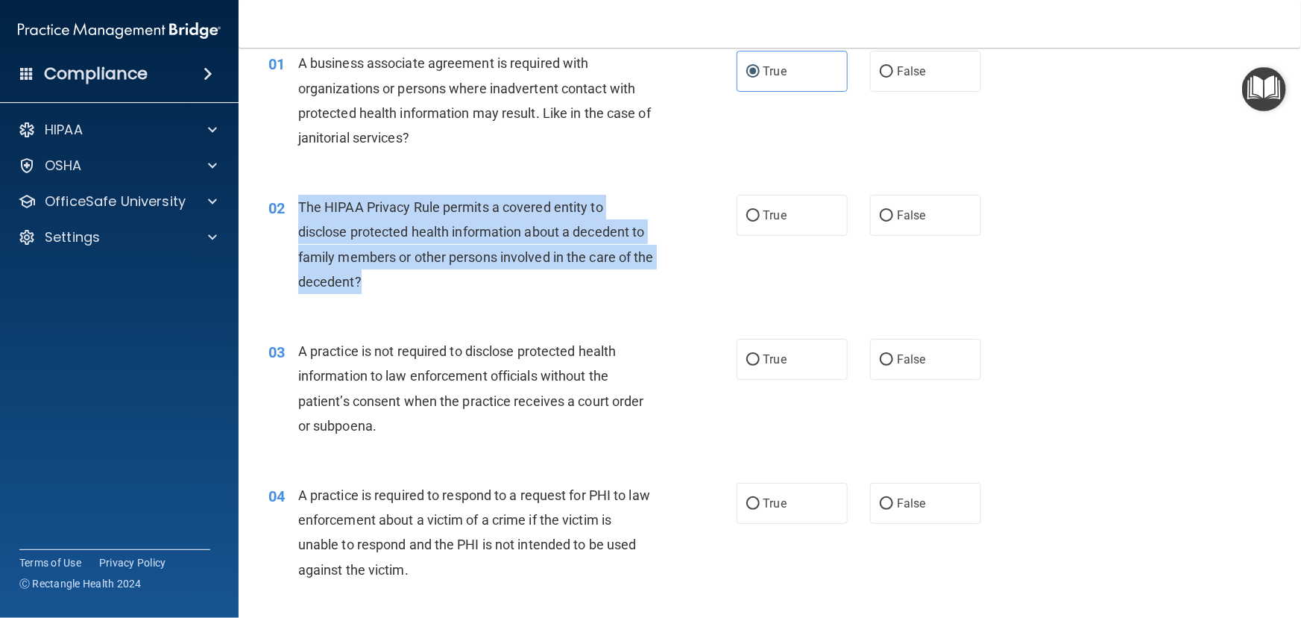
drag, startPoint x: 298, startPoint y: 205, endPoint x: 383, endPoint y: 285, distance: 116.6
click at [383, 285] on div "The HIPAA Privacy Rule permits a covered entity to disclose protected health in…" at bounding box center [482, 244] width 368 height 99
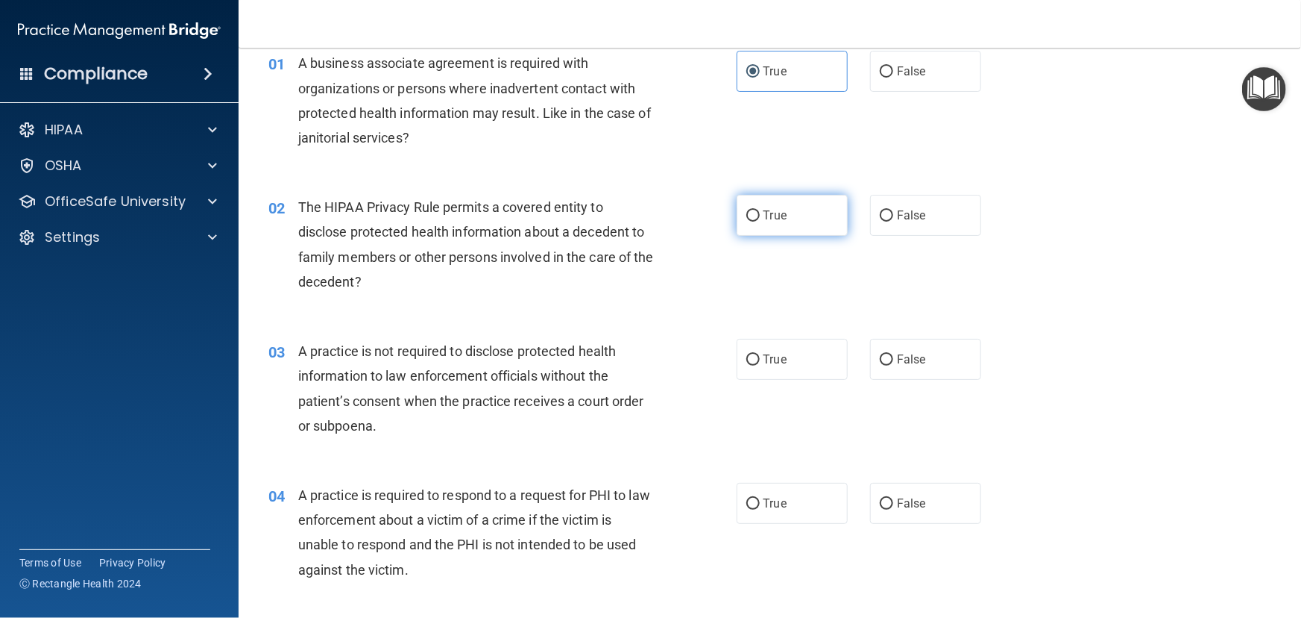
click at [812, 204] on label "True" at bounding box center [792, 215] width 111 height 41
click at [760, 210] on input "True" at bounding box center [753, 215] width 13 height 11
radio input "true"
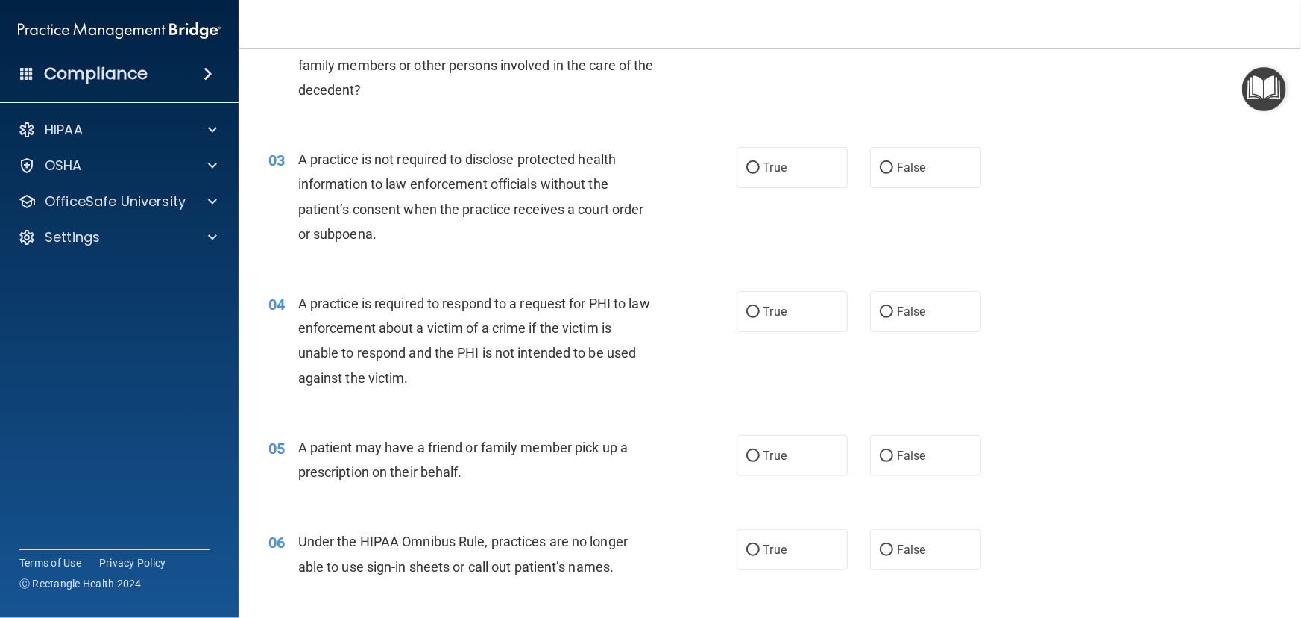
scroll to position [271, 0]
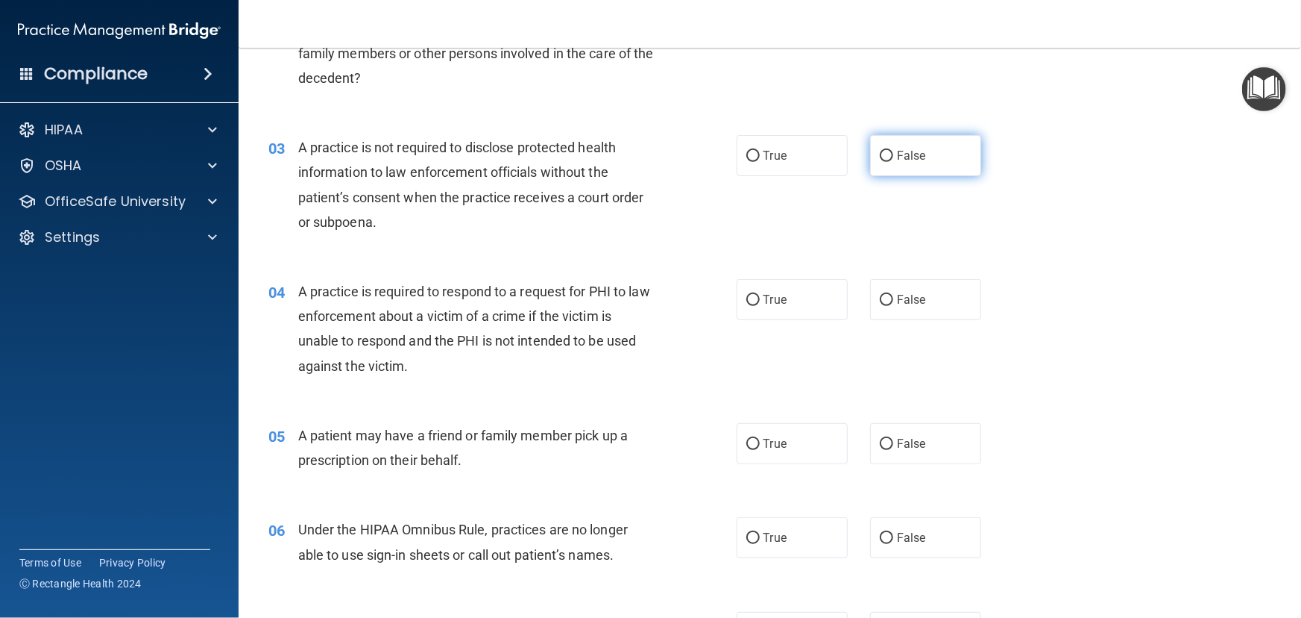
click at [890, 153] on label "False" at bounding box center [925, 155] width 111 height 41
click at [890, 153] on input "False" at bounding box center [886, 156] width 13 height 11
radio input "true"
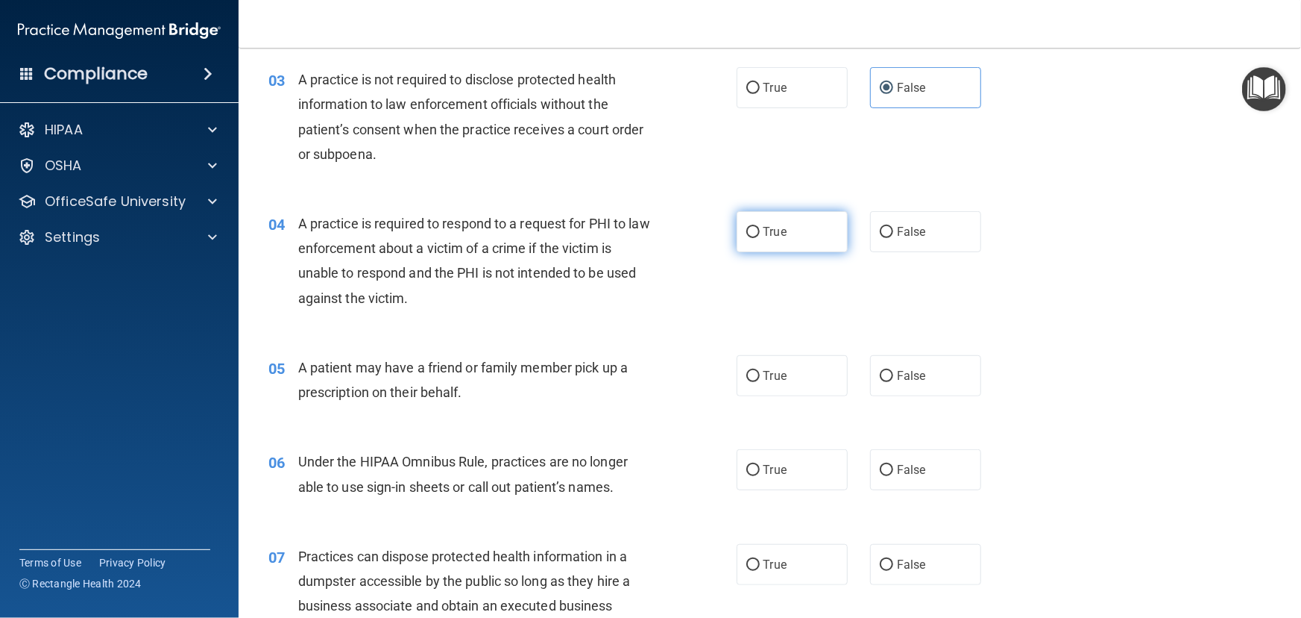
click at [824, 248] on label "True" at bounding box center [792, 231] width 111 height 41
click at [760, 238] on input "True" at bounding box center [753, 232] width 13 height 11
radio input "true"
click at [824, 248] on label "True" at bounding box center [792, 231] width 111 height 41
click at [760, 238] on input "True" at bounding box center [753, 232] width 13 height 11
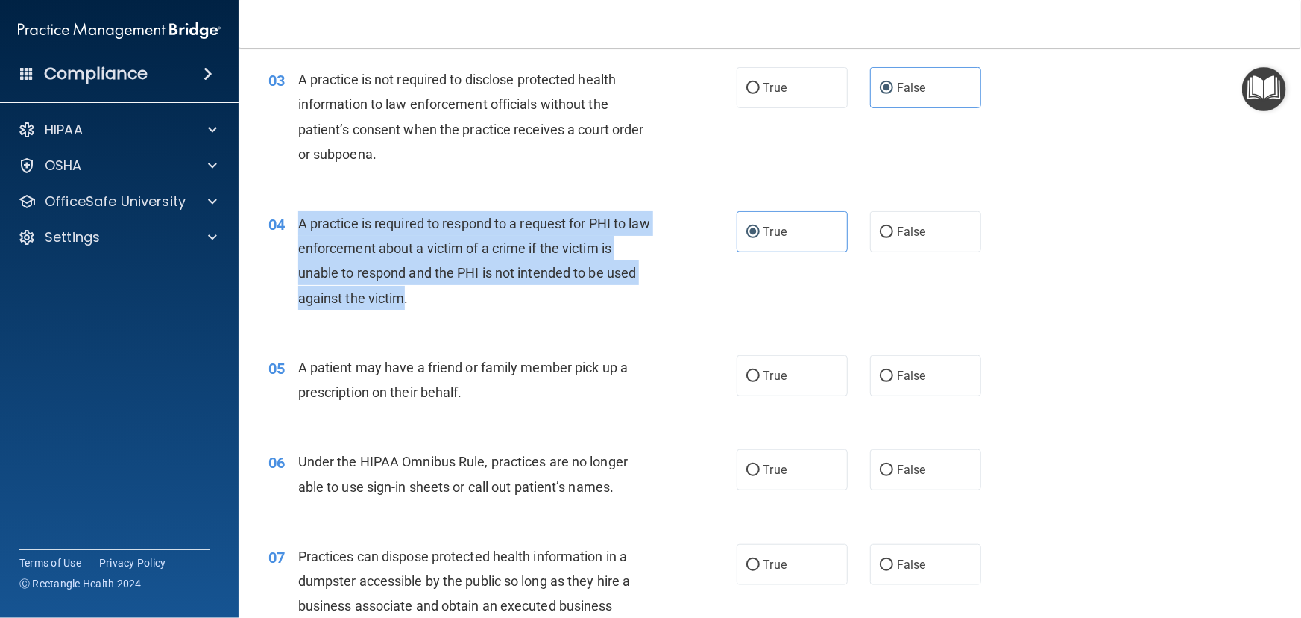
drag, startPoint x: 403, startPoint y: 300, endPoint x: 300, endPoint y: 225, distance: 127.1
click at [300, 225] on span "A practice is required to respond to a request for PHI to law enforcement about…" at bounding box center [474, 261] width 352 height 90
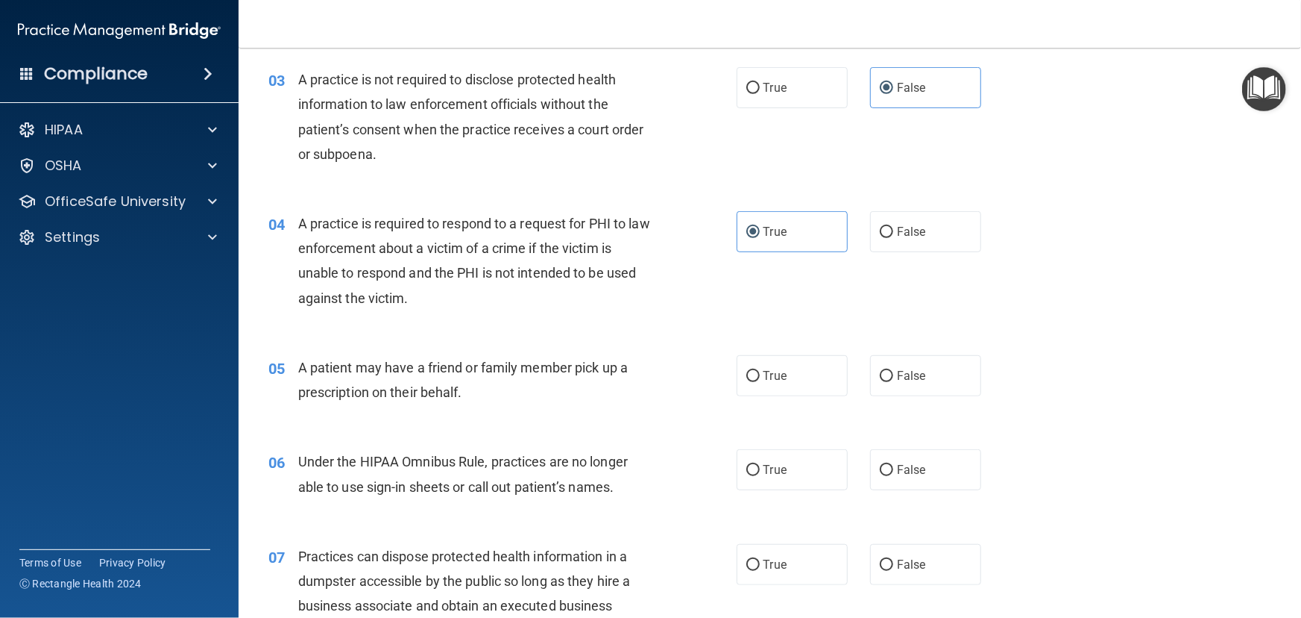
click at [595, 366] on span "A patient may have a friend or family member pick up a prescription on their be…" at bounding box center [463, 379] width 330 height 40
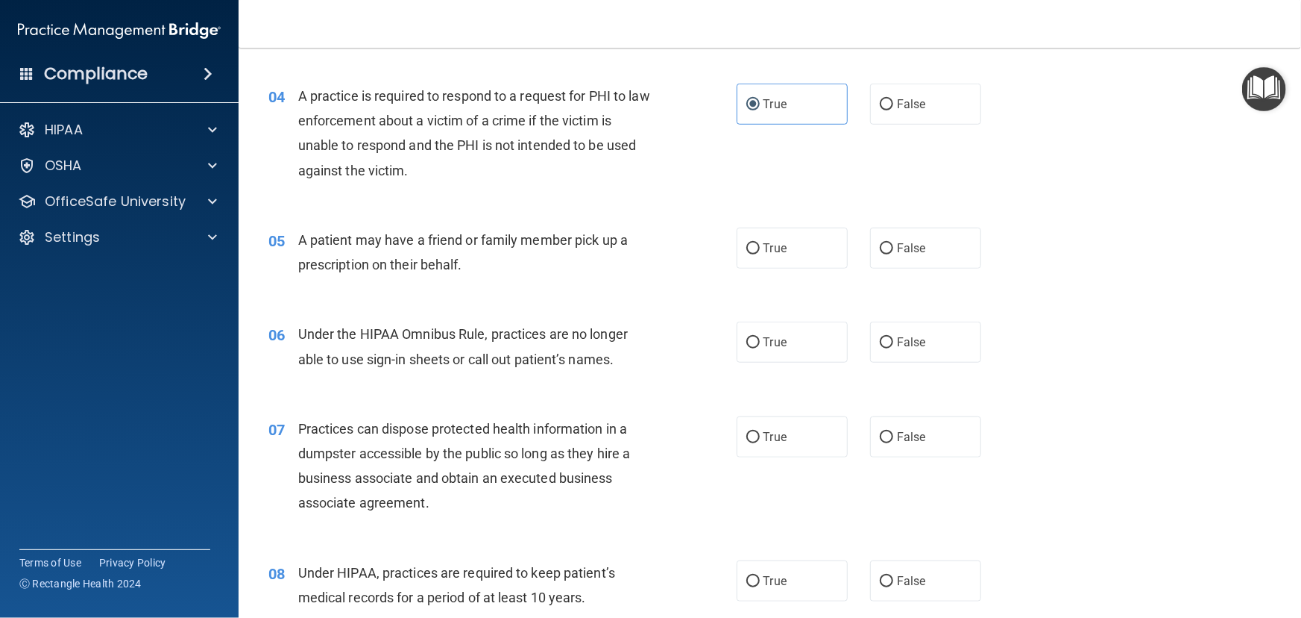
scroll to position [474, 0]
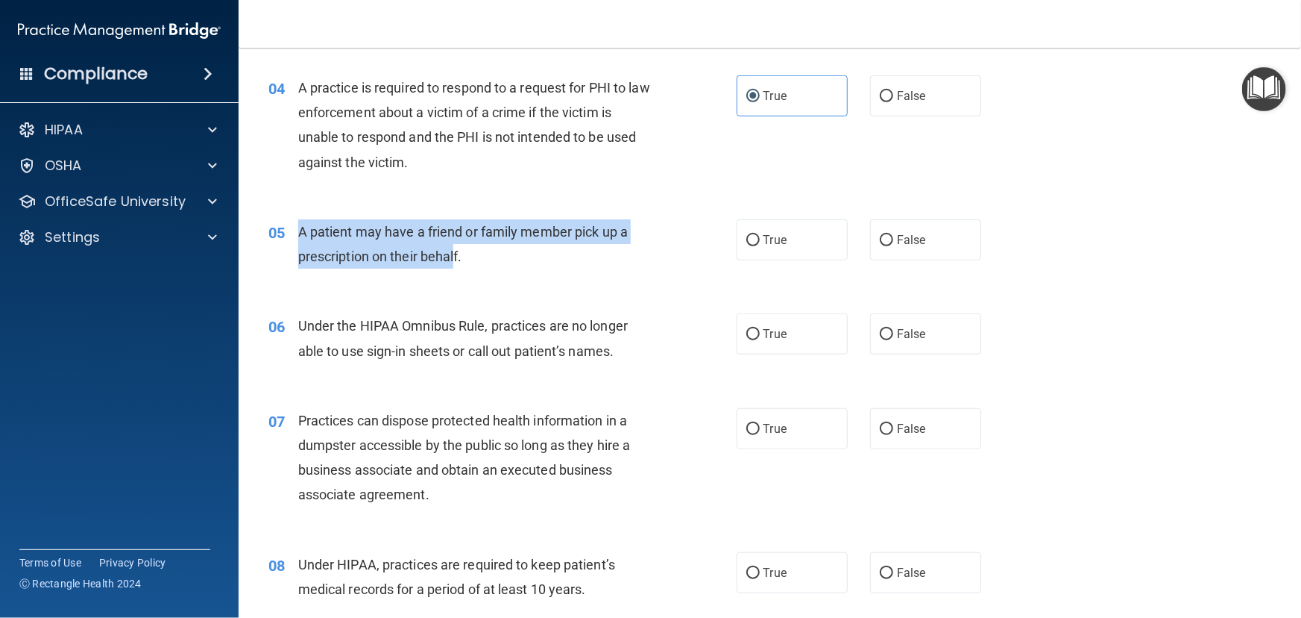
drag, startPoint x: 456, startPoint y: 257, endPoint x: 298, endPoint y: 222, distance: 162.0
click at [298, 222] on div "A patient may have a friend or family member pick up a prescription on their be…" at bounding box center [482, 243] width 368 height 49
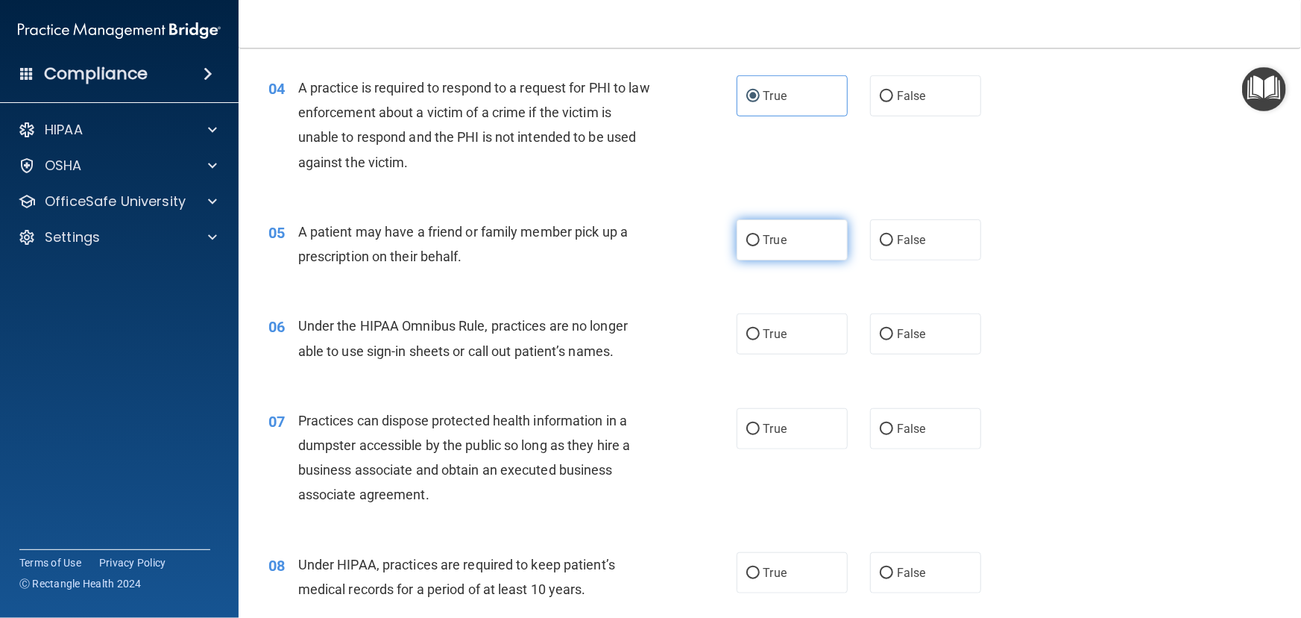
click at [776, 252] on label "True" at bounding box center [792, 239] width 111 height 41
click at [760, 246] on input "True" at bounding box center [753, 240] width 13 height 11
radio input "true"
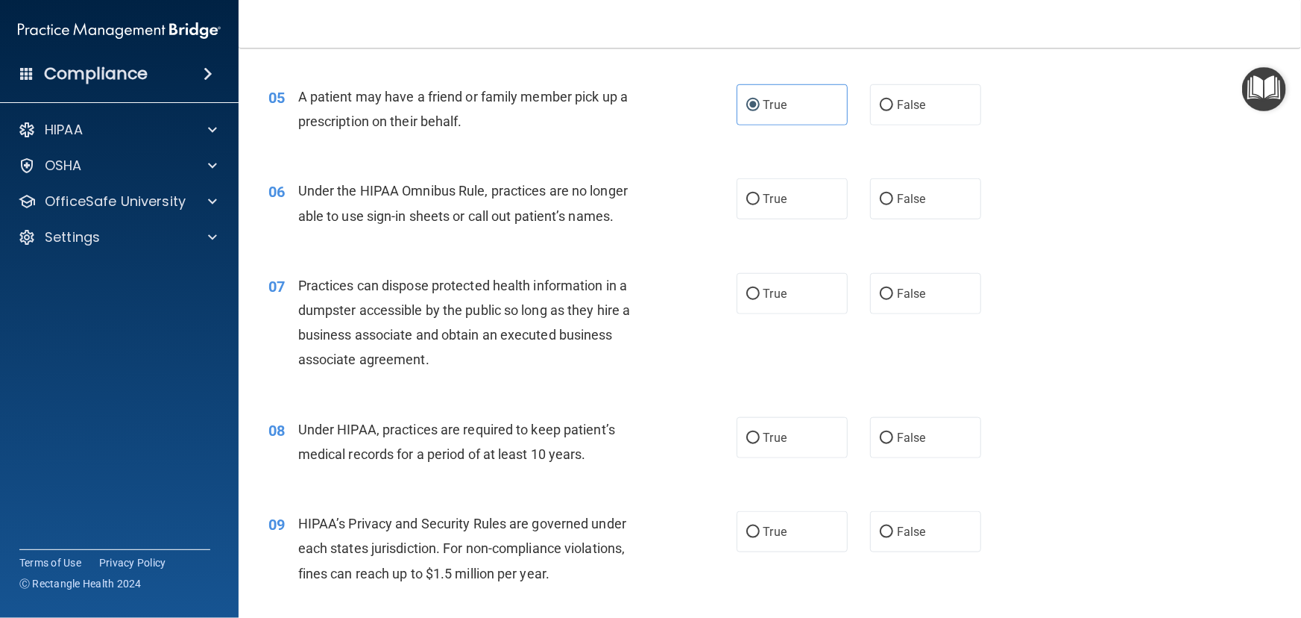
scroll to position [610, 0]
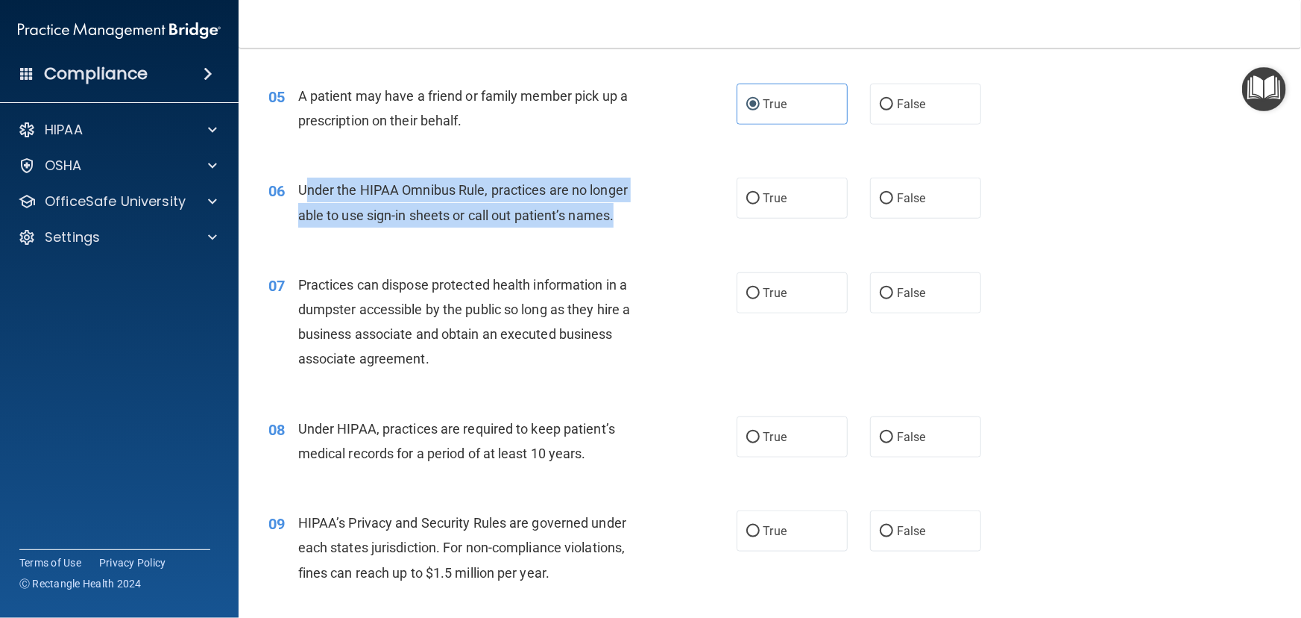
drag, startPoint x: 307, startPoint y: 189, endPoint x: 621, endPoint y: 221, distance: 316.4
click at [621, 221] on div "Under the HIPAA Omnibus Rule, practices are no longer able to use sign-in sheet…" at bounding box center [482, 202] width 368 height 49
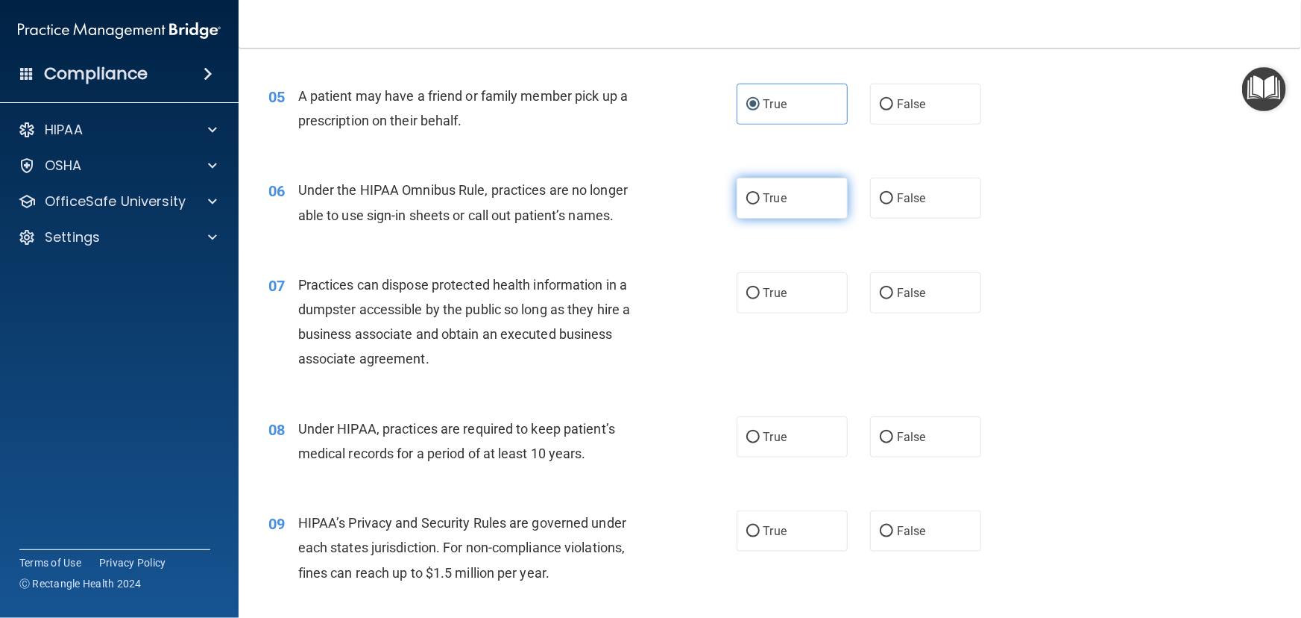
click at [818, 212] on label "True" at bounding box center [792, 198] width 111 height 41
click at [760, 204] on input "True" at bounding box center [753, 198] width 13 height 11
radio input "true"
click at [911, 203] on span "False" at bounding box center [911, 198] width 29 height 14
click at [893, 203] on input "False" at bounding box center [886, 198] width 13 height 11
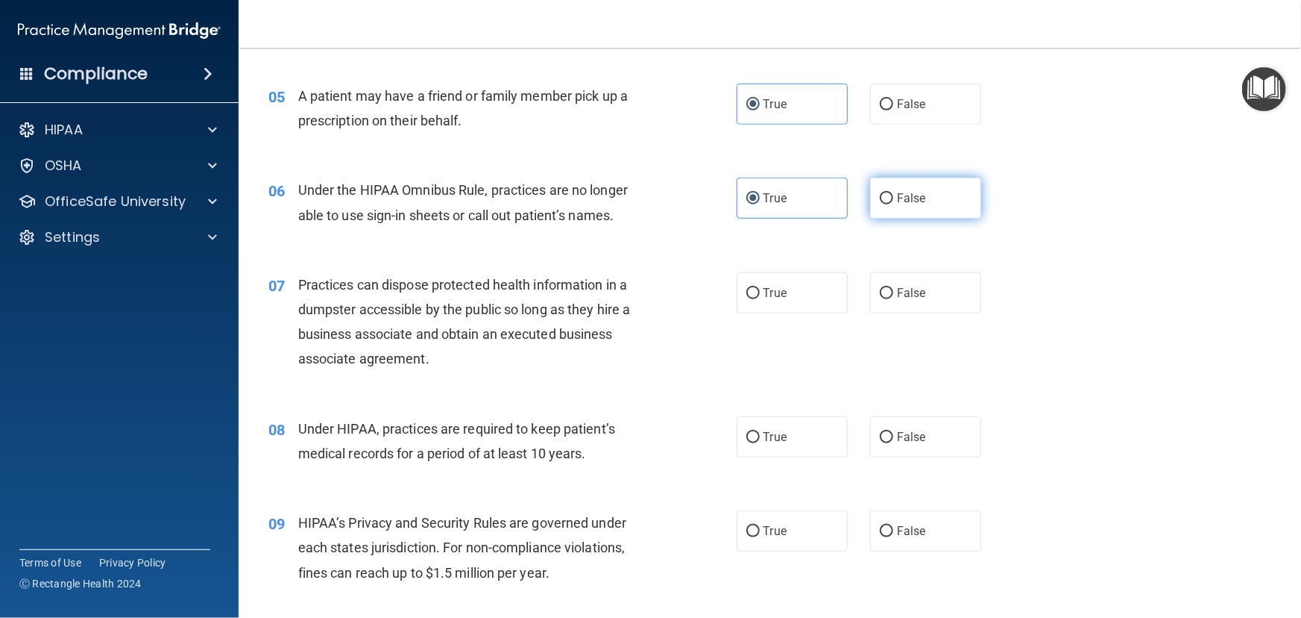
radio input "true"
radio input "false"
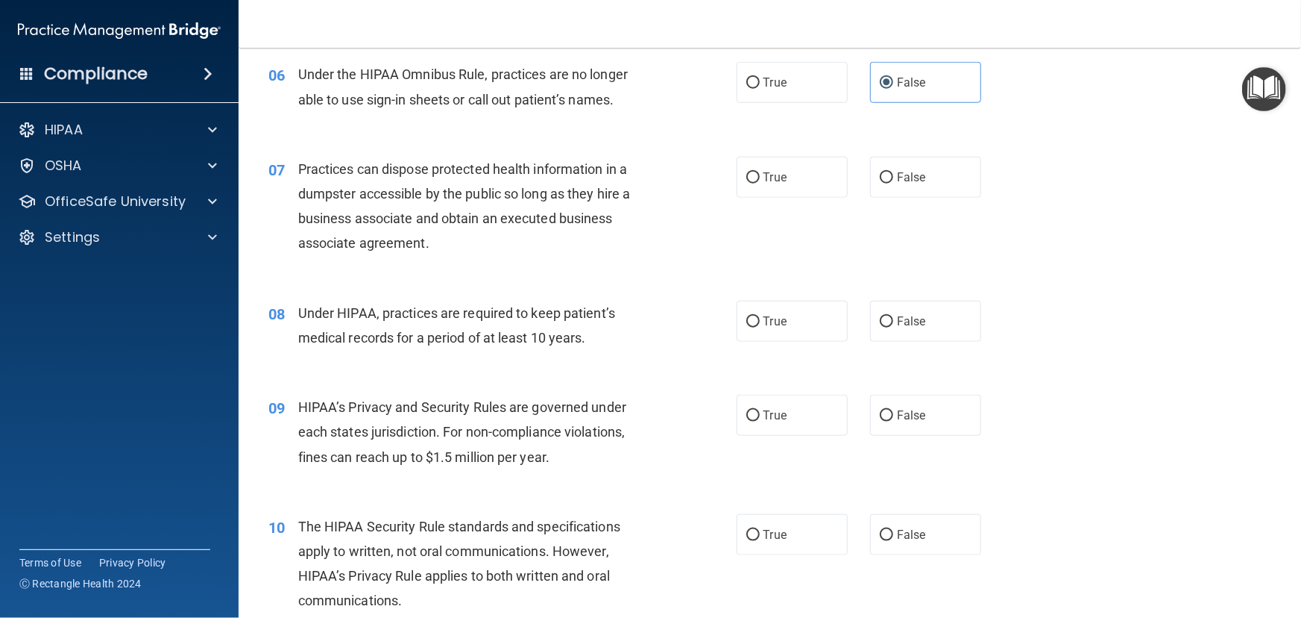
scroll to position [746, 0]
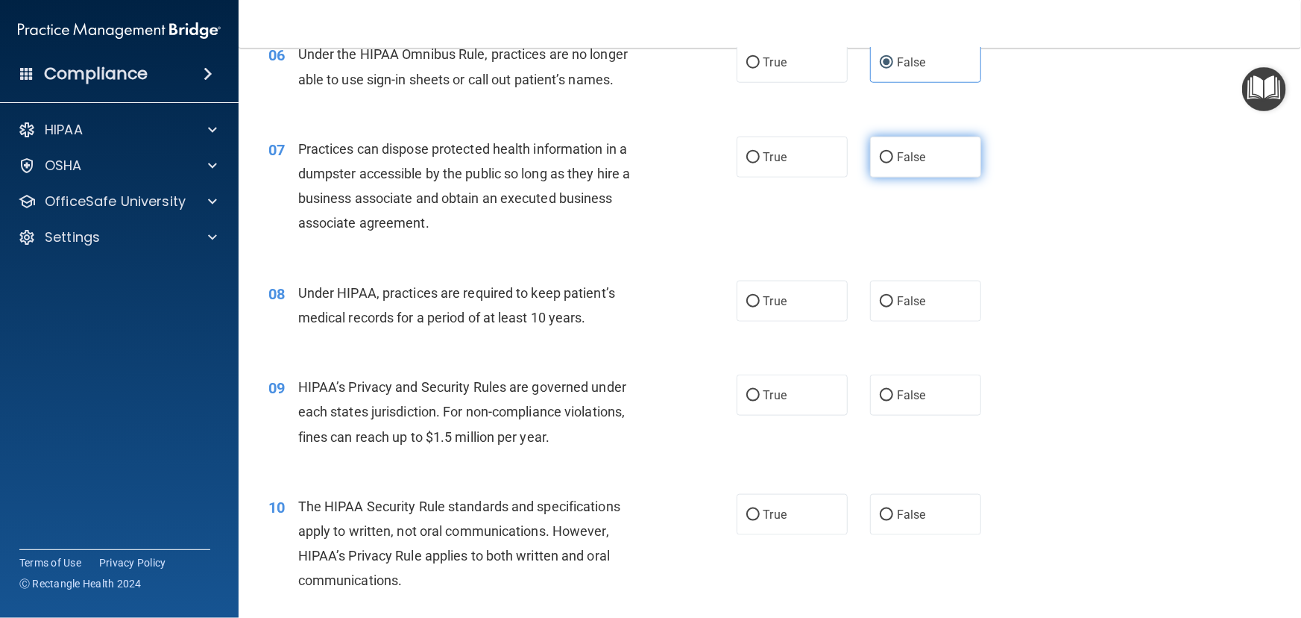
click at [880, 160] on input "False" at bounding box center [886, 157] width 13 height 11
radio input "true"
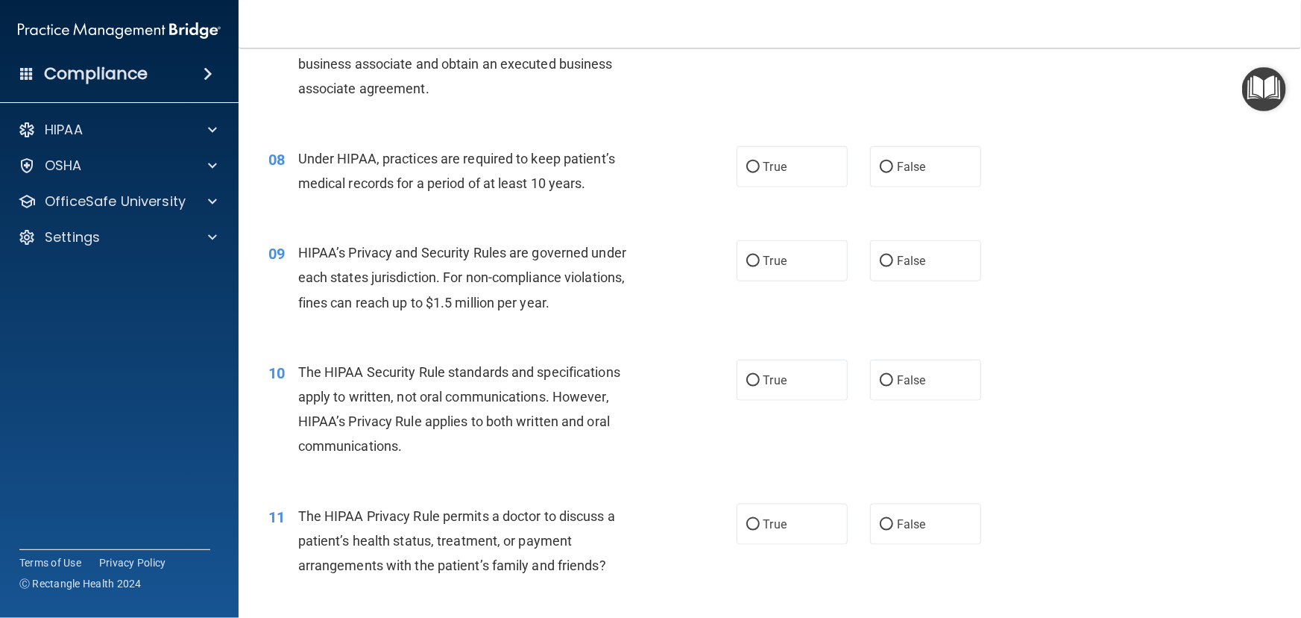
scroll to position [881, 0]
click at [837, 172] on label "True" at bounding box center [792, 165] width 111 height 41
click at [760, 172] on input "True" at bounding box center [753, 166] width 13 height 11
radio input "true"
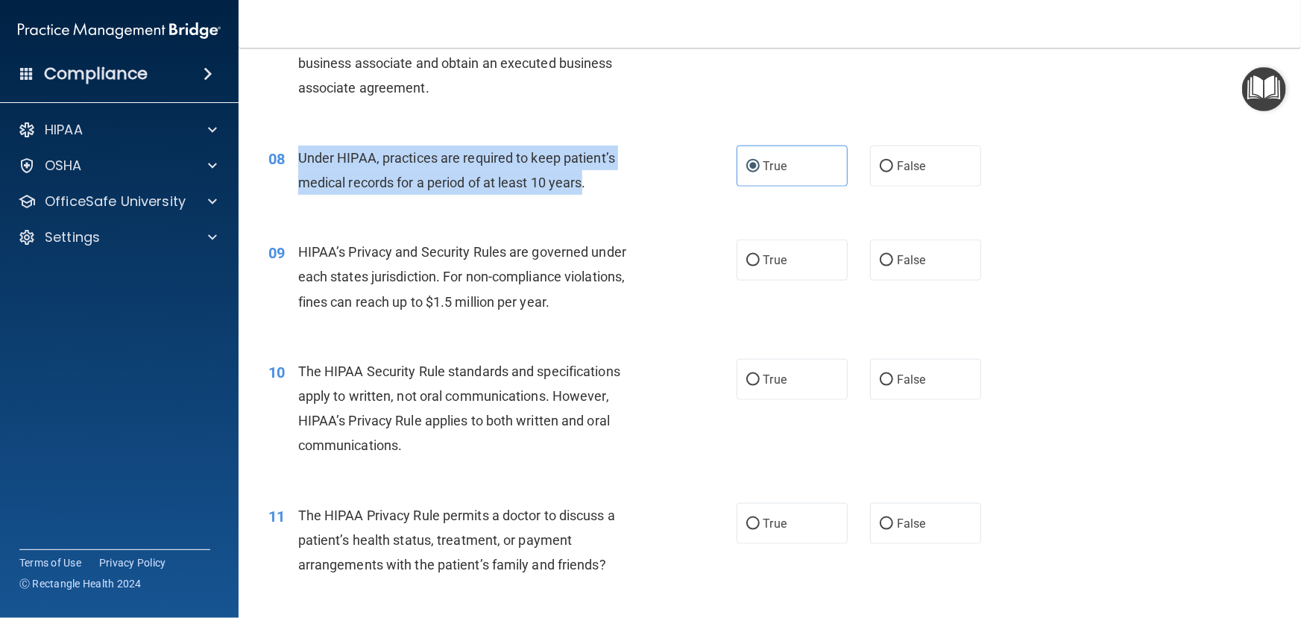
drag, startPoint x: 583, startPoint y: 185, endPoint x: 301, endPoint y: 163, distance: 283.5
click at [301, 163] on span "Under HIPAA, practices are required to keep patient’s medical records for a per…" at bounding box center [456, 170] width 317 height 40
click at [882, 166] on input "False" at bounding box center [886, 166] width 13 height 11
radio input "true"
radio input "false"
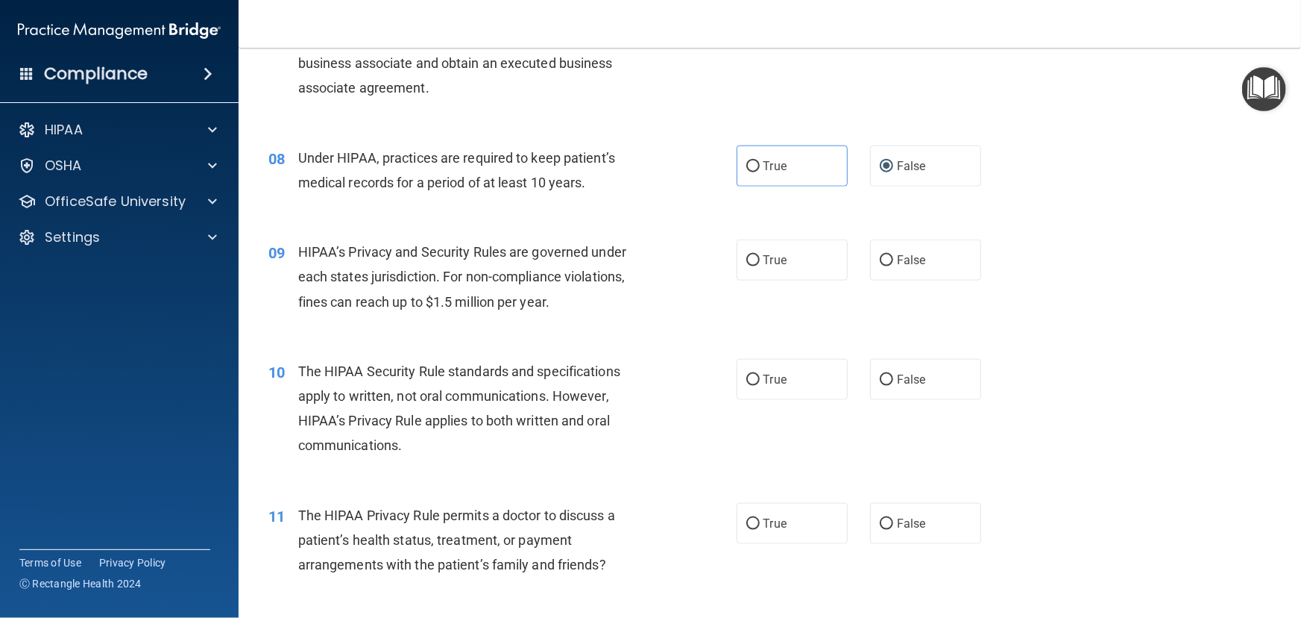
click at [296, 248] on div "09" at bounding box center [277, 253] width 41 height 28
click at [791, 266] on label "True" at bounding box center [792, 259] width 111 height 41
click at [760, 266] on input "True" at bounding box center [753, 260] width 13 height 11
radio input "true"
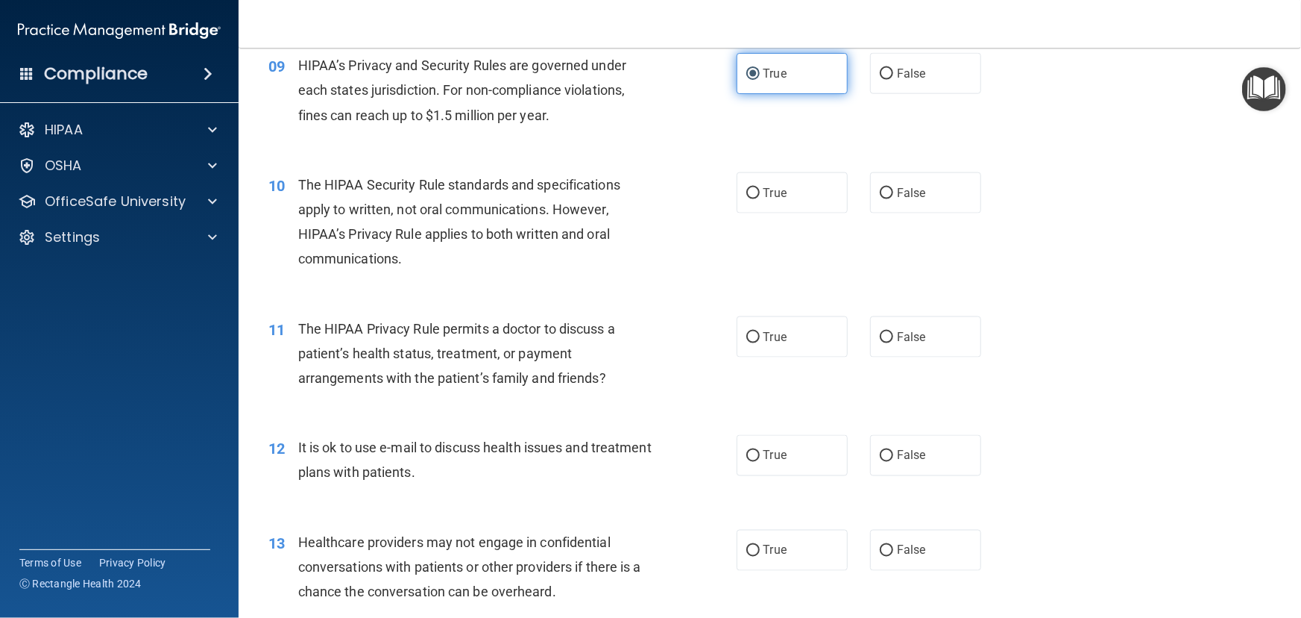
scroll to position [1084, 0]
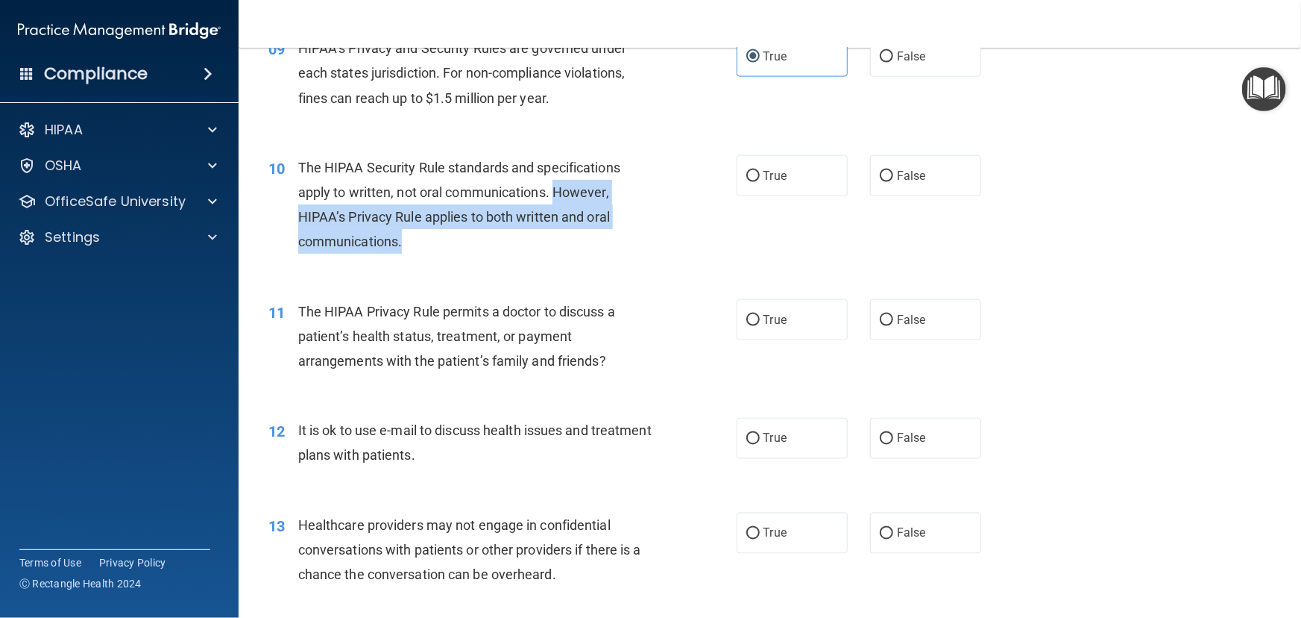
drag, startPoint x: 558, startPoint y: 193, endPoint x: 569, endPoint y: 244, distance: 51.9
click at [569, 244] on div "The HIPAA Security Rule standards and specifications apply to written, not oral…" at bounding box center [482, 204] width 368 height 99
click at [350, 254] on div "10 The HIPAA Security Rule standards and specifications apply to written, not o…" at bounding box center [502, 208] width 513 height 107
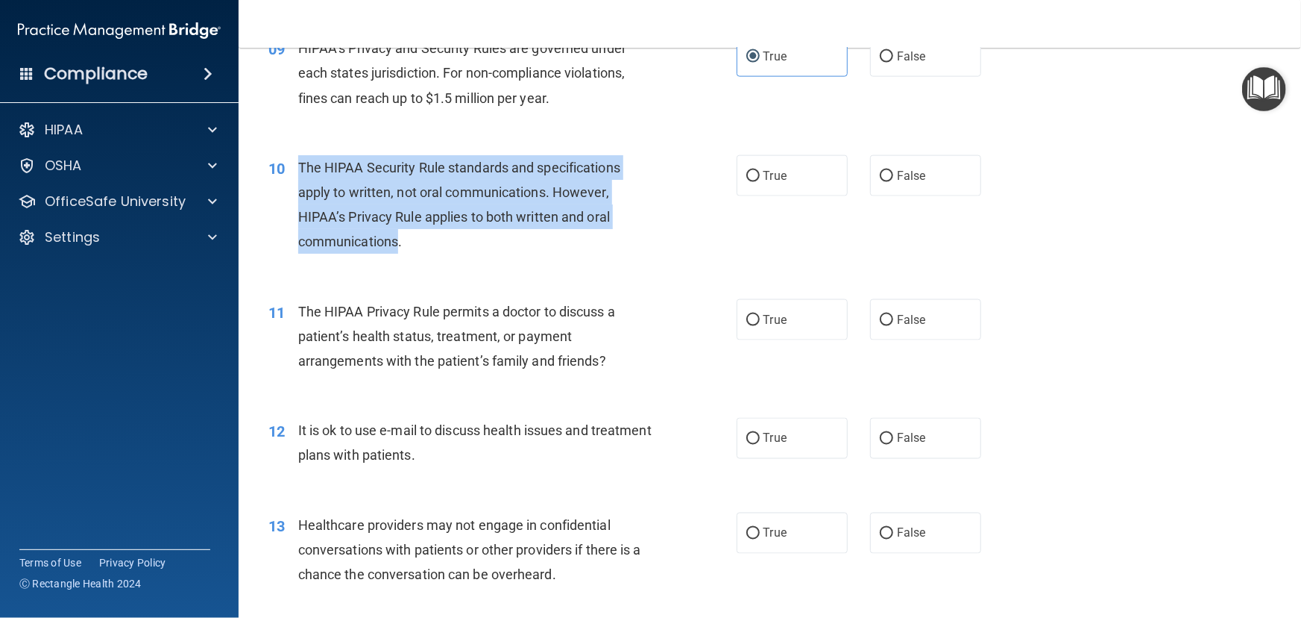
drag, startPoint x: 397, startPoint y: 239, endPoint x: 301, endPoint y: 173, distance: 116.5
click at [301, 173] on span "The HIPAA Security Rule standards and specifications apply to written, not oral…" at bounding box center [459, 205] width 322 height 90
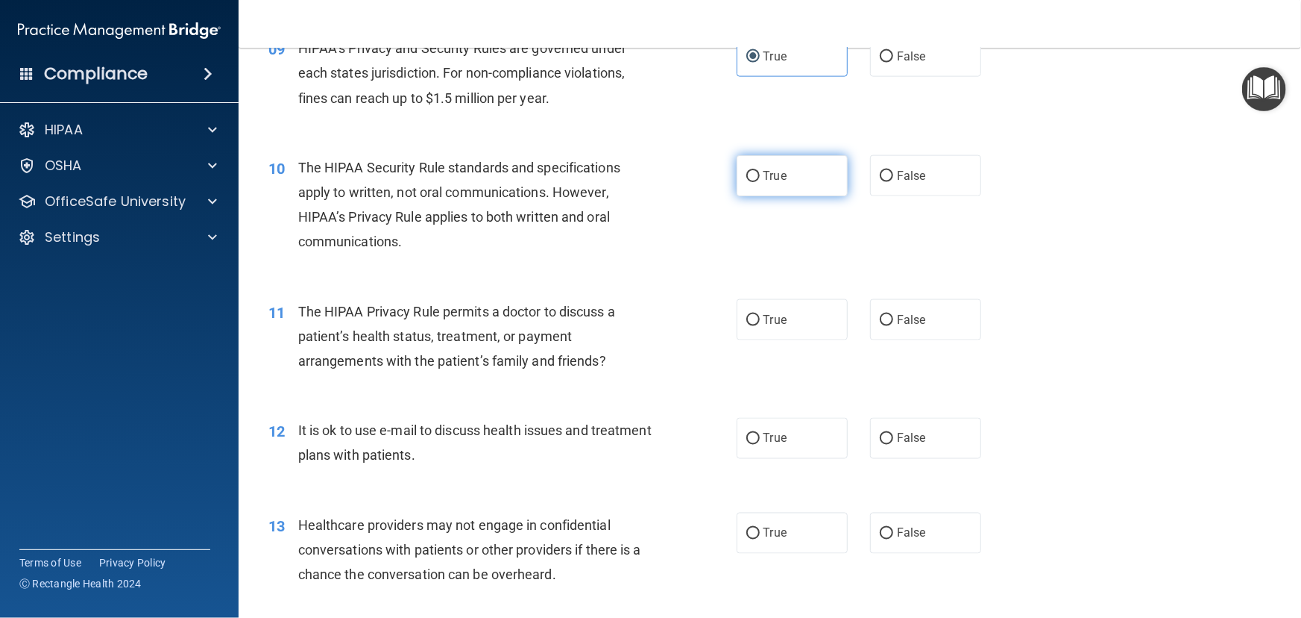
click at [750, 166] on label "True" at bounding box center [792, 175] width 111 height 41
click at [750, 171] on input "True" at bounding box center [753, 176] width 13 height 11
radio input "true"
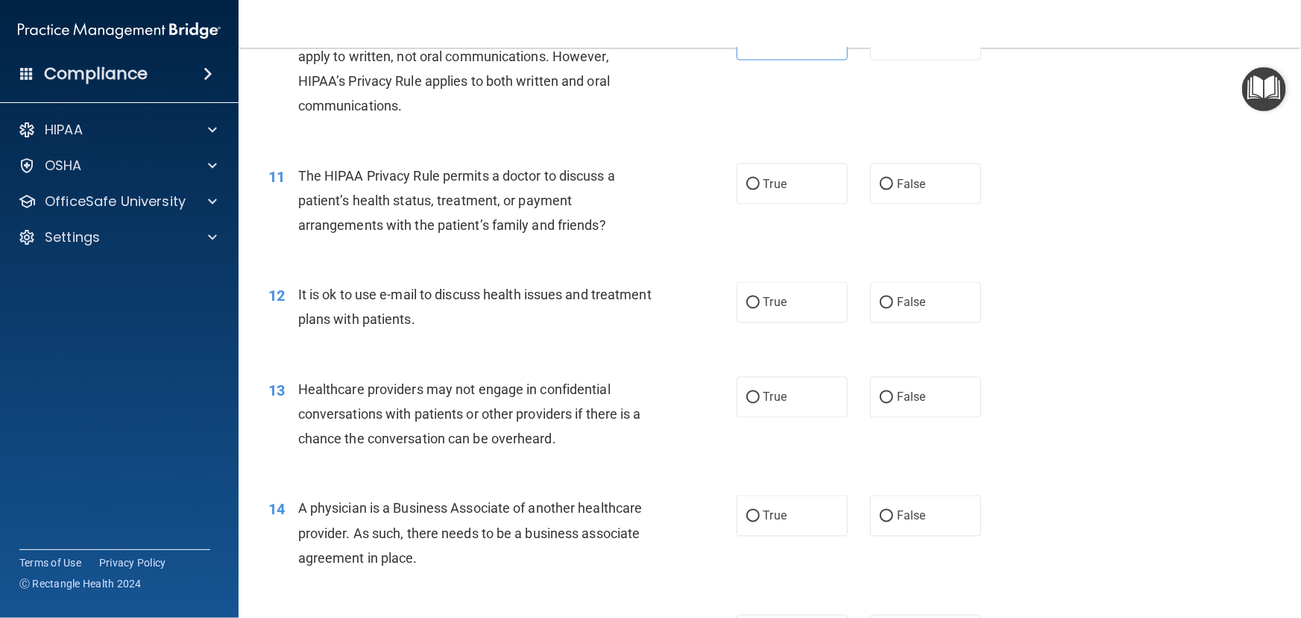
scroll to position [1288, 0]
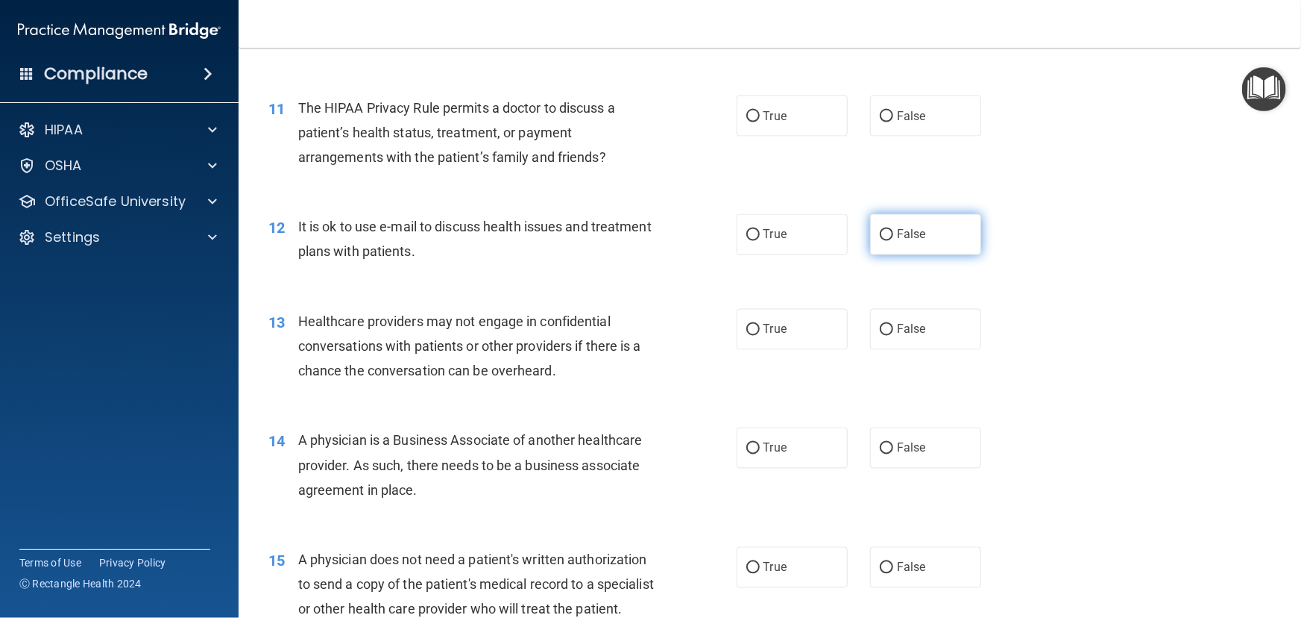
click at [910, 238] on span "False" at bounding box center [911, 234] width 29 height 14
click at [893, 238] on input "False" at bounding box center [886, 235] width 13 height 11
radio input "true"
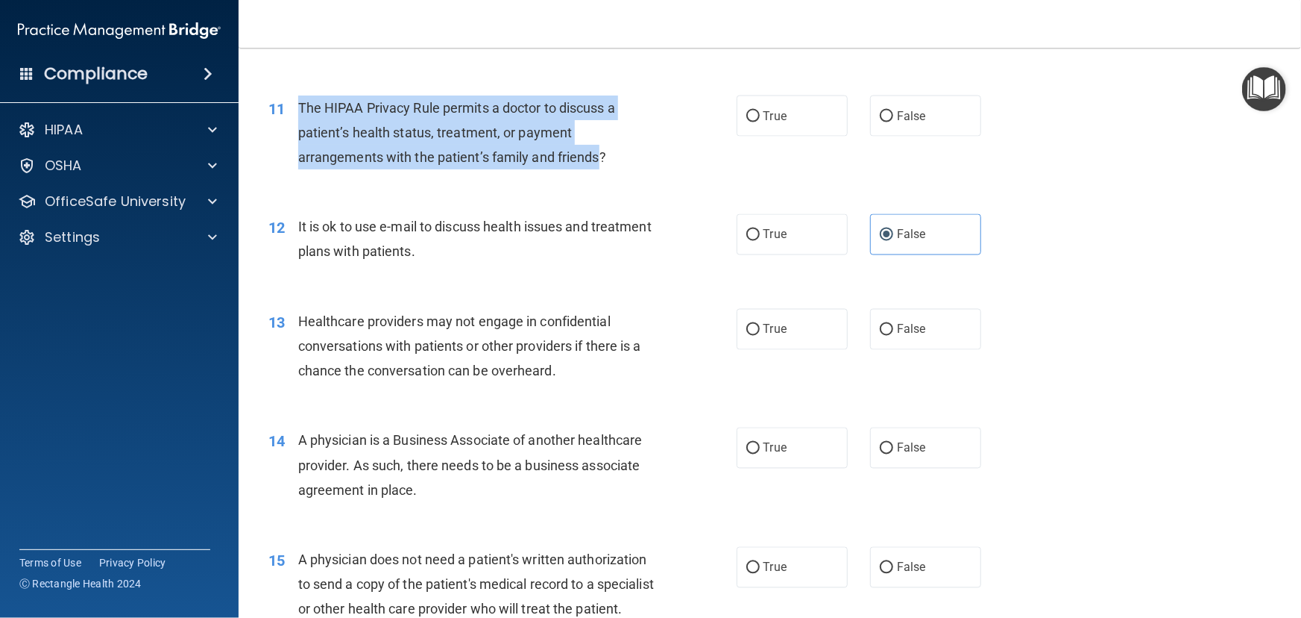
drag, startPoint x: 597, startPoint y: 161, endPoint x: 301, endPoint y: 101, distance: 301.3
click at [301, 101] on span "The HIPAA Privacy Rule permits a doctor to discuss a patient’s health status, t…" at bounding box center [456, 132] width 317 height 65
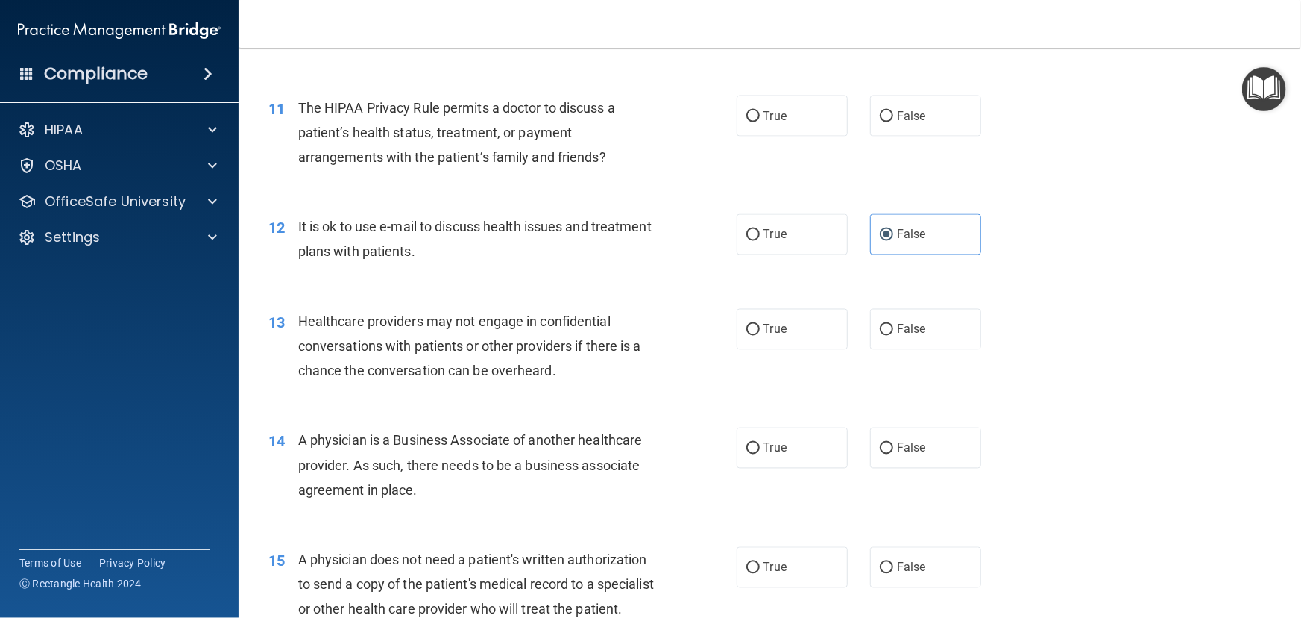
click at [732, 175] on div "11 The HIPAA Privacy Rule permits a doctor to discuss a patient’s health status…" at bounding box center [502, 136] width 513 height 82
click at [811, 112] on label "True" at bounding box center [792, 115] width 111 height 41
click at [760, 112] on input "True" at bounding box center [753, 116] width 13 height 11
radio input "true"
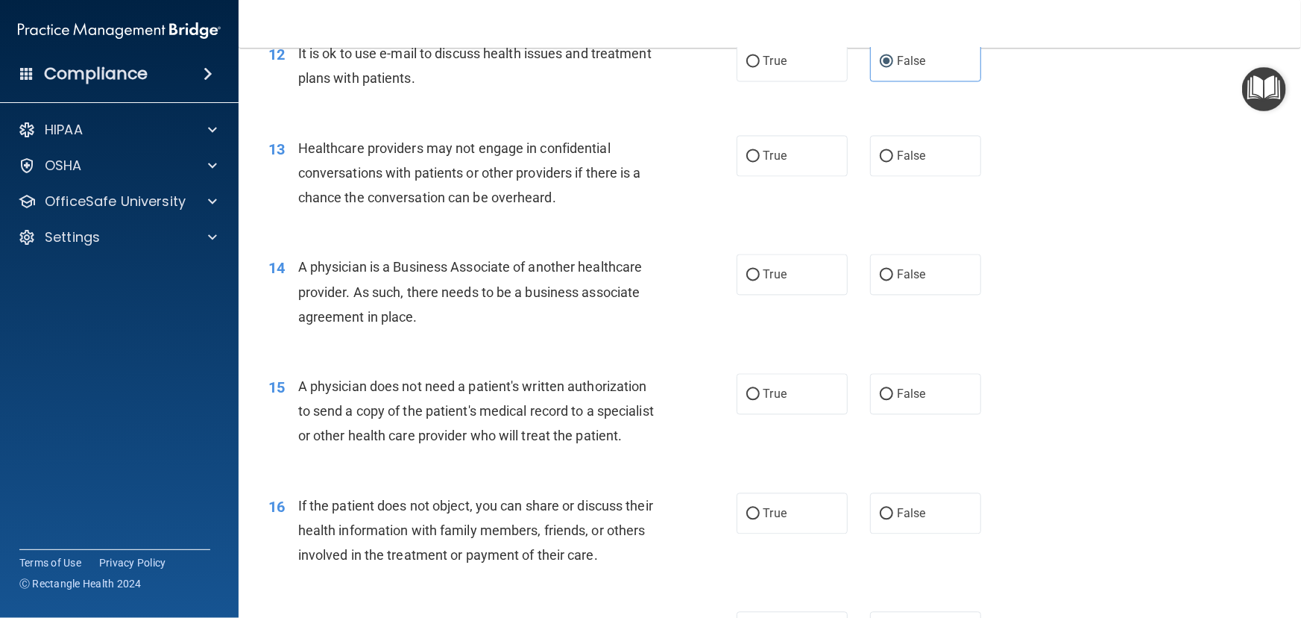
scroll to position [1492, 0]
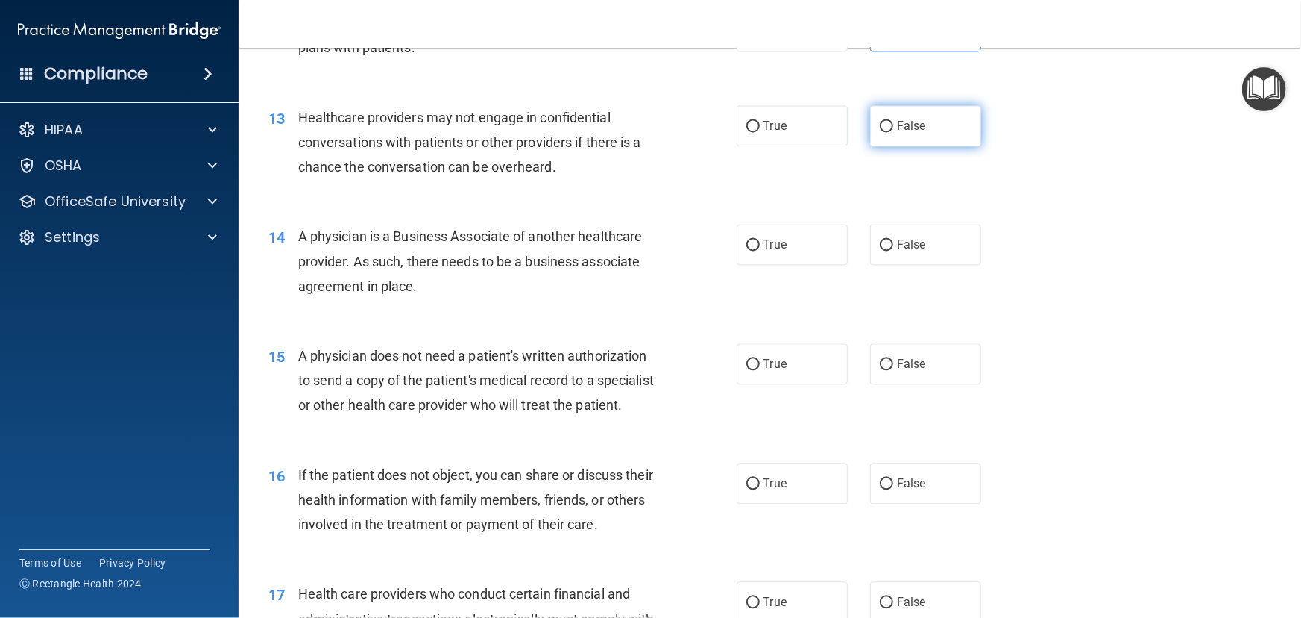
click at [881, 135] on label "False" at bounding box center [925, 125] width 111 height 41
click at [881, 132] on input "False" at bounding box center [886, 126] width 13 height 11
radio input "true"
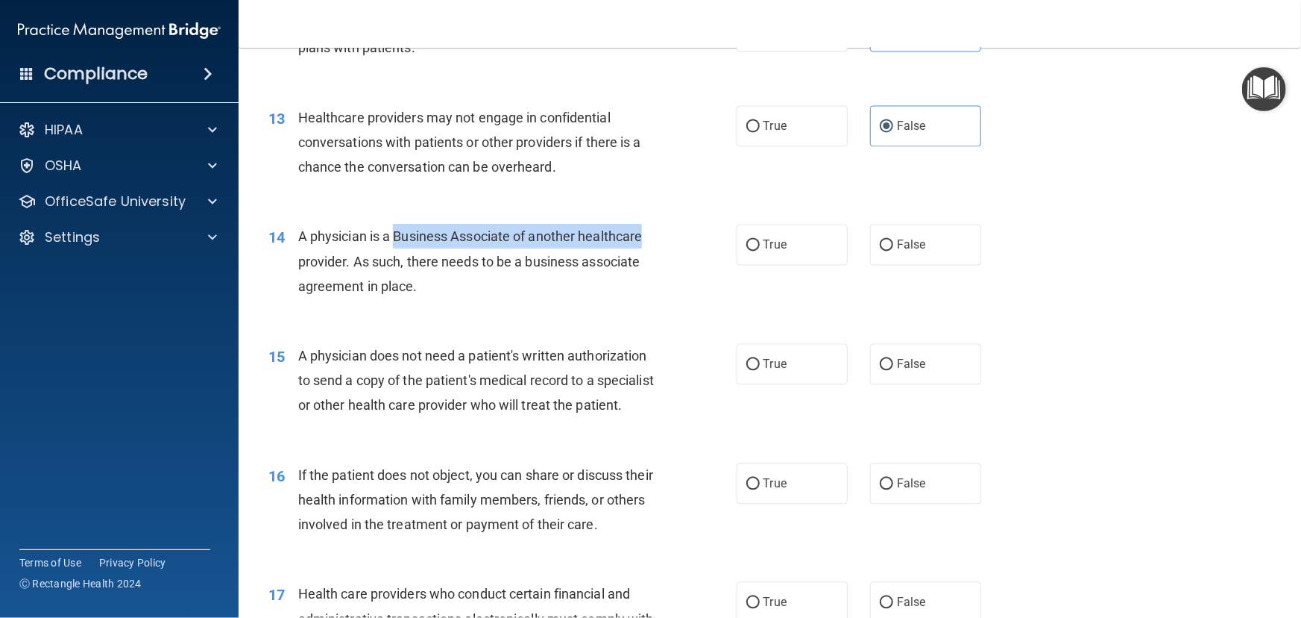
drag, startPoint x: 392, startPoint y: 236, endPoint x: 641, endPoint y: 243, distance: 249.9
click at [641, 243] on span "A physician is a Business Associate of another healthcare provider. As such, th…" at bounding box center [470, 260] width 345 height 65
click at [331, 254] on span "A physician is a Business Associate of another healthcare provider. As such, th…" at bounding box center [470, 260] width 345 height 65
drag, startPoint x: 359, startPoint y: 259, endPoint x: 498, endPoint y: 283, distance: 141.5
click at [498, 283] on div "A physician is a Business Associate of another healthcare provider. As such, th…" at bounding box center [482, 261] width 368 height 75
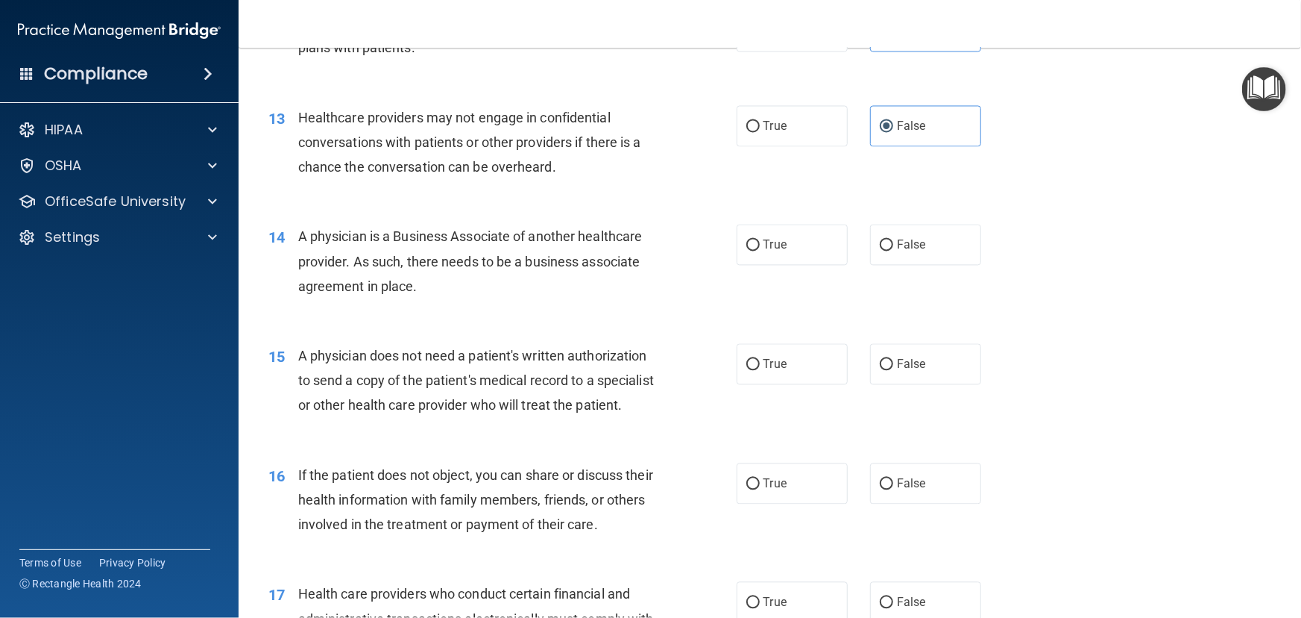
click at [498, 283] on div "A physician is a Business Associate of another healthcare provider. As such, th…" at bounding box center [482, 261] width 368 height 75
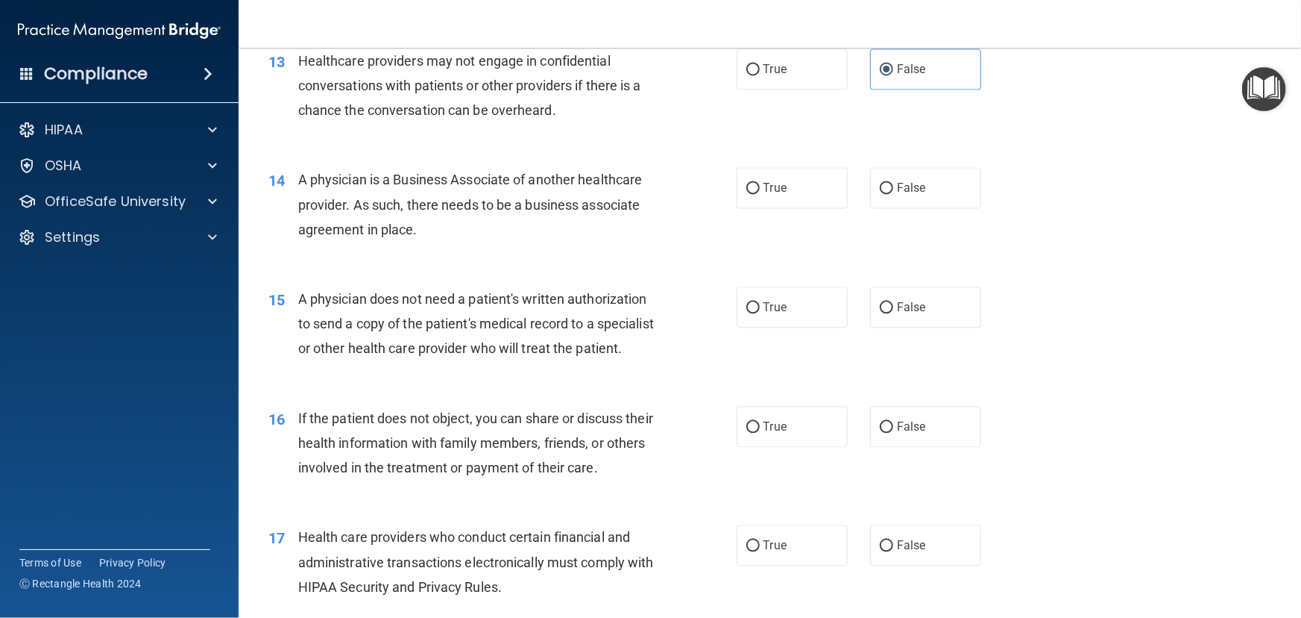
scroll to position [1627, 0]
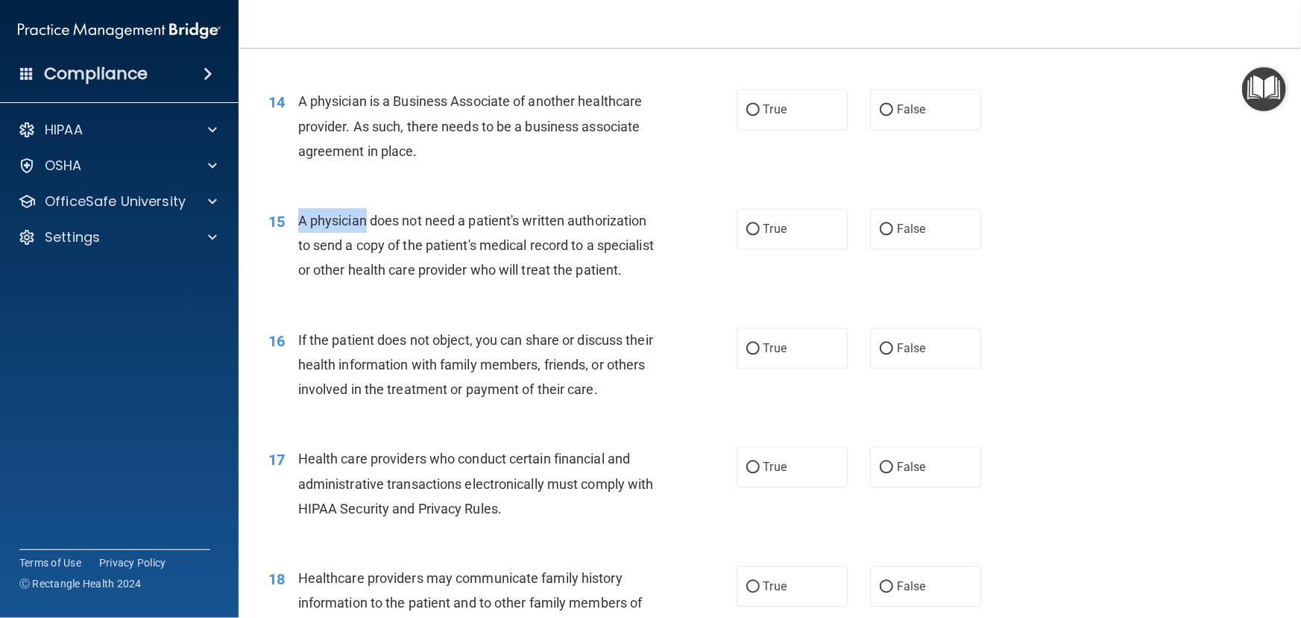
drag, startPoint x: 298, startPoint y: 222, endPoint x: 364, endPoint y: 219, distance: 66.4
click at [364, 219] on span "A physician does not need a patient's written authorization to send a copy of t…" at bounding box center [476, 245] width 356 height 65
click at [618, 223] on span "A physician does not need a patient's written authorization to send a copy of t…" at bounding box center [476, 245] width 356 height 65
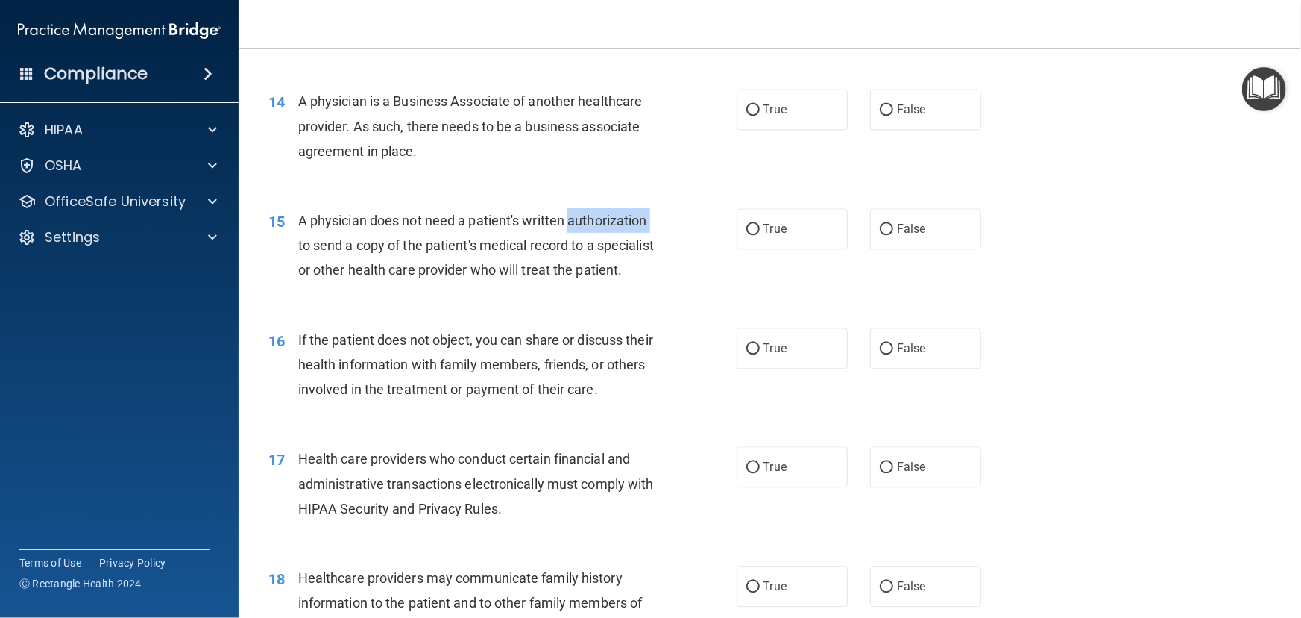
click at [298, 242] on span "A physician does not need a patient's written authorization to send a copy of t…" at bounding box center [476, 245] width 356 height 65
click at [897, 225] on span "False" at bounding box center [911, 229] width 29 height 14
click at [893, 225] on input "False" at bounding box center [886, 229] width 13 height 11
radio input "true"
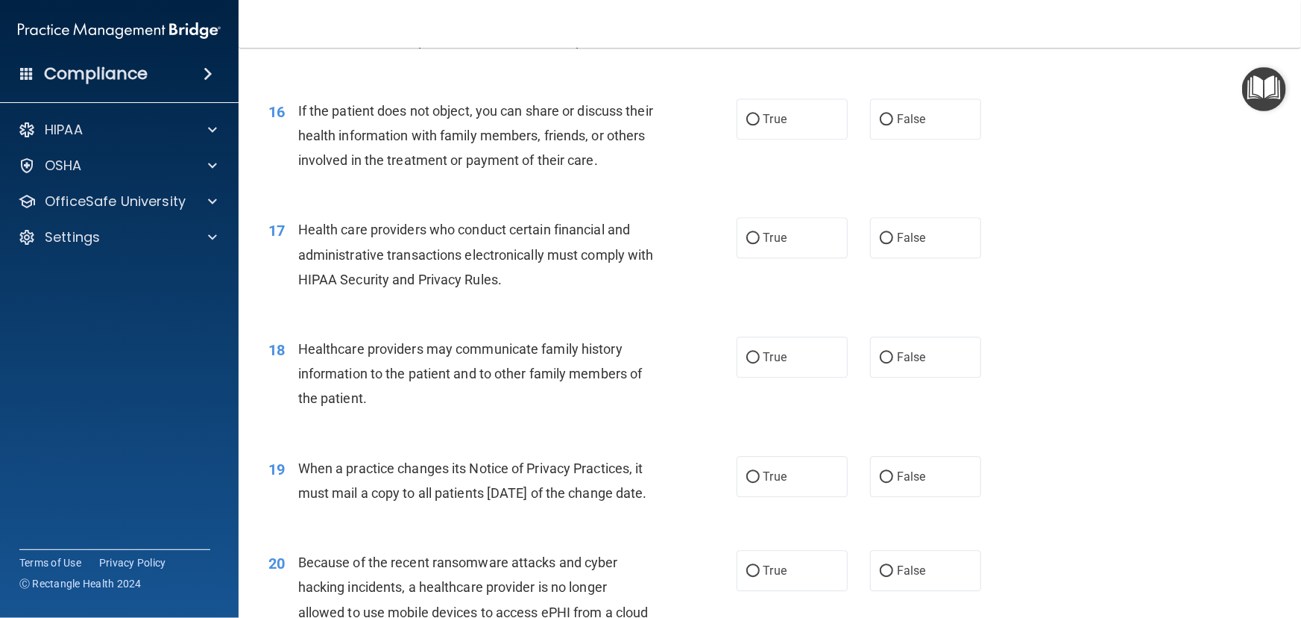
scroll to position [1898, 0]
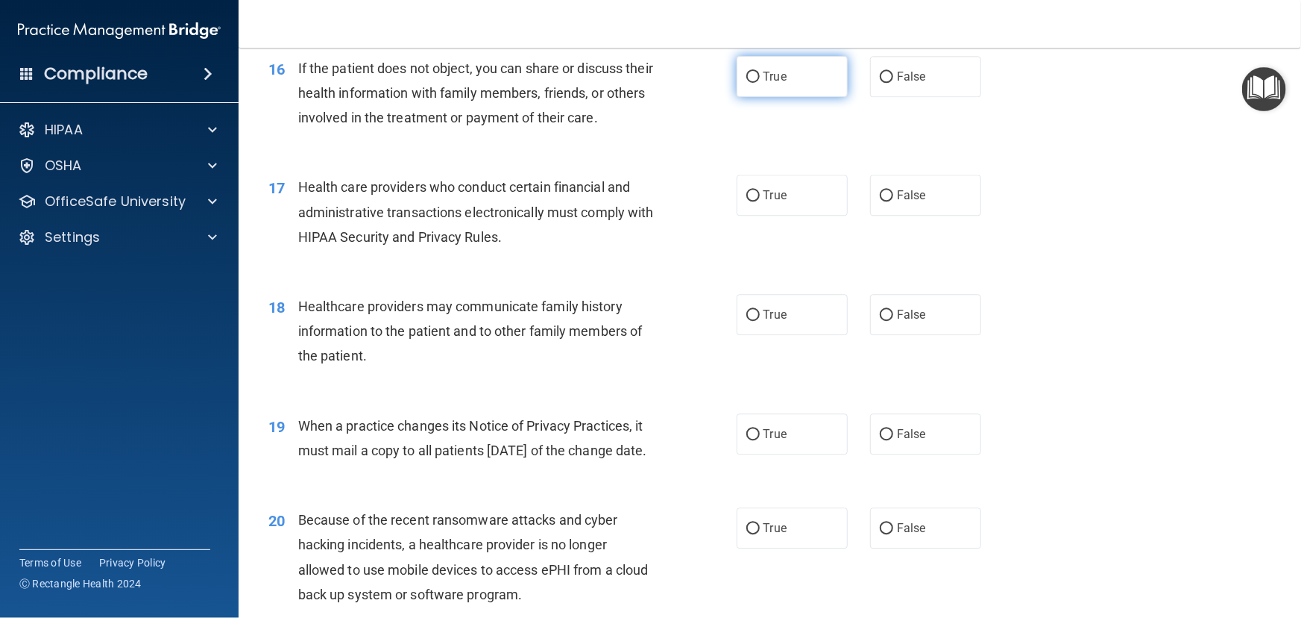
click at [745, 97] on label "True" at bounding box center [792, 76] width 111 height 41
click at [747, 83] on input "True" at bounding box center [753, 77] width 13 height 11
radio input "true"
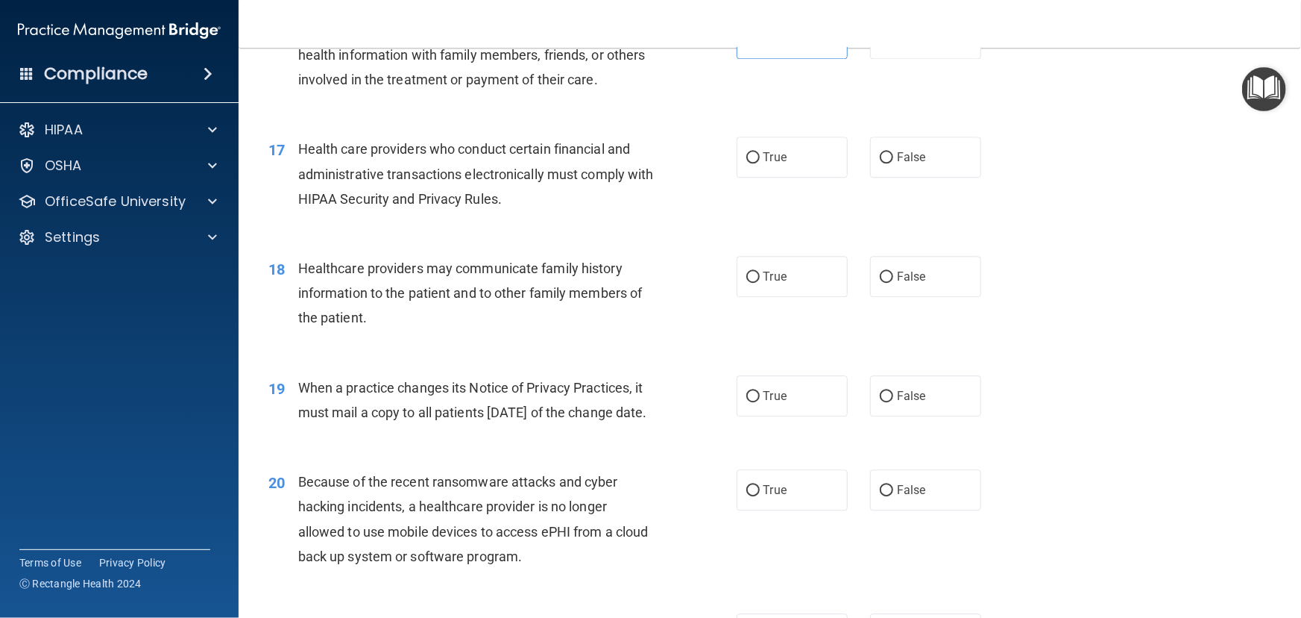
scroll to position [1966, 0]
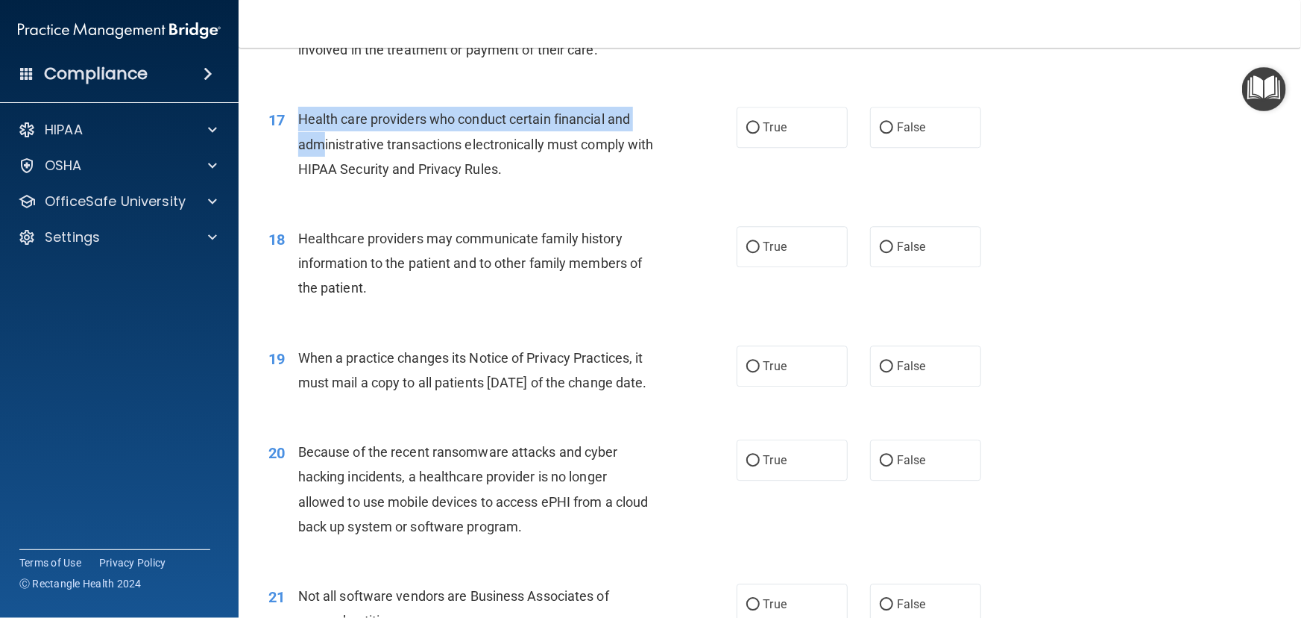
drag, startPoint x: 299, startPoint y: 138, endPoint x: 322, endPoint y: 163, distance: 34.3
click at [322, 163] on span "Health care providers who conduct certain financial and administrative transact…" at bounding box center [476, 143] width 356 height 65
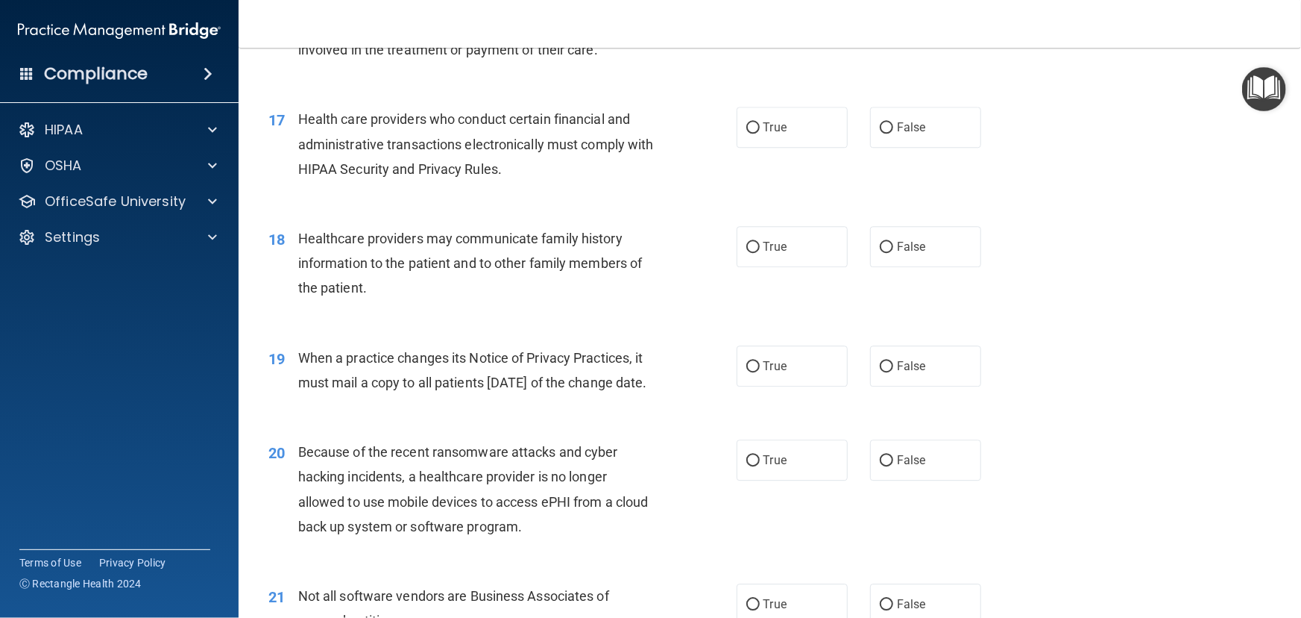
click at [283, 189] on div "17 Health care providers who conduct certain financial and administrative trans…" at bounding box center [502, 148] width 513 height 82
drag, startPoint x: 300, startPoint y: 146, endPoint x: 470, endPoint y: 131, distance: 170.8
click at [470, 131] on div "Health care providers who conduct certain financial and administrative transact…" at bounding box center [482, 144] width 368 height 75
click at [483, 139] on span "Health care providers who conduct certain financial and administrative transact…" at bounding box center [476, 143] width 356 height 65
click at [780, 148] on label "True" at bounding box center [792, 127] width 111 height 41
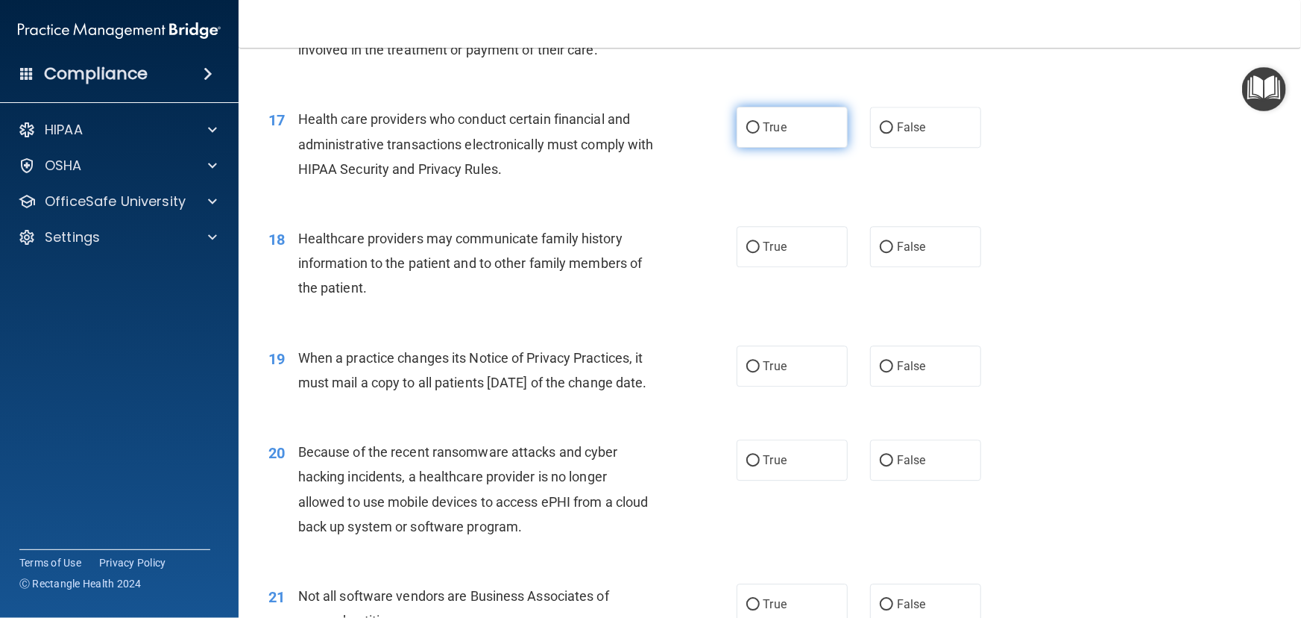
click at [760, 133] on input "True" at bounding box center [753, 127] width 13 height 11
radio input "true"
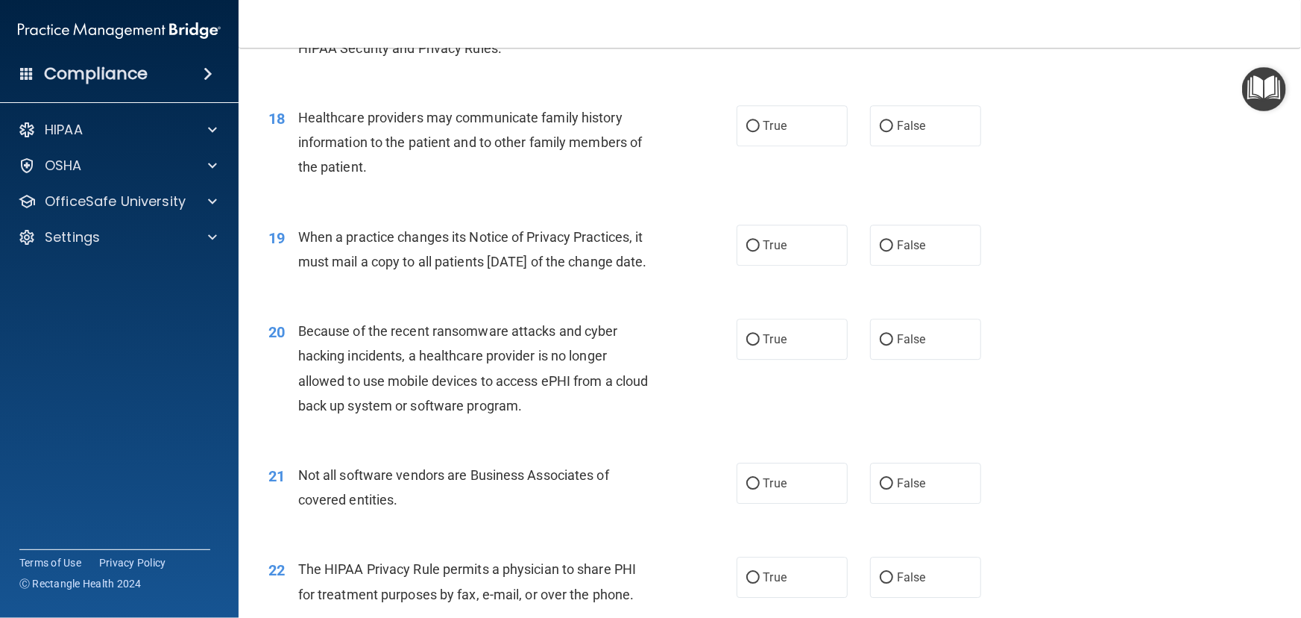
scroll to position [2102, 0]
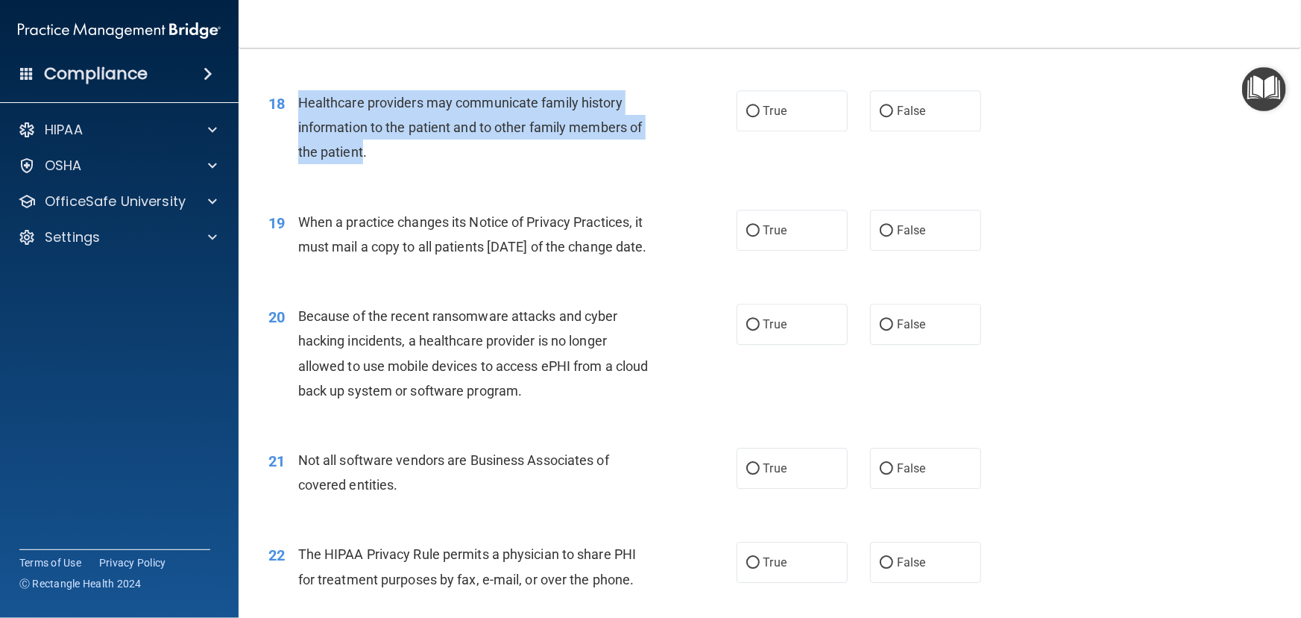
drag, startPoint x: 360, startPoint y: 178, endPoint x: 299, endPoint y: 130, distance: 77.6
click at [299, 130] on span "Healthcare providers may communicate family history information to the patient …" at bounding box center [470, 127] width 345 height 65
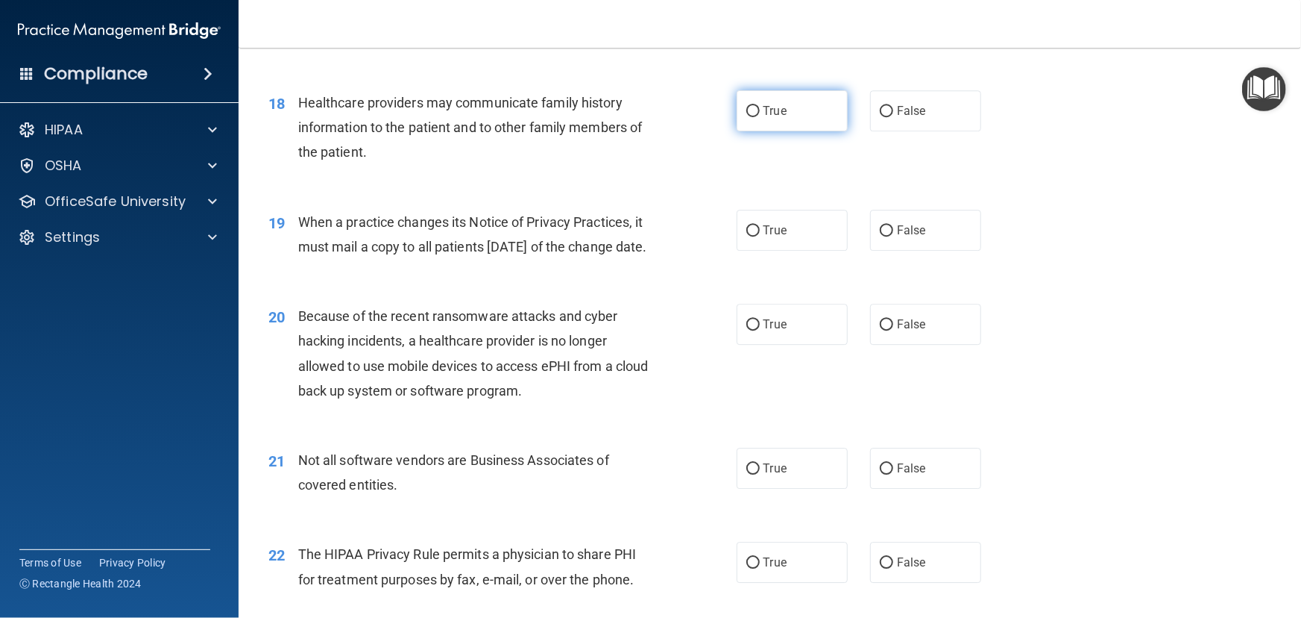
click at [805, 131] on label "True" at bounding box center [792, 110] width 111 height 41
click at [760, 117] on input "True" at bounding box center [753, 111] width 13 height 11
radio input "true"
drag, startPoint x: 369, startPoint y: 297, endPoint x: 298, endPoint y: 250, distance: 85.6
click at [298, 250] on span "When a practice changes its Notice of Privacy Practices, it must mail a copy to…" at bounding box center [472, 234] width 349 height 40
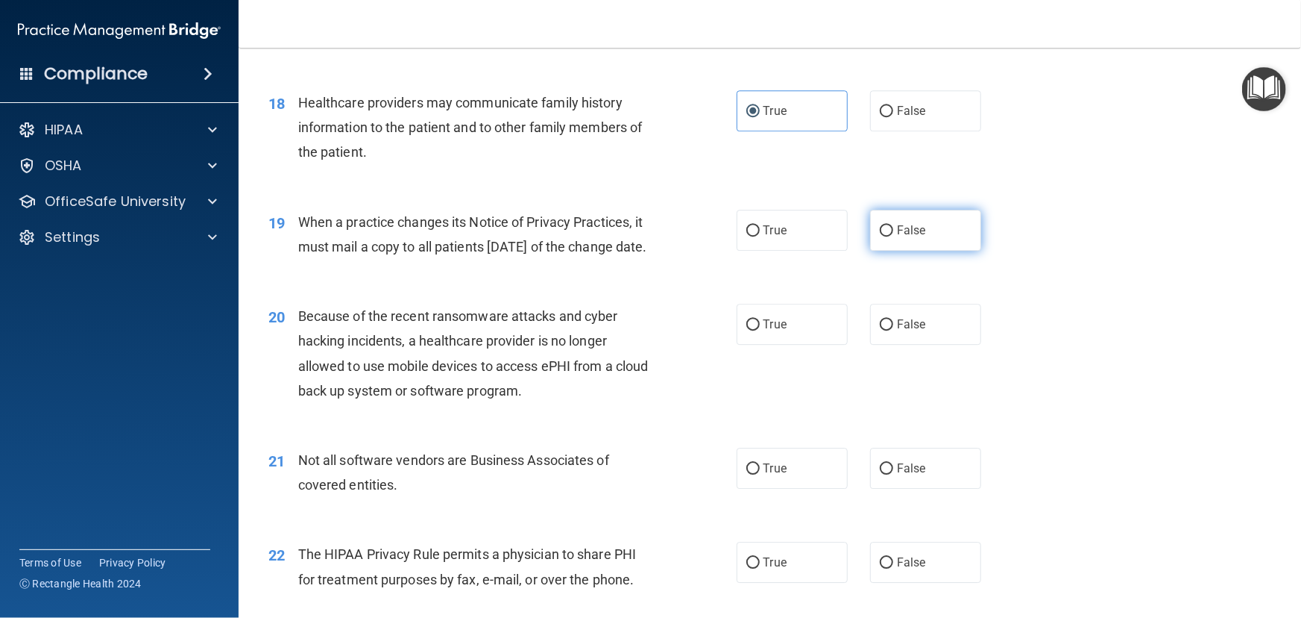
click at [946, 233] on label "False" at bounding box center [925, 230] width 111 height 41
click at [893, 233] on input "False" at bounding box center [886, 230] width 13 height 11
radio input "true"
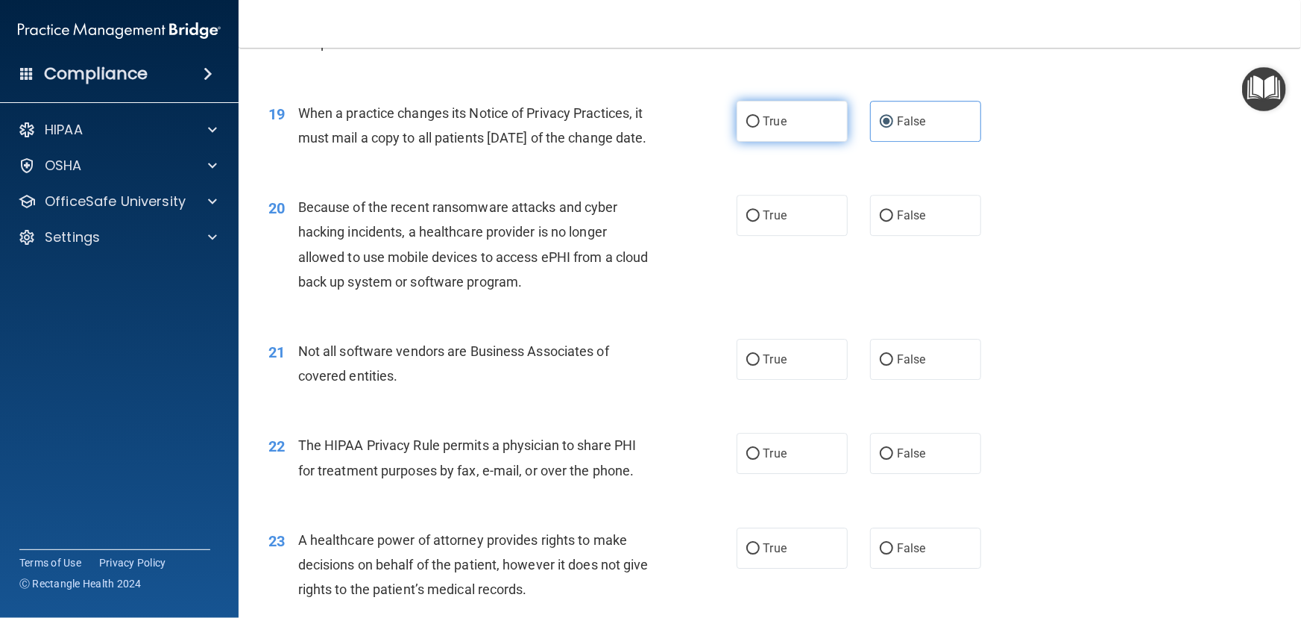
scroll to position [2237, 0]
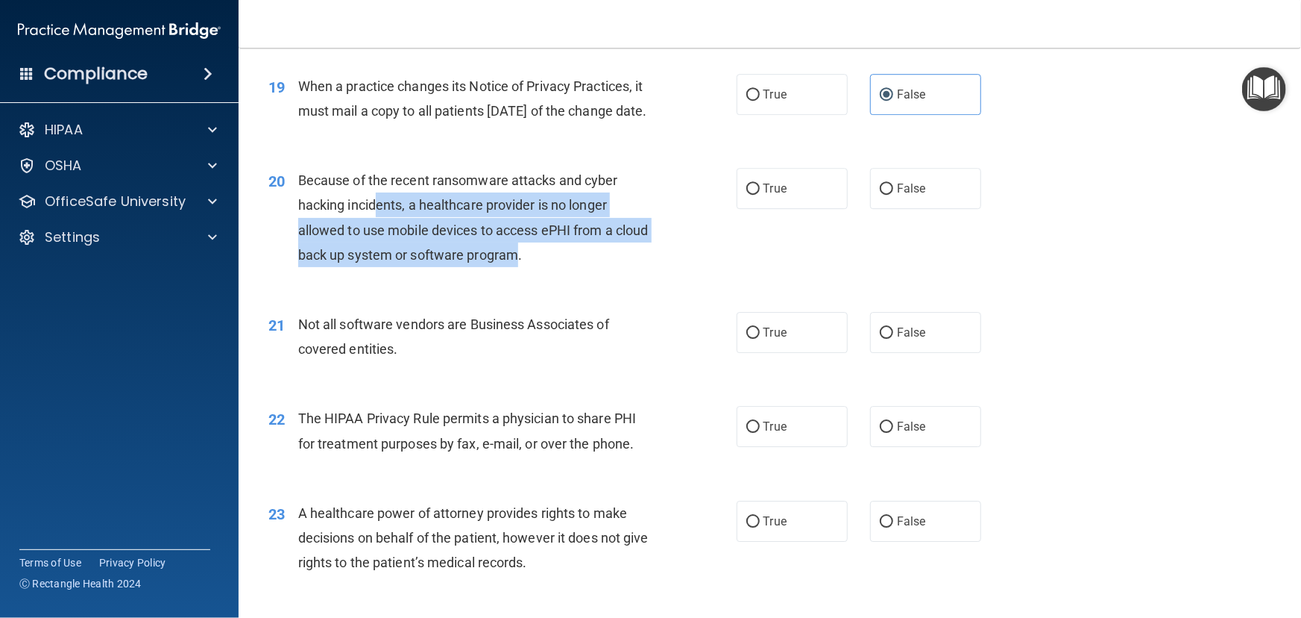
drag, startPoint x: 554, startPoint y: 304, endPoint x: 334, endPoint y: 239, distance: 229.6
click at [351, 246] on span "Because of the recent ransomware attacks and cyber hacking incidents, a healthc…" at bounding box center [473, 217] width 351 height 90
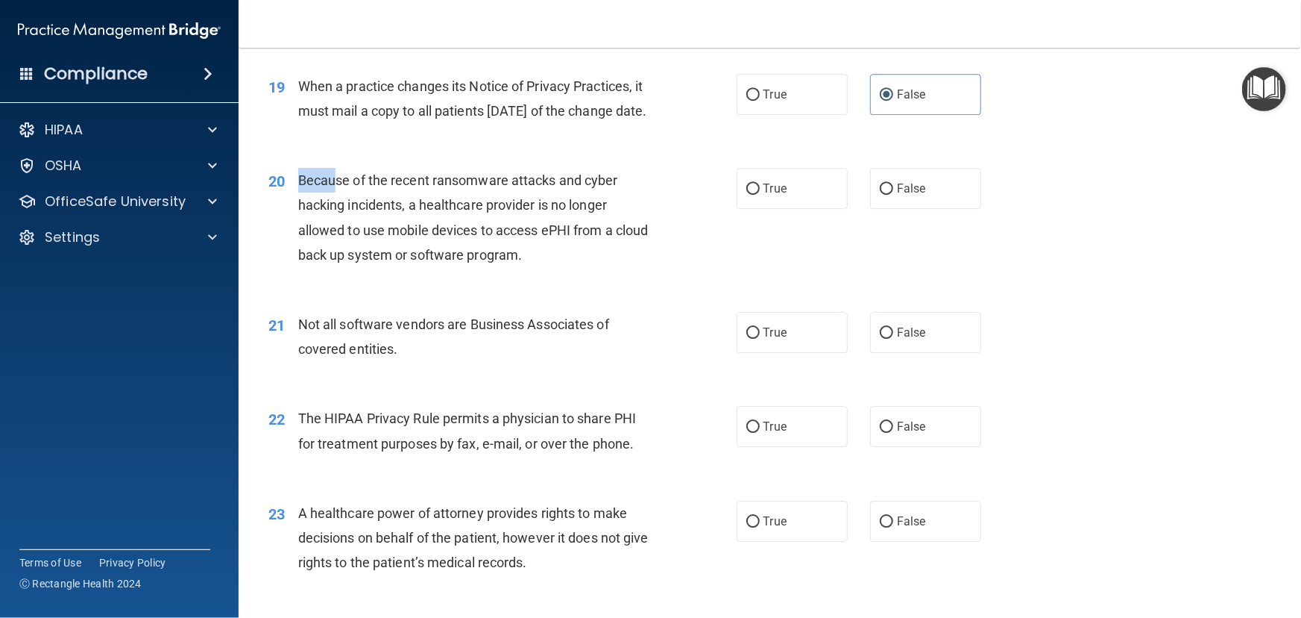
drag, startPoint x: 334, startPoint y: 239, endPoint x: 299, endPoint y: 224, distance: 38.1
click at [299, 224] on div "Because of the recent ransomware attacks and cyber hacking incidents, a healthc…" at bounding box center [482, 217] width 368 height 99
click at [299, 224] on span "Because of the recent ransomware attacks and cyber hacking incidents, a healthc…" at bounding box center [473, 217] width 351 height 90
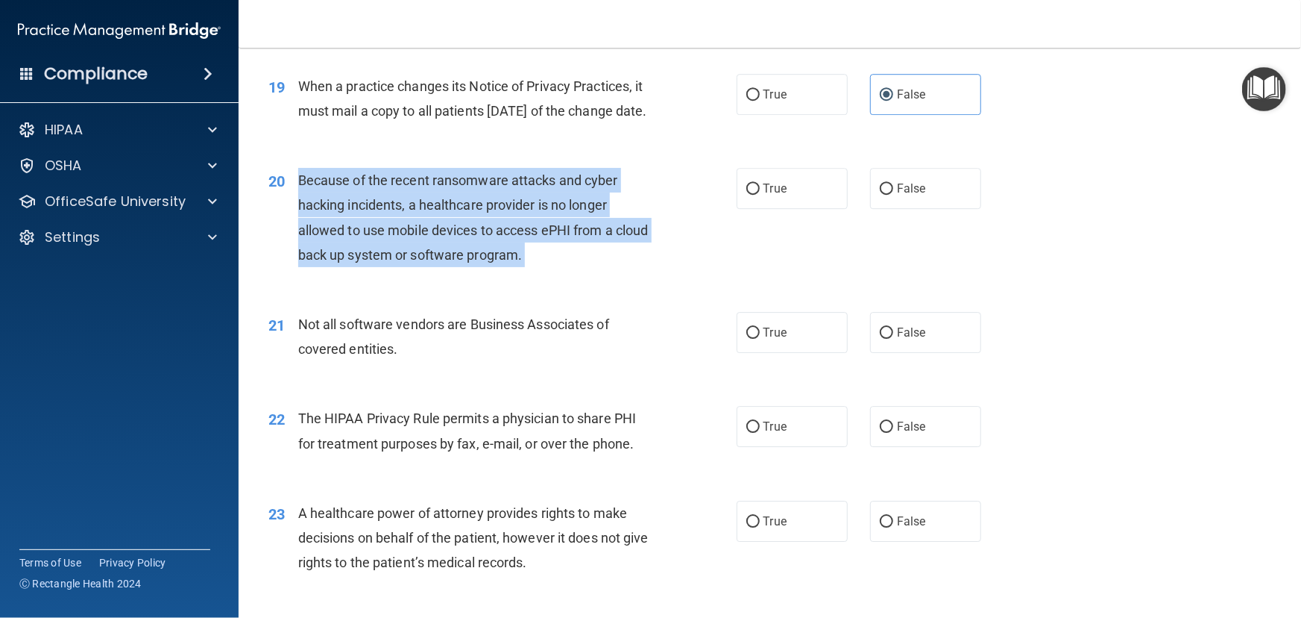
drag, startPoint x: 299, startPoint y: 224, endPoint x: 561, endPoint y: 298, distance: 272.2
click at [561, 267] on div "Because of the recent ransomware attacks and cyber hacking incidents, a healthc…" at bounding box center [482, 217] width 368 height 99
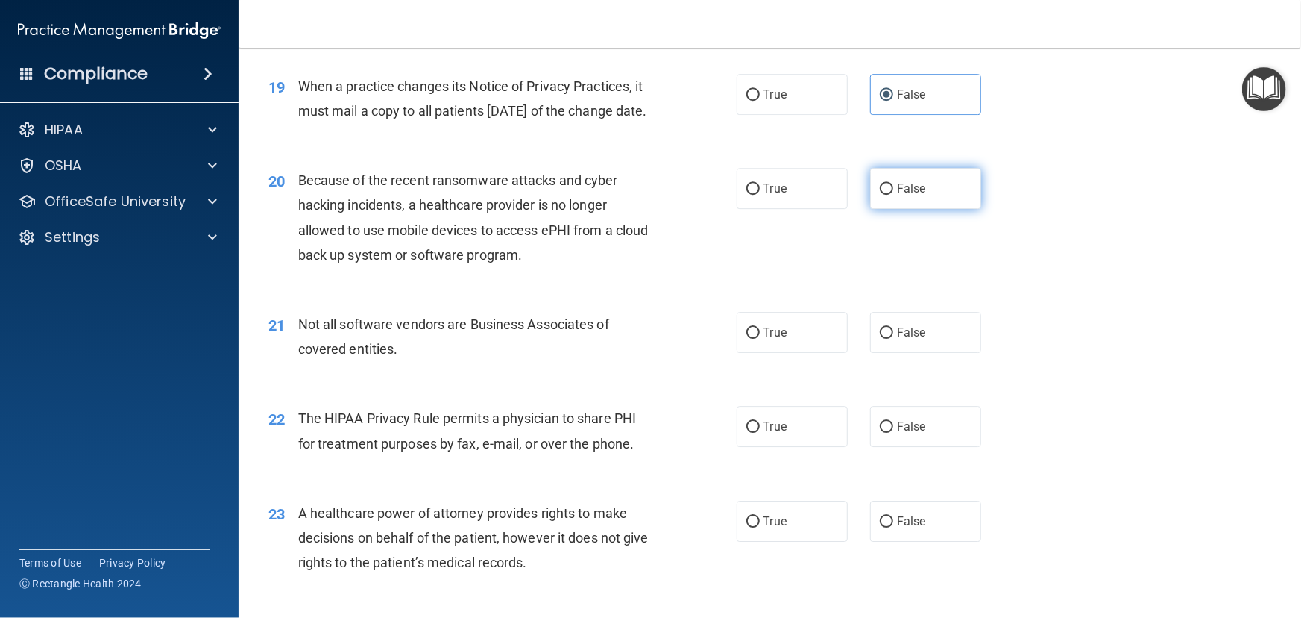
click at [920, 209] on label "False" at bounding box center [925, 188] width 111 height 41
click at [893, 195] on input "False" at bounding box center [886, 188] width 13 height 11
radio input "true"
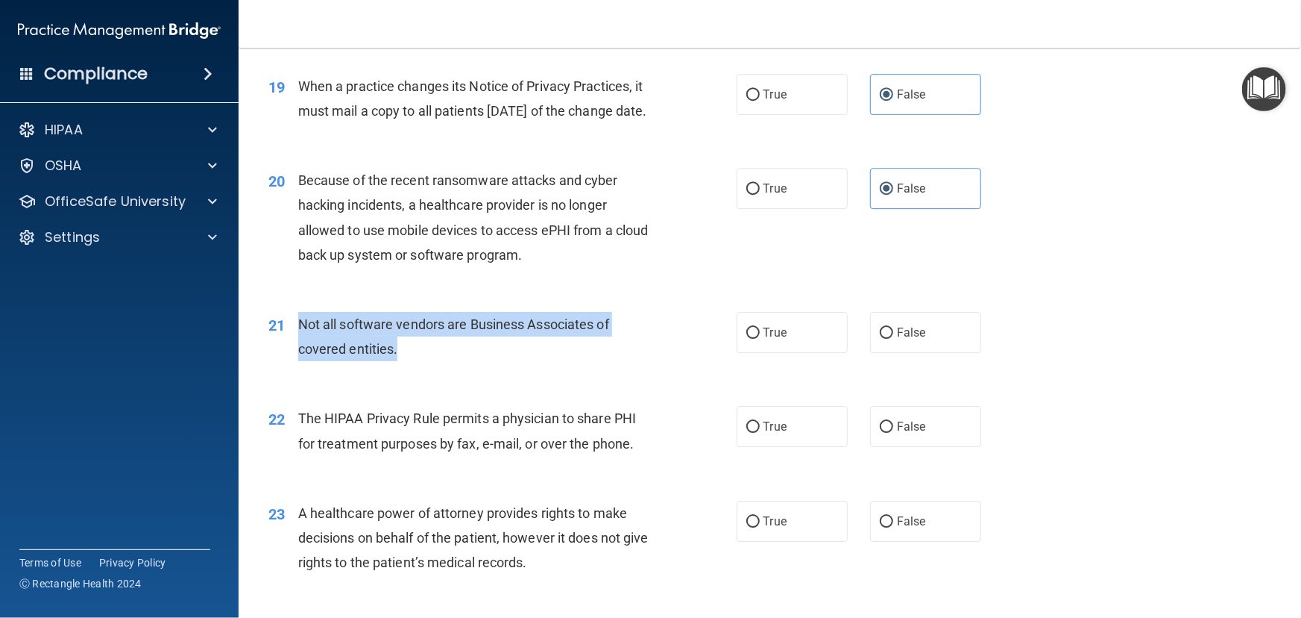
drag, startPoint x: 298, startPoint y: 372, endPoint x: 423, endPoint y: 397, distance: 127.0
click at [423, 361] on div "Not all software vendors are Business Associates of covered entities." at bounding box center [482, 336] width 368 height 49
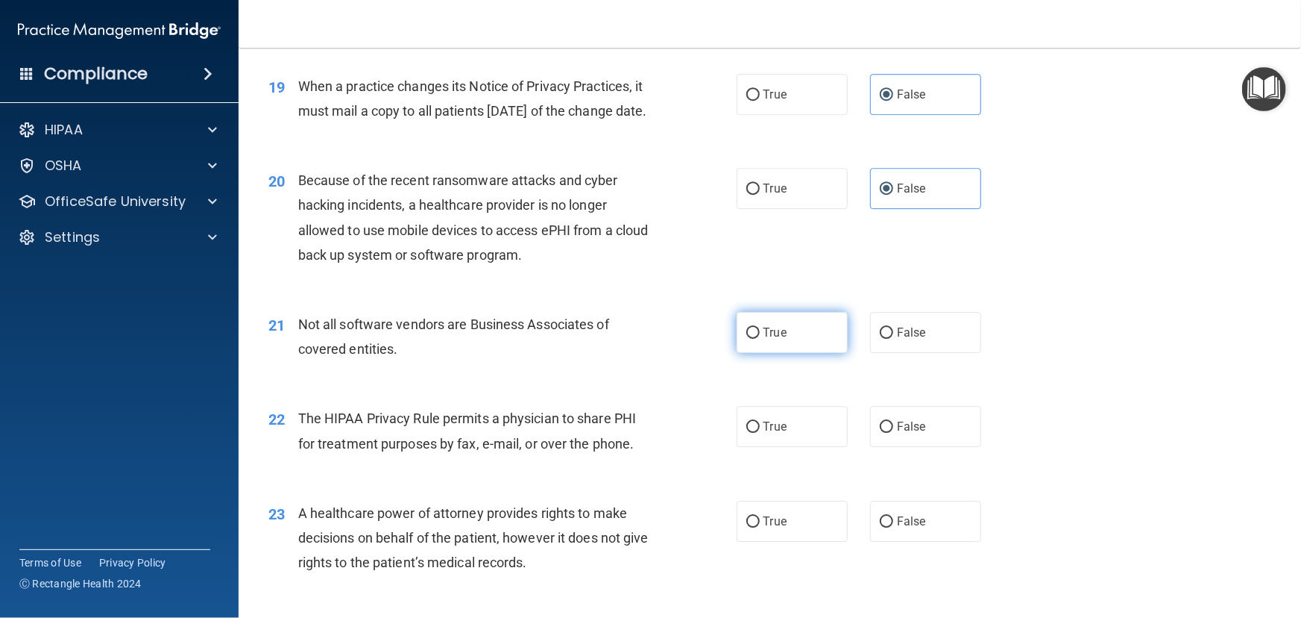
click at [779, 353] on label "True" at bounding box center [792, 332] width 111 height 41
click at [760, 339] on input "True" at bounding box center [753, 332] width 13 height 11
radio input "true"
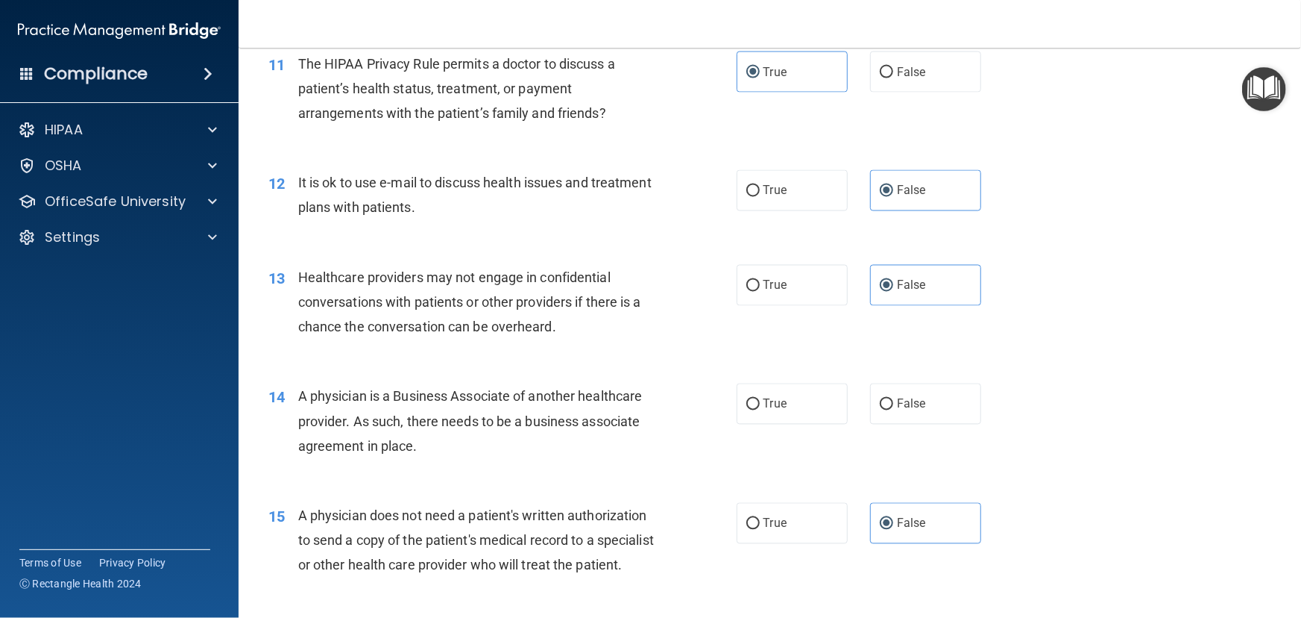
scroll to position [1356, 0]
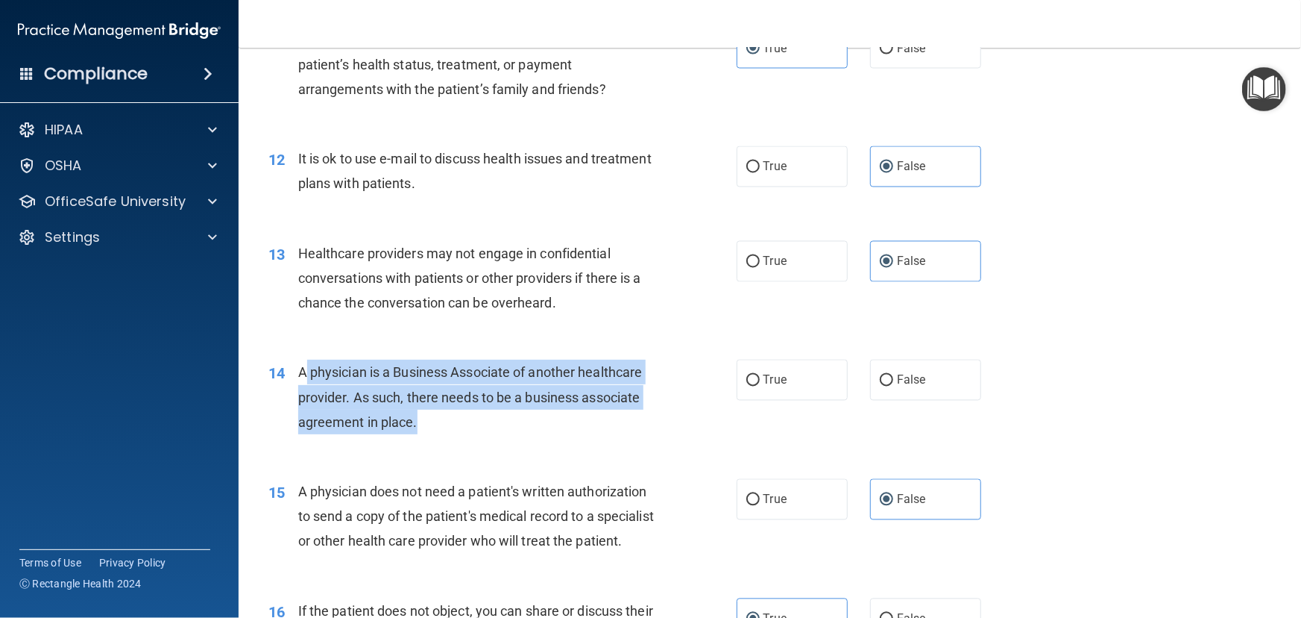
drag, startPoint x: 410, startPoint y: 421, endPoint x: 298, endPoint y: 380, distance: 118.9
click at [298, 380] on div "A physician is a Business Associate of another healthcare provider. As such, th…" at bounding box center [482, 396] width 368 height 75
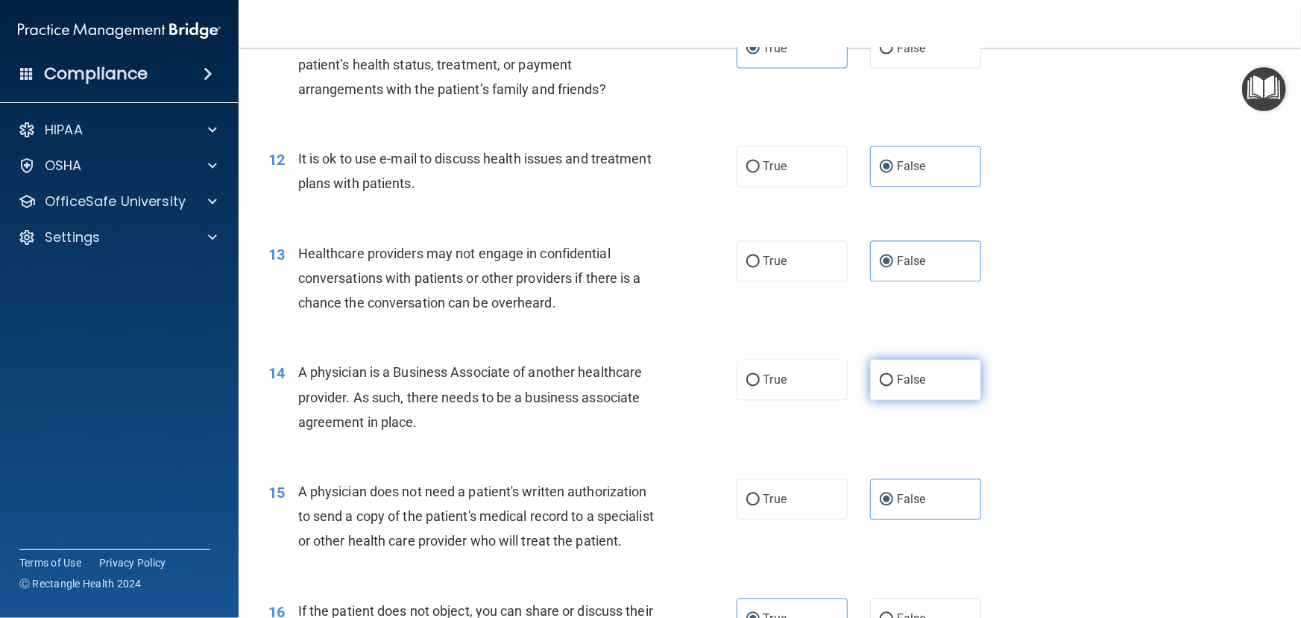
click at [940, 380] on label "False" at bounding box center [925, 379] width 111 height 41
click at [893, 380] on input "False" at bounding box center [886, 380] width 13 height 11
radio input "true"
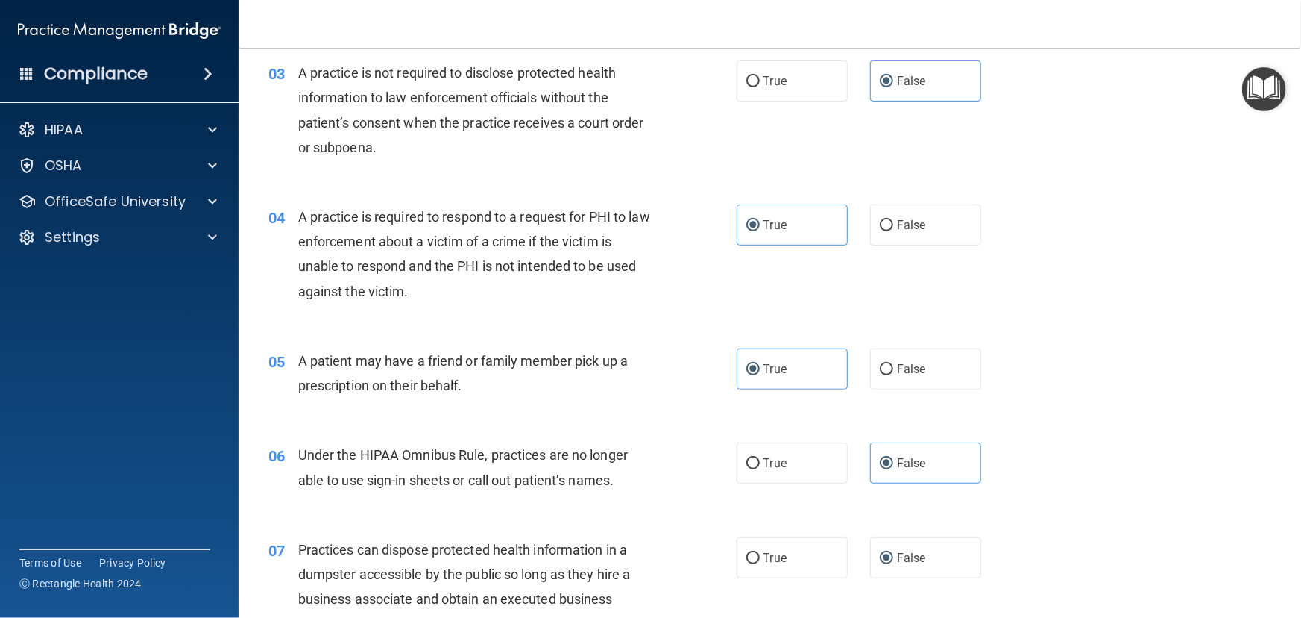
scroll to position [0, 0]
